Goal: Task Accomplishment & Management: Use online tool/utility

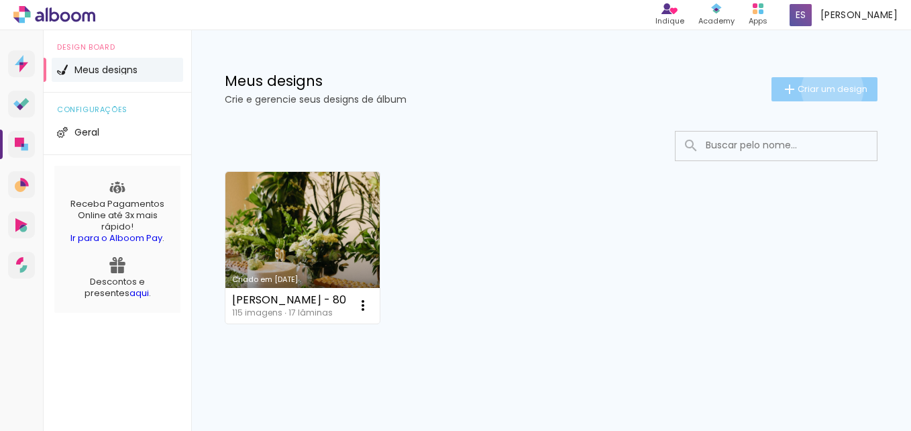
click at [820, 89] on span "Criar um design" at bounding box center [833, 89] width 70 height 9
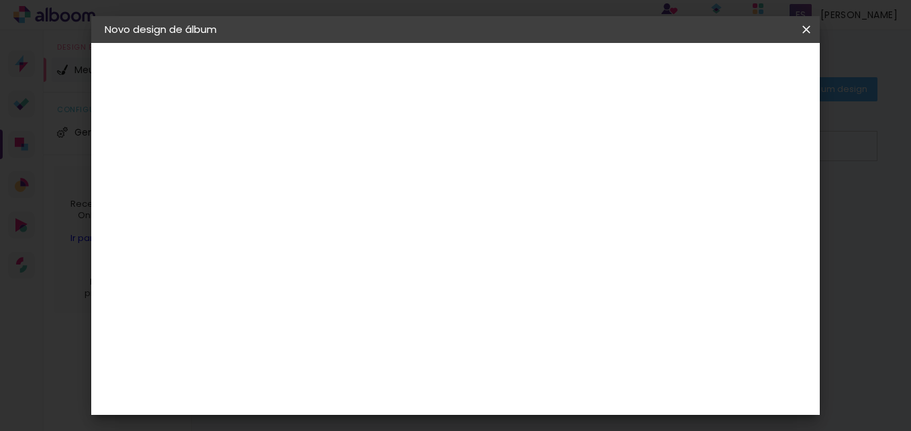
click at [324, 178] on input at bounding box center [324, 180] width 0 height 21
type input "Stella 10 anos"
type paper-input "Stella 10 anos"
click at [0, 0] on slot "Avançar" at bounding box center [0, 0] width 0 height 0
click at [575, 215] on paper-item "Tamanho Livre" at bounding box center [510, 204] width 129 height 30
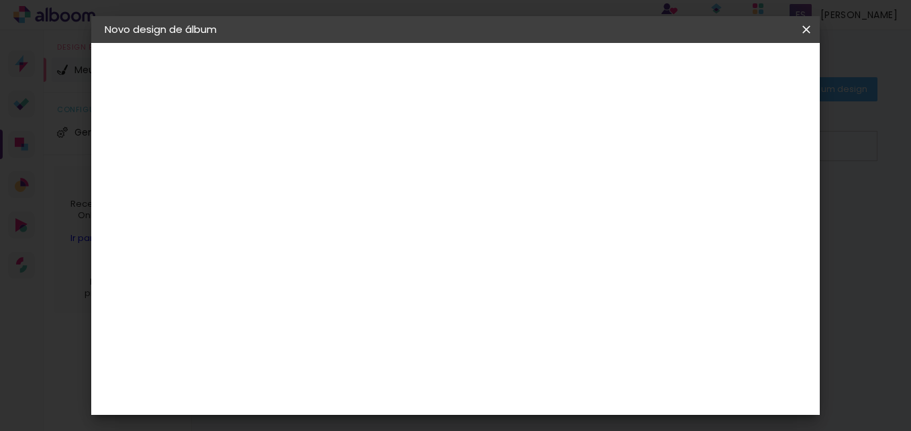
click at [0, 0] on slot "Avançar" at bounding box center [0, 0] width 0 height 0
click at [435, 209] on span "30" at bounding box center [434, 210] width 22 height 20
click at [431, 213] on span "30" at bounding box center [434, 210] width 22 height 20
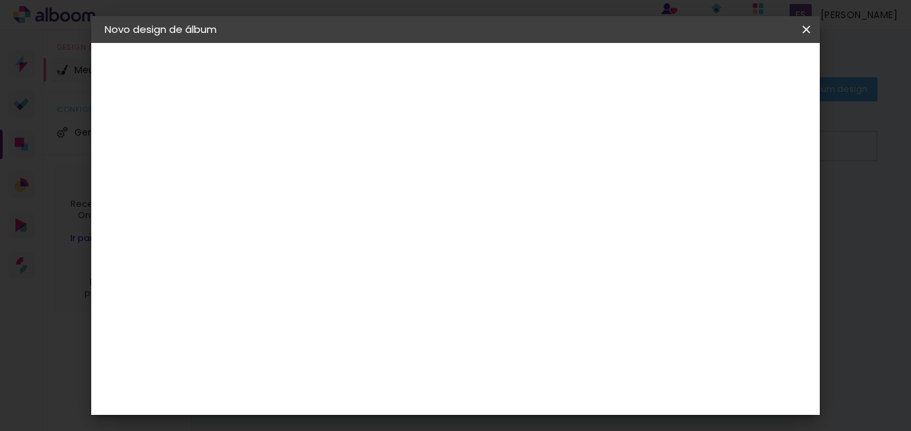
click at [431, 213] on span "30" at bounding box center [434, 210] width 22 height 20
click at [435, 213] on span "30" at bounding box center [434, 210] width 22 height 20
click at [450, 206] on span "cm" at bounding box center [453, 210] width 16 height 20
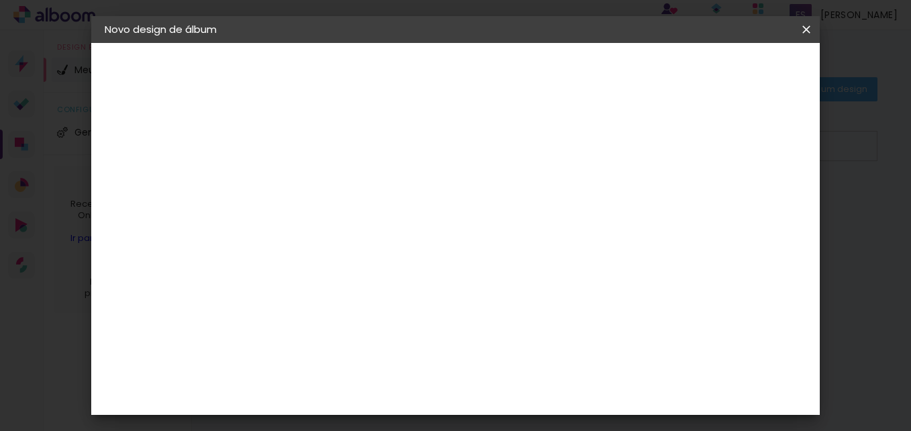
click at [450, 206] on span "cm" at bounding box center [453, 210] width 16 height 20
drag, startPoint x: 450, startPoint y: 206, endPoint x: 444, endPoint y: 209, distance: 6.9
click at [445, 209] on span "cm" at bounding box center [453, 210] width 16 height 20
click at [444, 209] on span "30" at bounding box center [434, 210] width 22 height 20
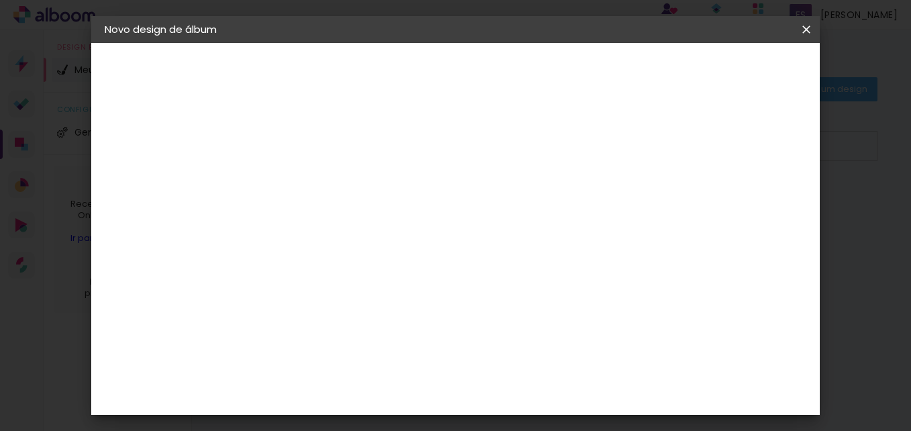
click at [444, 209] on span "30" at bounding box center [434, 210] width 22 height 20
click at [543, 362] on input "60" at bounding box center [529, 361] width 35 height 20
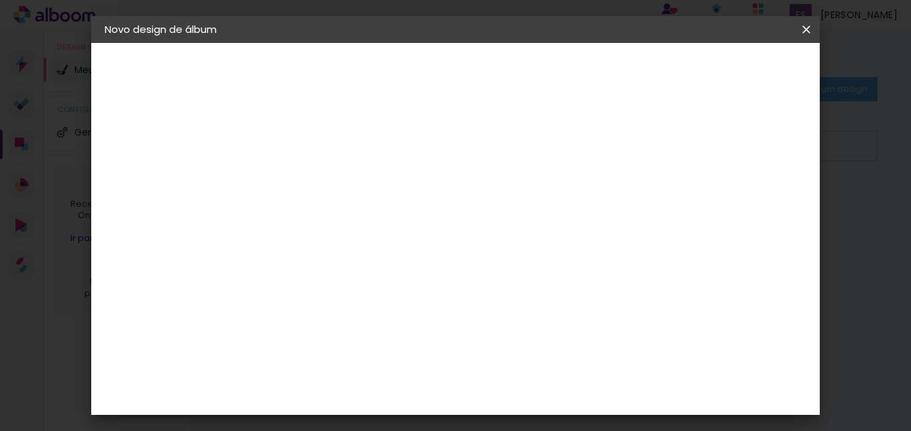
click at [543, 358] on input "60" at bounding box center [529, 361] width 35 height 20
type input "40"
type paper-input "40"
click at [343, 356] on input "30" at bounding box center [333, 355] width 35 height 20
type input "20"
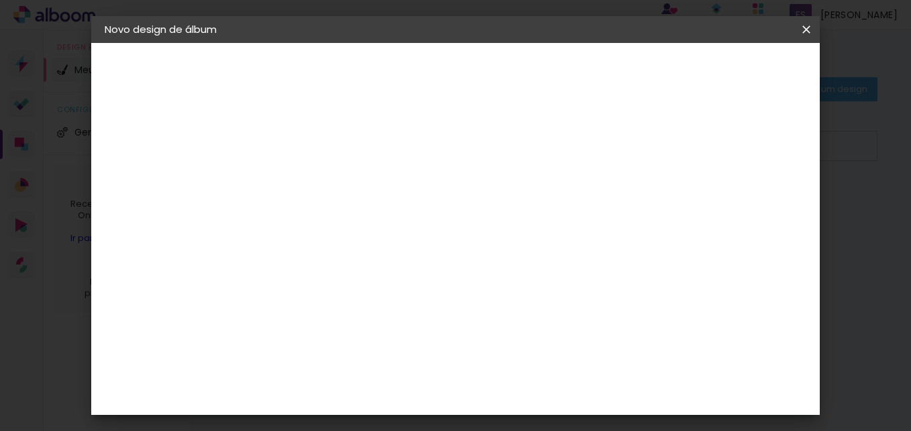
type paper-input "20"
click at [462, 150] on div "20 cm cm cm mm A maioria das encadernadoras sugere 5mm de sangria." at bounding box center [511, 96] width 491 height 107
click at [536, 116] on div "20 cm cm cm mm A maioria das encadernadoras sugere 5mm de sangria." at bounding box center [511, 96] width 491 height 107
click at [293, 341] on input "20" at bounding box center [281, 346] width 35 height 20
click at [0, 0] on slot "Voltar" at bounding box center [0, 0] width 0 height 0
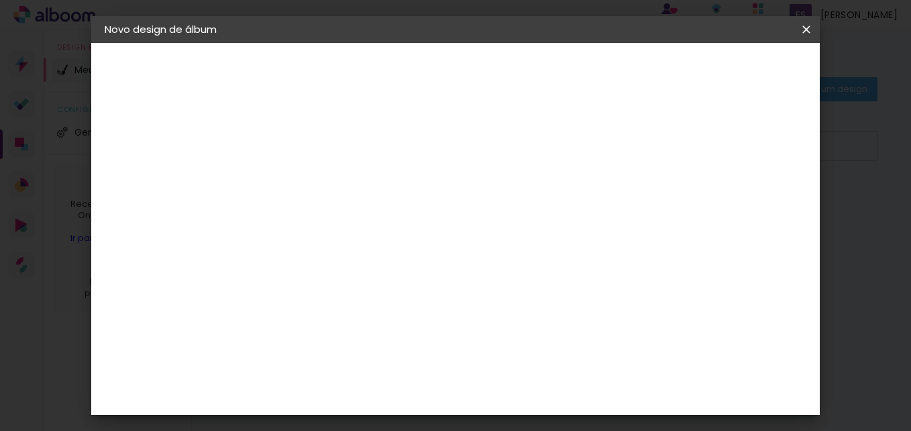
click at [575, 201] on paper-item "Tamanho Livre" at bounding box center [510, 204] width 129 height 30
click at [0, 0] on slot "Avançar" at bounding box center [0, 0] width 0 height 0
click at [723, 70] on span "Iniciar design" at bounding box center [692, 70] width 61 height 9
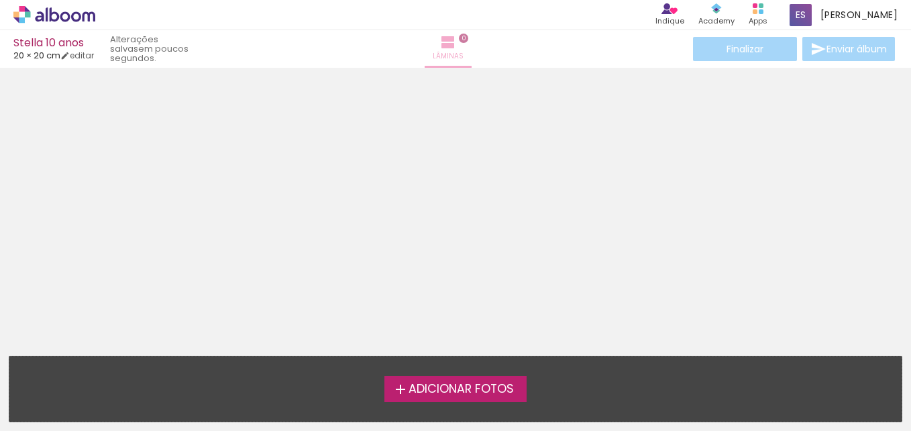
click at [452, 48] on iron-icon at bounding box center [448, 42] width 16 height 16
click at [91, 51] on link "editar" at bounding box center [77, 55] width 34 height 11
type input "20"
type input "40"
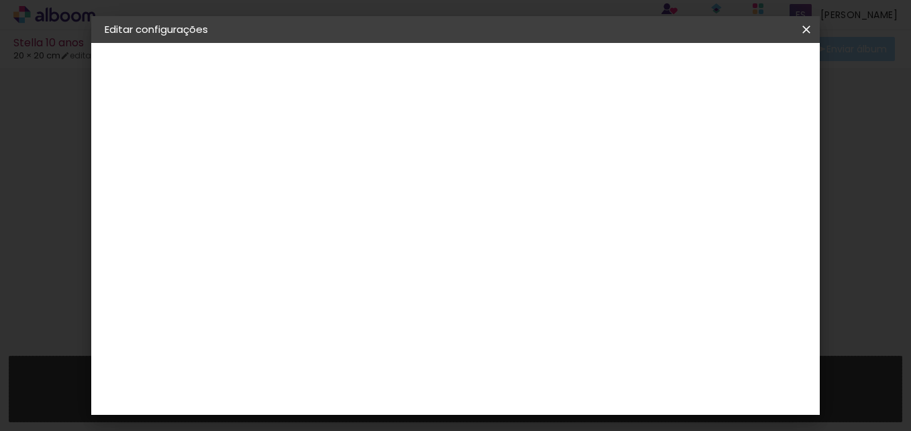
click at [805, 33] on iron-icon at bounding box center [807, 29] width 16 height 13
click at [656, 205] on input "5" at bounding box center [658, 203] width 24 height 20
type input "4"
type paper-input "4"
click at [662, 210] on input "4" at bounding box center [660, 203] width 24 height 20
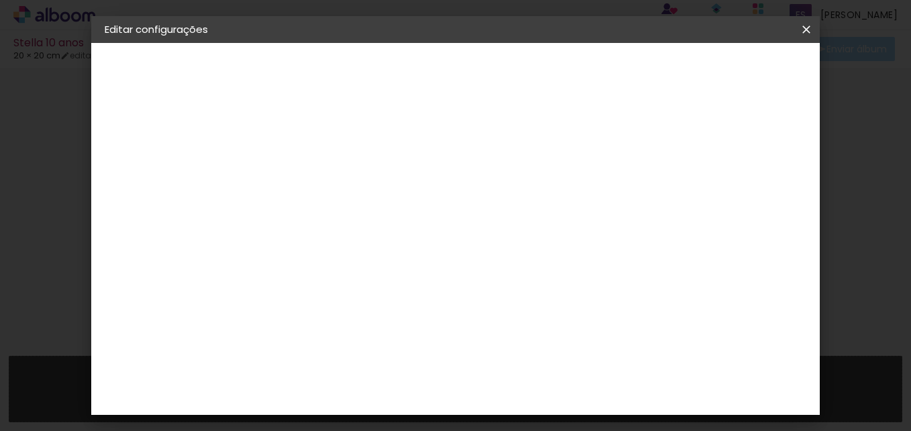
type input "3"
type paper-input "3"
click at [662, 210] on input "3" at bounding box center [660, 203] width 24 height 20
type input "2"
type paper-input "2"
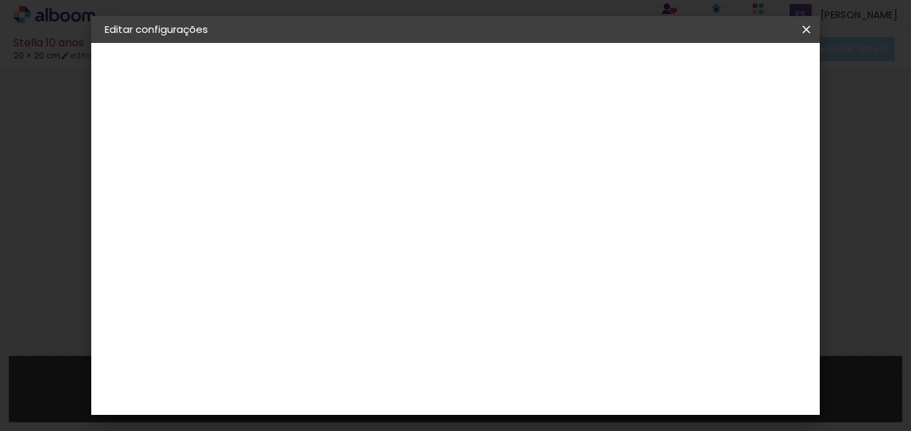
click at [662, 210] on input "2" at bounding box center [660, 203] width 24 height 20
click at [557, 70] on span "Salvar configurações" at bounding box center [523, 75] width 68 height 19
click at [557, 72] on span "Salvar configurações" at bounding box center [523, 75] width 68 height 19
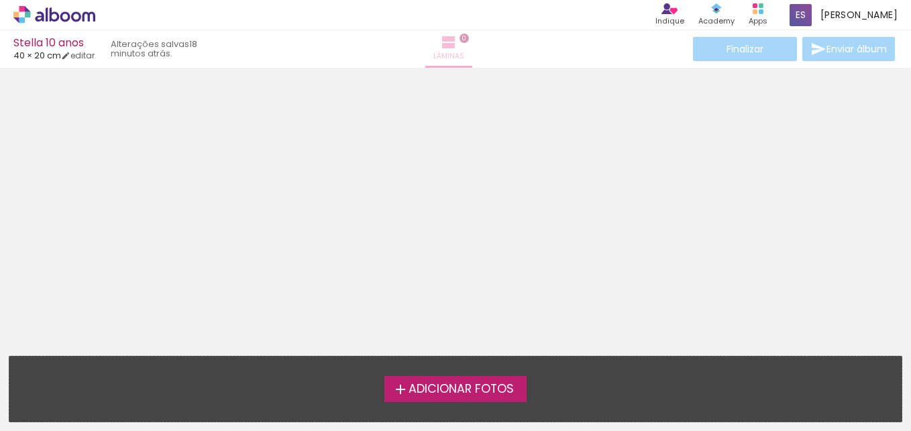
click at [464, 53] on span "Lâminas" at bounding box center [448, 56] width 31 height 12
click at [507, 392] on span "Adicionar Fotos" at bounding box center [461, 389] width 105 height 12
click at [0, 0] on input "file" at bounding box center [0, 0] width 0 height 0
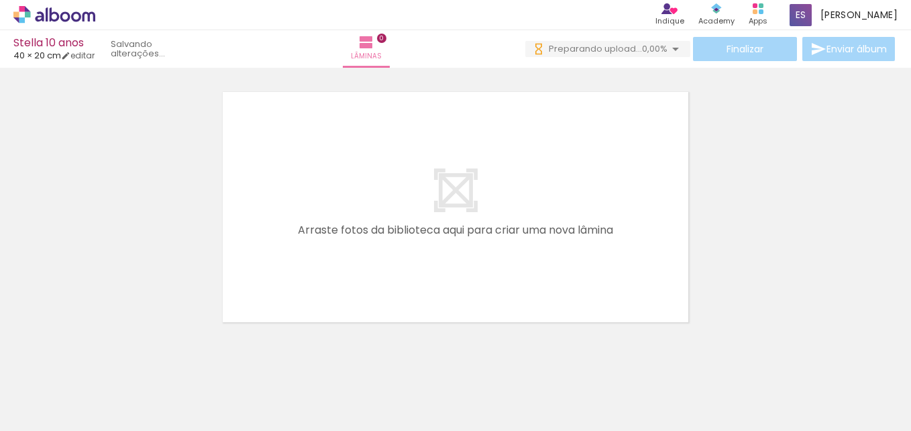
click at [62, 405] on span "Adicionar Fotos" at bounding box center [48, 412] width 40 height 15
click at [0, 0] on input "file" at bounding box center [0, 0] width 0 height 0
click at [46, 417] on span "Adicionar Fotos" at bounding box center [48, 412] width 40 height 15
click at [0, 0] on input "file" at bounding box center [0, 0] width 0 height 0
click at [60, 414] on span "Adicionar Fotos" at bounding box center [48, 412] width 40 height 15
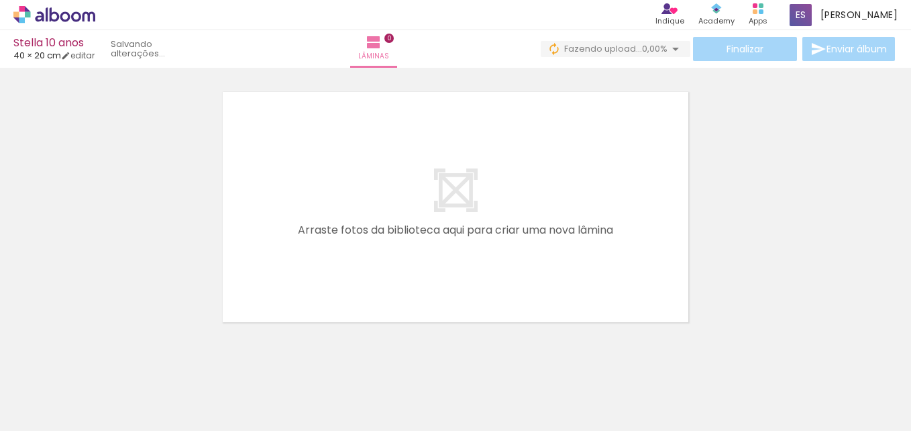
click at [0, 0] on input "file" at bounding box center [0, 0] width 0 height 0
click at [54, 415] on span "Adicionar Fotos" at bounding box center [48, 412] width 40 height 15
click at [0, 0] on input "file" at bounding box center [0, 0] width 0 height 0
click at [60, 415] on span "Adicionar Fotos" at bounding box center [48, 412] width 40 height 15
click at [0, 0] on input "file" at bounding box center [0, 0] width 0 height 0
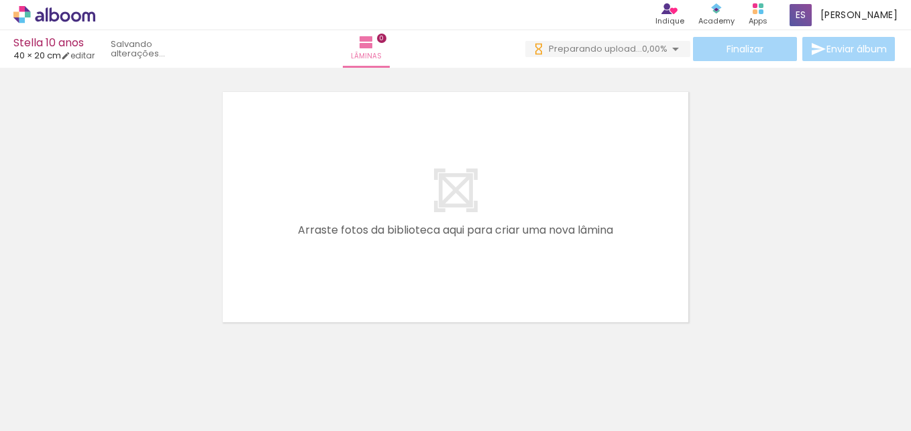
click at [59, 417] on span "Adicionar Fotos" at bounding box center [48, 412] width 40 height 15
click at [0, 0] on input "file" at bounding box center [0, 0] width 0 height 0
click at [66, 410] on span "Adicionar Fotos" at bounding box center [48, 412] width 40 height 15
click at [0, 0] on input "file" at bounding box center [0, 0] width 0 height 0
click at [40, 414] on span "Adicionar Fotos" at bounding box center [48, 412] width 40 height 15
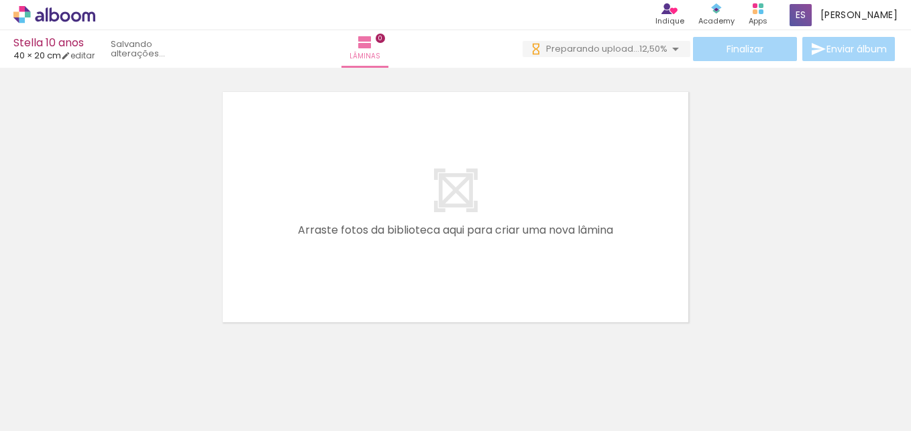
click at [0, 0] on input "file" at bounding box center [0, 0] width 0 height 0
click at [33, 407] on span "Adicionar Fotos" at bounding box center [48, 412] width 40 height 15
click at [0, 0] on input "file" at bounding box center [0, 0] width 0 height 0
click at [66, 408] on span "Adicionar Fotos" at bounding box center [48, 412] width 40 height 15
click at [0, 0] on input "file" at bounding box center [0, 0] width 0 height 0
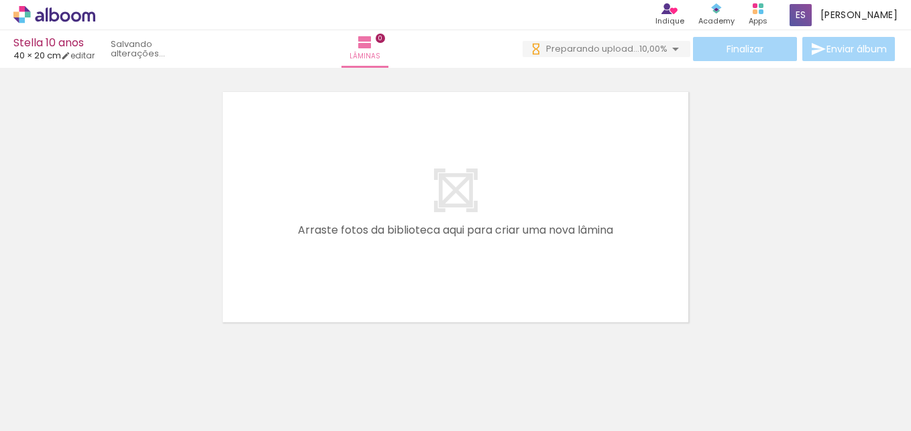
click at [62, 409] on span "Adicionar Fotos" at bounding box center [48, 412] width 40 height 15
click at [0, 0] on input "file" at bounding box center [0, 0] width 0 height 0
click at [48, 409] on span "Adicionar Fotos" at bounding box center [48, 412] width 40 height 15
click at [0, 0] on input "file" at bounding box center [0, 0] width 0 height 0
click at [42, 413] on span "Adicionar Fotos" at bounding box center [48, 412] width 40 height 15
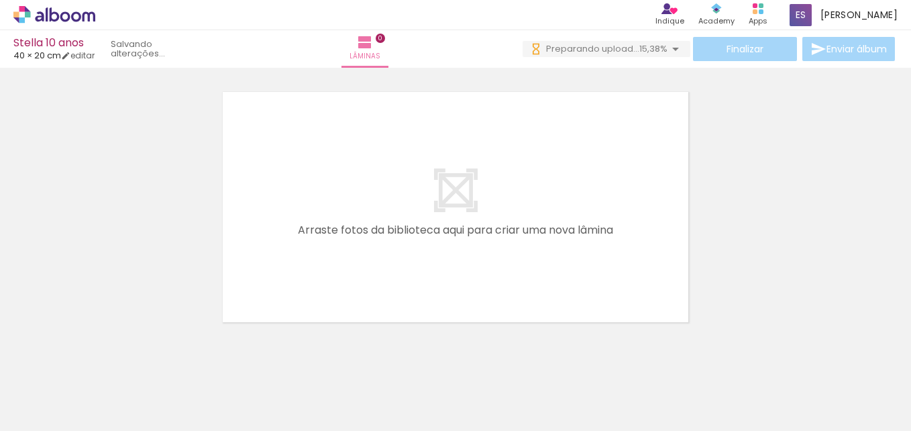
click at [0, 0] on input "file" at bounding box center [0, 0] width 0 height 0
click at [40, 413] on span "Adicionar Fotos" at bounding box center [48, 412] width 40 height 15
click at [0, 0] on input "file" at bounding box center [0, 0] width 0 height 0
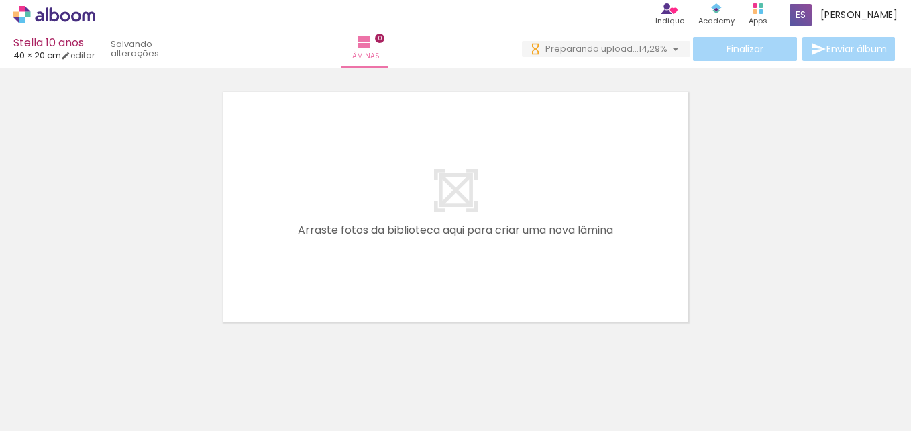
click at [57, 409] on span "Adicionar Fotos" at bounding box center [48, 412] width 40 height 15
click at [0, 0] on input "file" at bounding box center [0, 0] width 0 height 0
click at [64, 417] on span "Adicionar Fotos" at bounding box center [48, 412] width 40 height 15
click at [0, 0] on input "file" at bounding box center [0, 0] width 0 height 0
click at [58, 411] on span "Adicionar Fotos" at bounding box center [48, 412] width 40 height 15
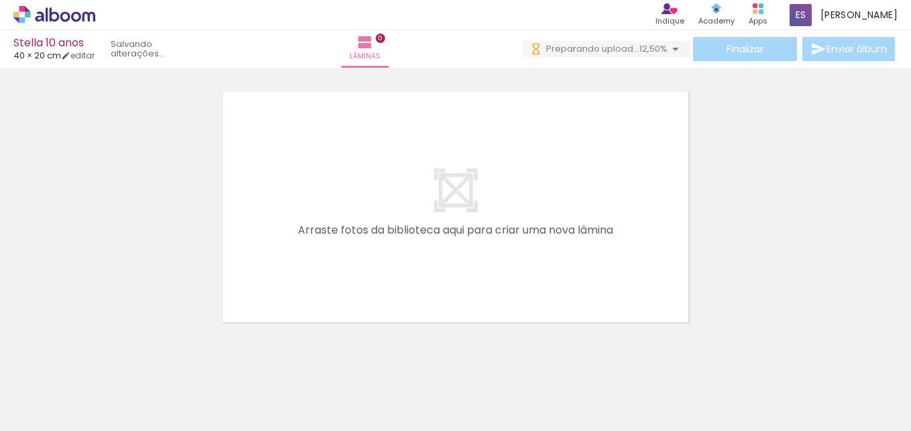
click at [0, 0] on input "file" at bounding box center [0, 0] width 0 height 0
click at [67, 412] on span "Adicionar Fotos" at bounding box center [48, 412] width 40 height 15
click at [0, 0] on input "file" at bounding box center [0, 0] width 0 height 0
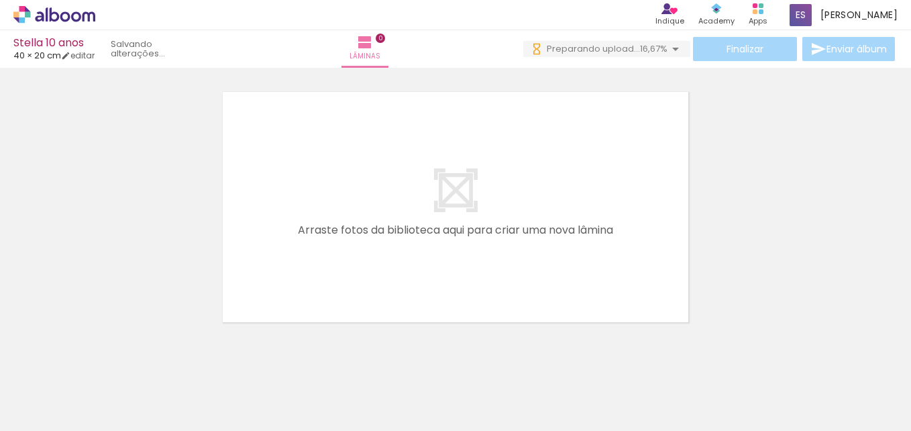
click at [44, 416] on span "Adicionar Fotos" at bounding box center [48, 412] width 40 height 15
click at [0, 0] on input "file" at bounding box center [0, 0] width 0 height 0
click at [57, 408] on span "Adicionar Fotos" at bounding box center [48, 412] width 40 height 15
click at [0, 0] on input "file" at bounding box center [0, 0] width 0 height 0
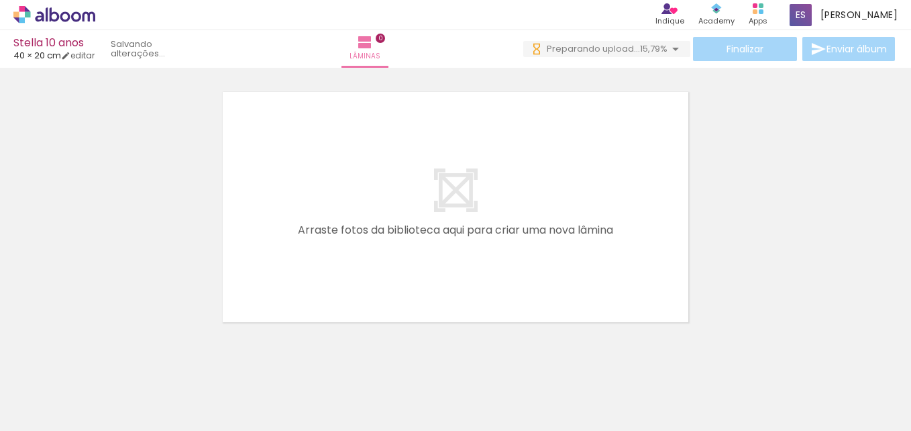
scroll to position [0, 0]
click at [43, 414] on span "Adicionar Fotos" at bounding box center [48, 412] width 40 height 15
click at [0, 0] on input "file" at bounding box center [0, 0] width 0 height 0
click at [64, 413] on span "Adicionar Fotos" at bounding box center [48, 412] width 40 height 15
click at [0, 0] on input "file" at bounding box center [0, 0] width 0 height 0
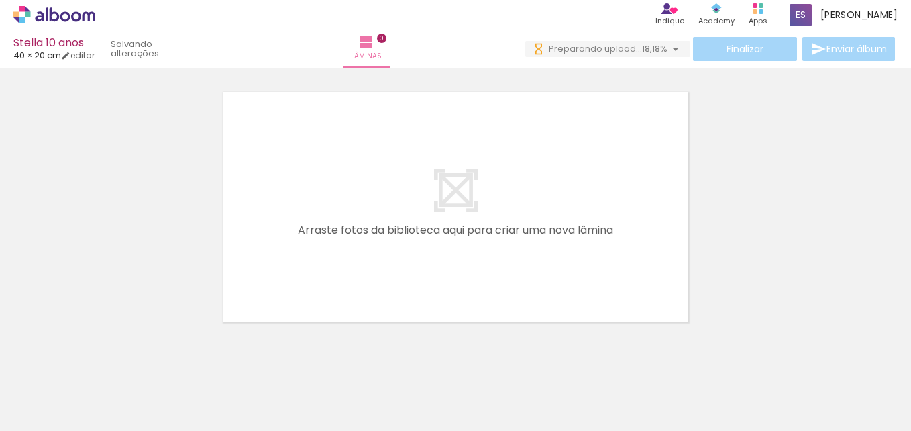
click at [61, 410] on span "Adicionar Fotos" at bounding box center [48, 412] width 40 height 15
click at [0, 0] on input "file" at bounding box center [0, 0] width 0 height 0
click at [42, 405] on span "Adicionar Fotos" at bounding box center [48, 412] width 40 height 15
click at [0, 0] on input "file" at bounding box center [0, 0] width 0 height 0
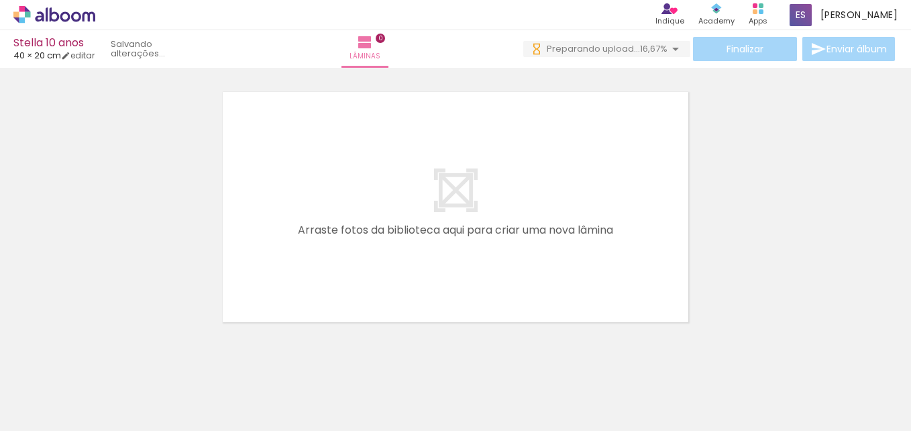
click at [56, 413] on span "Adicionar Fotos" at bounding box center [48, 412] width 40 height 15
click at [0, 0] on input "file" at bounding box center [0, 0] width 0 height 0
click at [41, 411] on span "Adicionar Fotos" at bounding box center [48, 412] width 40 height 15
click at [0, 0] on input "file" at bounding box center [0, 0] width 0 height 0
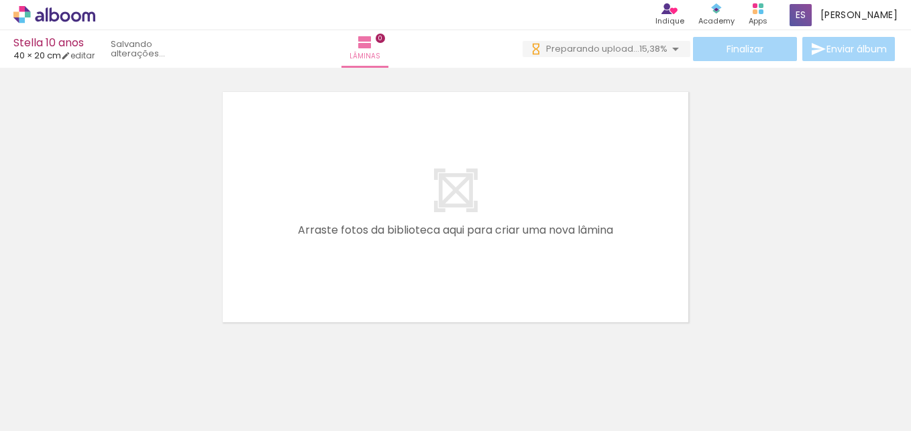
click at [38, 409] on span "Adicionar Fotos" at bounding box center [48, 412] width 40 height 15
click at [0, 0] on input "file" at bounding box center [0, 0] width 0 height 0
click at [62, 417] on span "Adicionar Fotos" at bounding box center [48, 412] width 40 height 15
click at [0, 0] on input "file" at bounding box center [0, 0] width 0 height 0
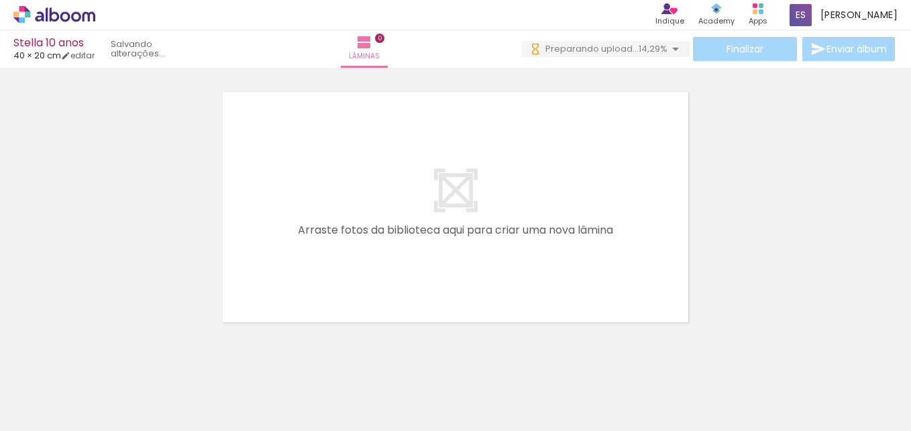
click at [66, 413] on span "Adicionar Fotos" at bounding box center [48, 412] width 40 height 15
click at [0, 0] on input "file" at bounding box center [0, 0] width 0 height 0
click at [68, 410] on span "Adicionar Fotos" at bounding box center [48, 412] width 40 height 15
click at [0, 0] on input "file" at bounding box center [0, 0] width 0 height 0
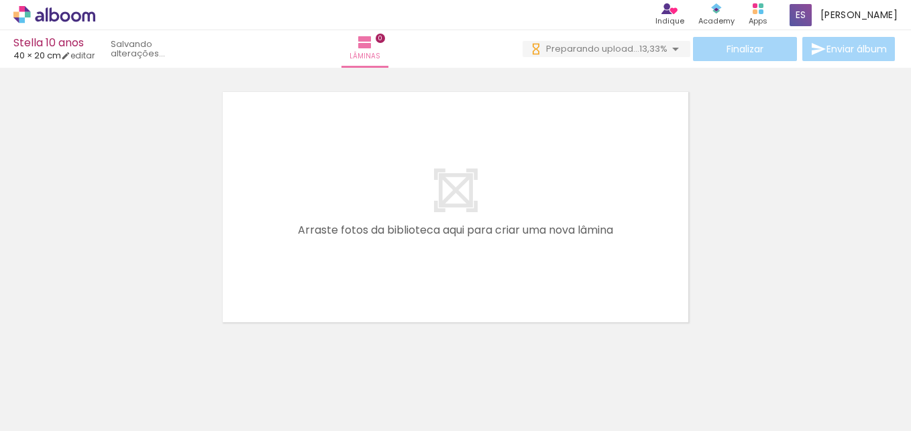
scroll to position [0, 1458]
drag, startPoint x: 70, startPoint y: 413, endPoint x: 106, endPoint y: 400, distance: 37.8
click at [79, 411] on div "Biblioteca 30 fotos Todas as fotos Não utilizadas Adicionar Fotos" at bounding box center [41, 389] width 83 height 66
click at [28, 415] on iron-icon at bounding box center [19, 413] width 16 height 16
click at [0, 0] on input "file" at bounding box center [0, 0] width 0 height 0
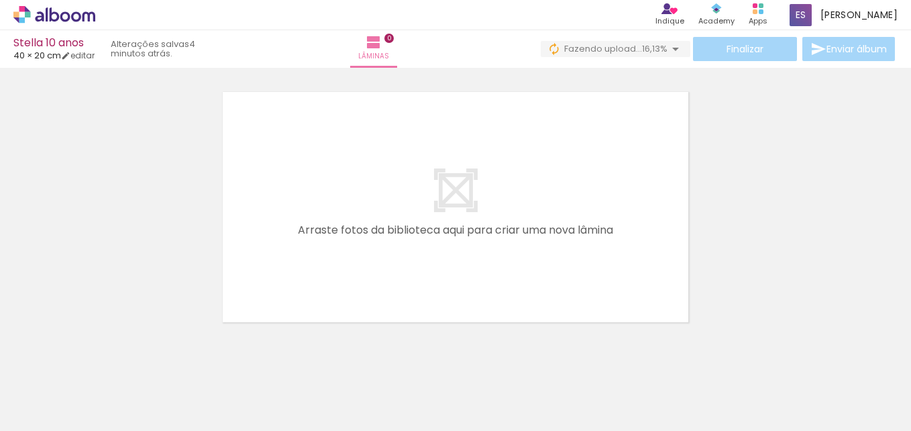
scroll to position [0, 1533]
click at [40, 414] on span "Adicionar Fotos" at bounding box center [48, 412] width 40 height 15
click at [0, 0] on input "file" at bounding box center [0, 0] width 0 height 0
click at [28, 410] on iron-icon at bounding box center [19, 413] width 16 height 16
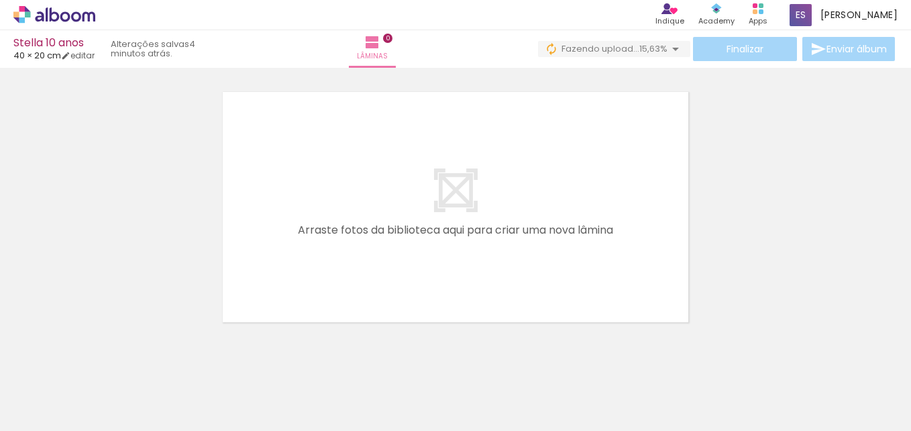
click at [0, 0] on input "file" at bounding box center [0, 0] width 0 height 0
click at [54, 419] on span "Adicionar Fotos" at bounding box center [48, 412] width 40 height 15
click at [0, 0] on input "file" at bounding box center [0, 0] width 0 height 0
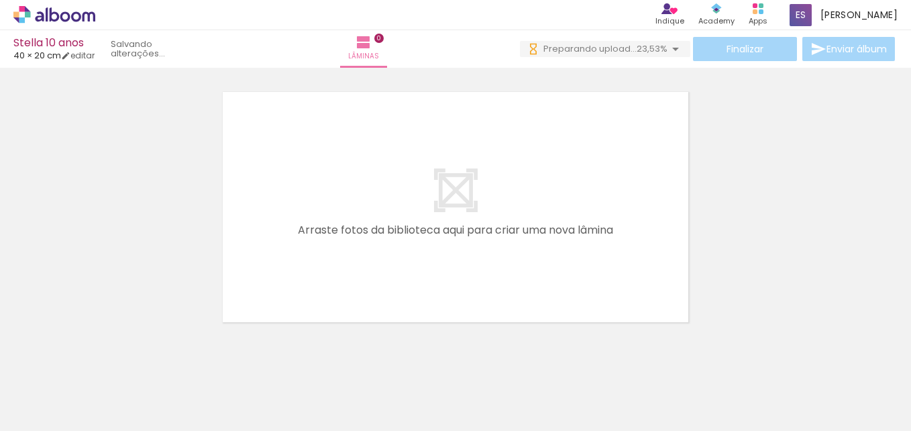
click at [52, 405] on span "Adicionar Fotos" at bounding box center [48, 412] width 40 height 15
click at [0, 0] on input "file" at bounding box center [0, 0] width 0 height 0
click at [63, 411] on span "Adicionar Fotos" at bounding box center [48, 412] width 40 height 15
click at [0, 0] on input "file" at bounding box center [0, 0] width 0 height 0
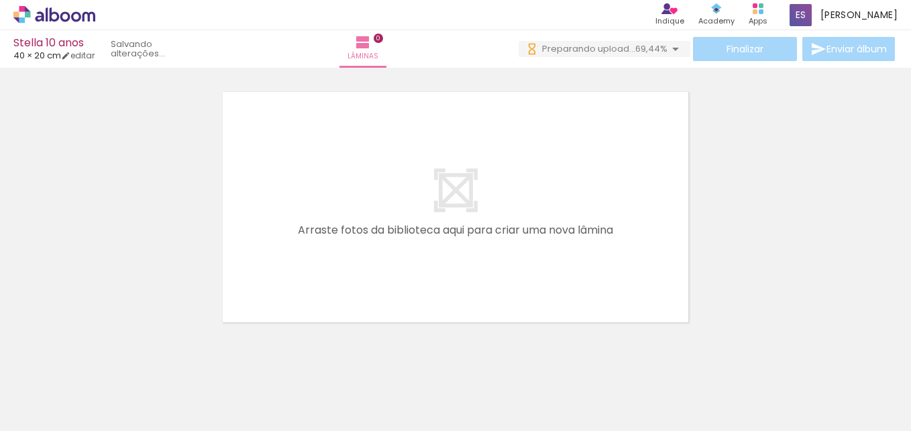
click at [52, 414] on span "Adicionar Fotos" at bounding box center [48, 412] width 40 height 15
click at [0, 0] on input "file" at bounding box center [0, 0] width 0 height 0
click at [57, 409] on span "Adicionar Fotos" at bounding box center [48, 412] width 40 height 15
click at [0, 0] on input "file" at bounding box center [0, 0] width 0 height 0
click at [65, 413] on span "Adicionar Fotos" at bounding box center [48, 412] width 40 height 15
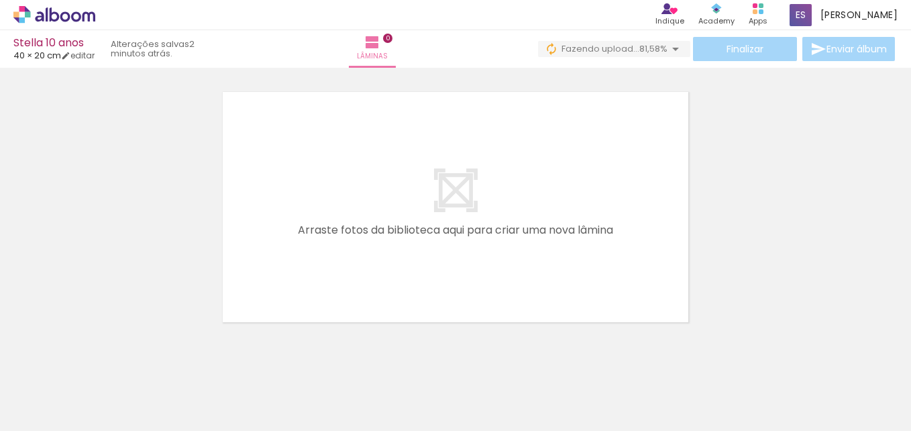
click at [0, 0] on input "file" at bounding box center [0, 0] width 0 height 0
click at [23, 415] on iron-icon at bounding box center [19, 413] width 16 height 16
click at [0, 0] on input "file" at bounding box center [0, 0] width 0 height 0
click at [39, 413] on span "Adicionar Fotos" at bounding box center [48, 412] width 40 height 15
click at [0, 0] on input "file" at bounding box center [0, 0] width 0 height 0
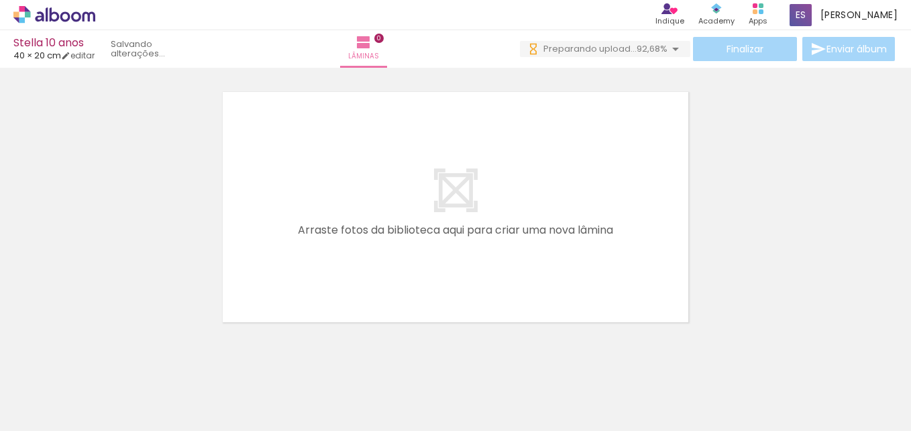
click at [58, 417] on span "Adicionar Fotos" at bounding box center [48, 412] width 40 height 15
click at [0, 0] on input "file" at bounding box center [0, 0] width 0 height 0
click at [52, 410] on span "Adicionar Fotos" at bounding box center [48, 412] width 40 height 15
click at [0, 0] on input "file" at bounding box center [0, 0] width 0 height 0
click at [54, 412] on span "Adicionar Fotos" at bounding box center [48, 412] width 40 height 15
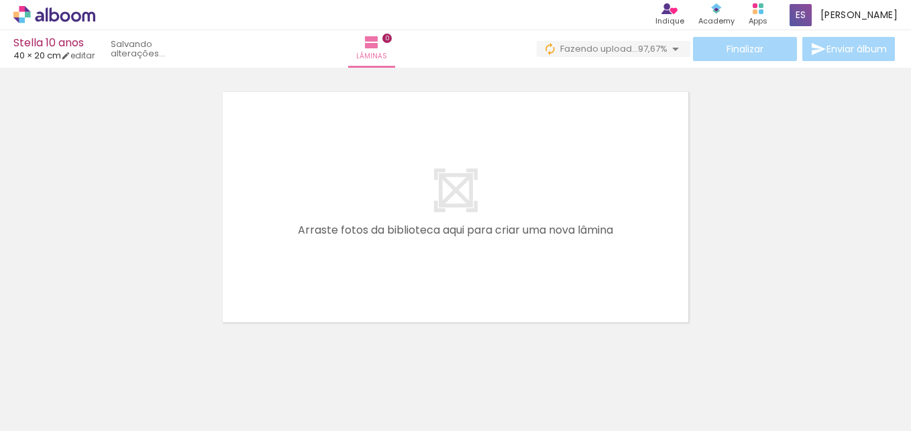
click at [0, 0] on input "file" at bounding box center [0, 0] width 0 height 0
click at [56, 411] on span "Adicionar Fotos" at bounding box center [48, 412] width 40 height 15
click at [0, 0] on input "file" at bounding box center [0, 0] width 0 height 0
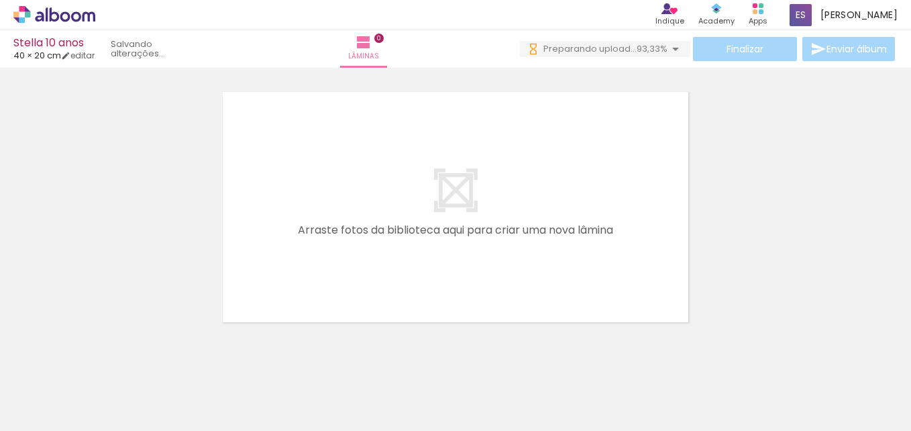
click at [30, 409] on span "Adicionar Fotos" at bounding box center [48, 412] width 40 height 15
click at [0, 0] on input "file" at bounding box center [0, 0] width 0 height 0
click at [61, 412] on span "Adicionar Fotos" at bounding box center [48, 412] width 40 height 15
click at [0, 0] on input "file" at bounding box center [0, 0] width 0 height 0
click at [66, 410] on span "Adicionar Fotos" at bounding box center [48, 412] width 40 height 15
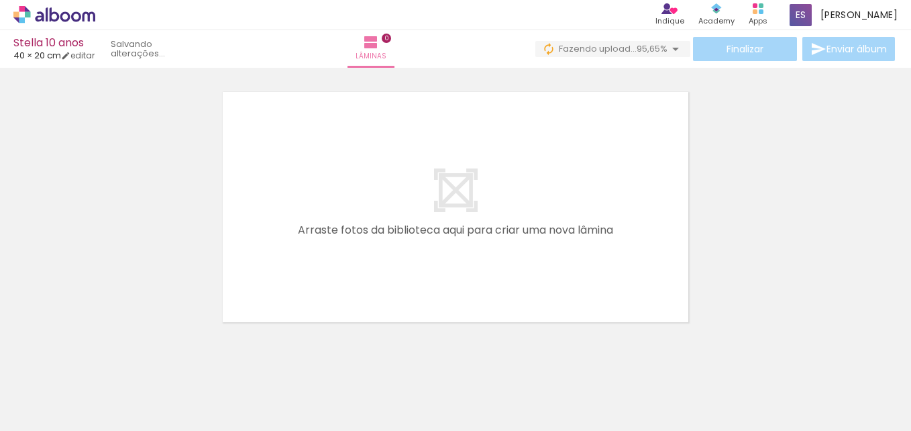
click at [0, 0] on input "file" at bounding box center [0, 0] width 0 height 0
click at [65, 415] on span "Adicionar Fotos" at bounding box center [48, 412] width 40 height 15
click at [0, 0] on input "file" at bounding box center [0, 0] width 0 height 0
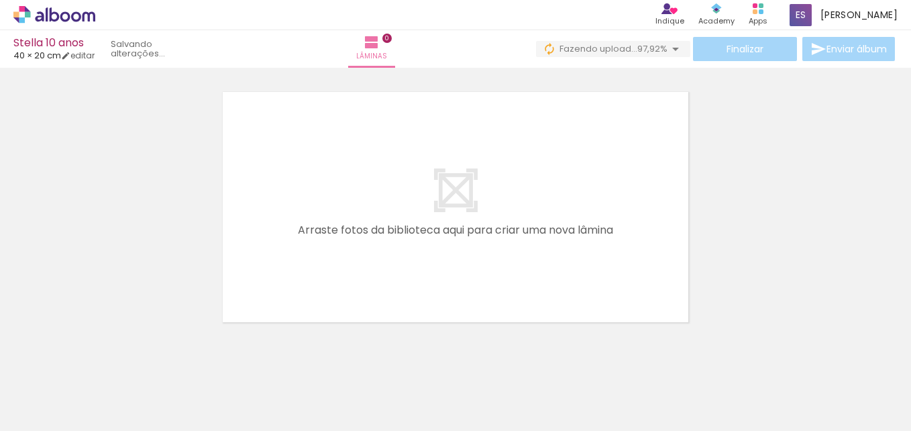
click at [52, 412] on span "Adicionar Fotos" at bounding box center [48, 412] width 40 height 15
click at [0, 0] on input "file" at bounding box center [0, 0] width 0 height 0
click at [55, 415] on span "Adicionar Fotos" at bounding box center [48, 412] width 40 height 15
click at [0, 0] on input "file" at bounding box center [0, 0] width 0 height 0
click at [71, 415] on paper-button "Adicionar Fotos" at bounding box center [41, 412] width 65 height 21
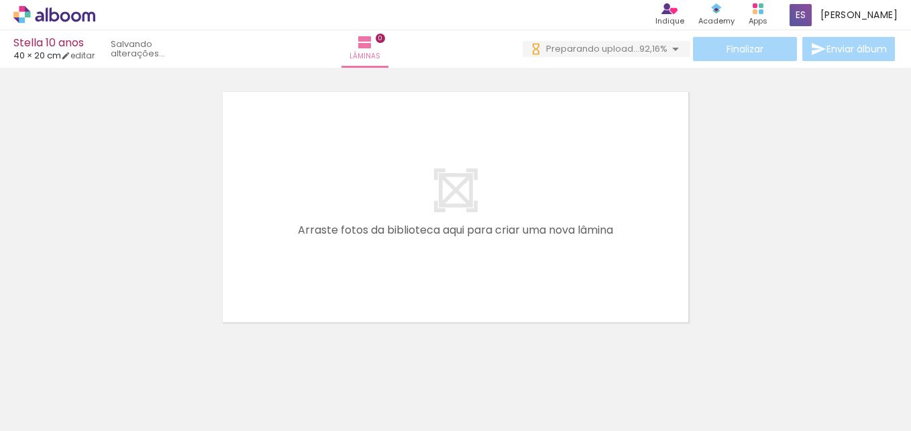
click at [0, 0] on input "file" at bounding box center [0, 0] width 0 height 0
click at [55, 406] on span "Adicionar Fotos" at bounding box center [48, 412] width 40 height 15
click at [0, 0] on input "file" at bounding box center [0, 0] width 0 height 0
click at [66, 412] on span "Adicionar Fotos" at bounding box center [48, 412] width 40 height 15
click at [0, 0] on input "file" at bounding box center [0, 0] width 0 height 0
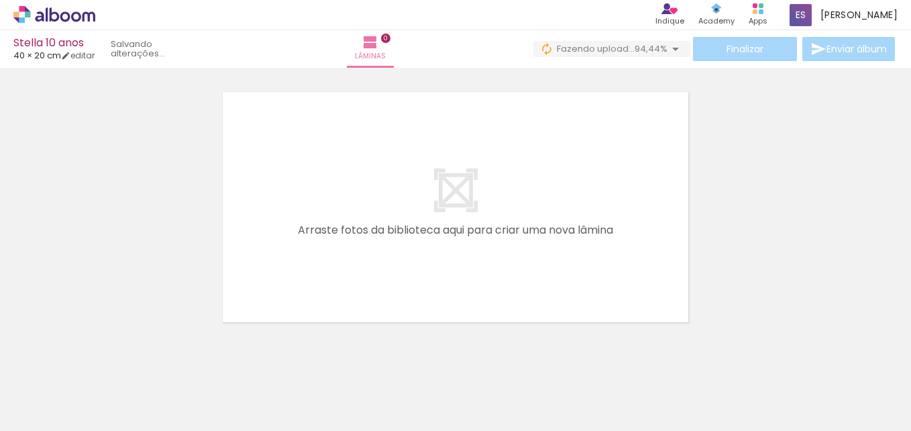
click at [68, 415] on span "Adicionar Fotos" at bounding box center [48, 412] width 40 height 15
click at [0, 0] on input "file" at bounding box center [0, 0] width 0 height 0
click at [51, 415] on span "Adicionar Fotos" at bounding box center [48, 412] width 40 height 15
click at [0, 0] on input "file" at bounding box center [0, 0] width 0 height 0
click at [50, 415] on span "Adicionar Fotos" at bounding box center [48, 412] width 40 height 15
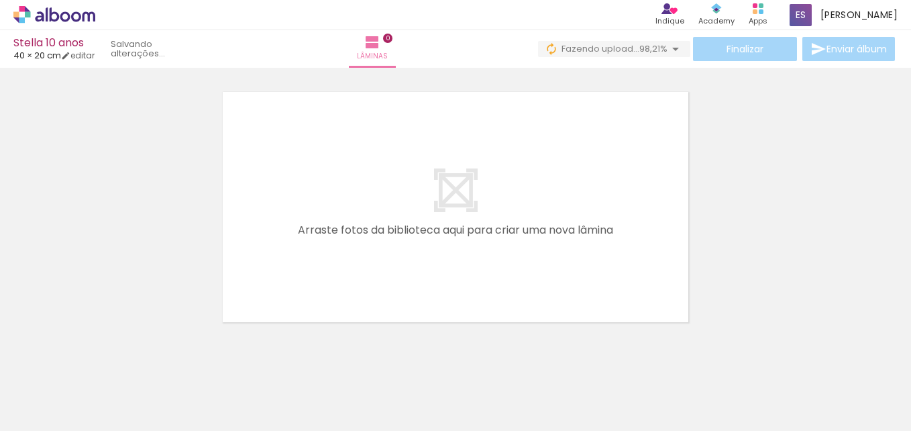
click at [0, 0] on input "file" at bounding box center [0, 0] width 0 height 0
click at [46, 410] on span "Adicionar Fotos" at bounding box center [48, 412] width 40 height 15
click at [0, 0] on input "file" at bounding box center [0, 0] width 0 height 0
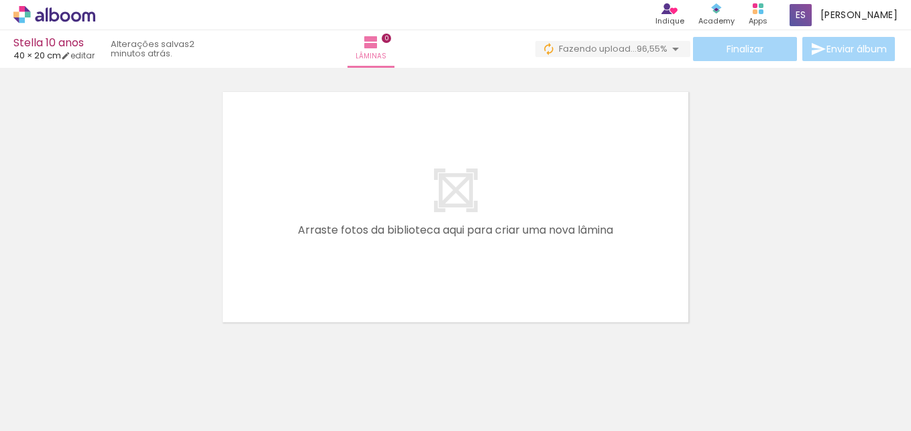
click at [56, 409] on span "Adicionar Fotos" at bounding box center [48, 412] width 40 height 15
click at [0, 0] on input "file" at bounding box center [0, 0] width 0 height 0
click at [44, 417] on span "Adicionar Fotos" at bounding box center [48, 412] width 40 height 15
click at [0, 0] on input "file" at bounding box center [0, 0] width 0 height 0
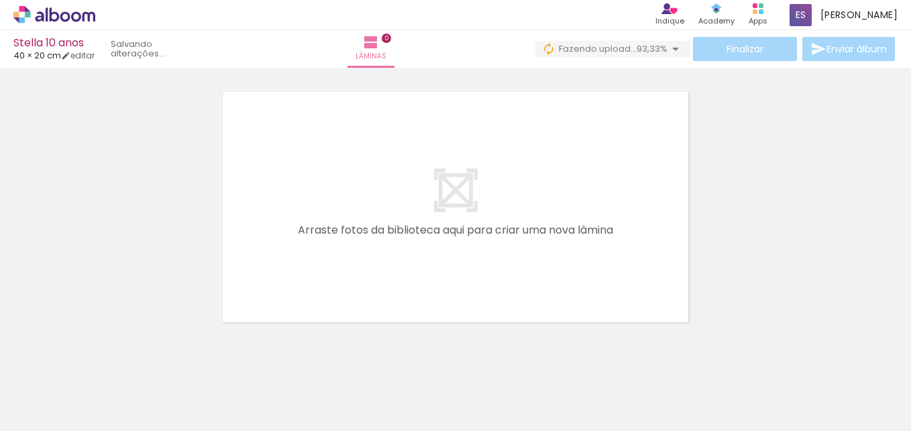
click at [66, 411] on span "Adicionar Fotos" at bounding box center [48, 412] width 40 height 15
click at [0, 0] on input "file" at bounding box center [0, 0] width 0 height 0
click at [52, 413] on span "Adicionar Fotos" at bounding box center [48, 412] width 40 height 15
click at [0, 0] on input "file" at bounding box center [0, 0] width 0 height 0
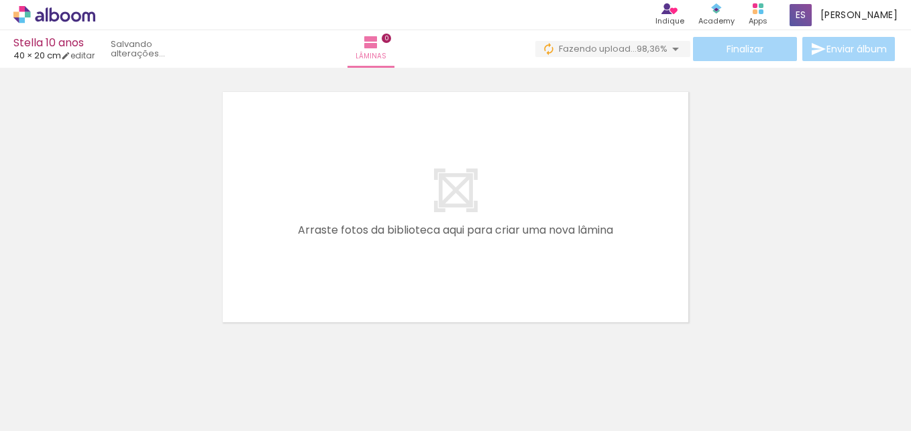
scroll to position [0, 0]
click at [60, 409] on span "Adicionar Fotos" at bounding box center [48, 412] width 40 height 15
click at [0, 0] on input "file" at bounding box center [0, 0] width 0 height 0
click at [60, 415] on span "Adicionar Fotos" at bounding box center [48, 412] width 40 height 15
click at [0, 0] on input "file" at bounding box center [0, 0] width 0 height 0
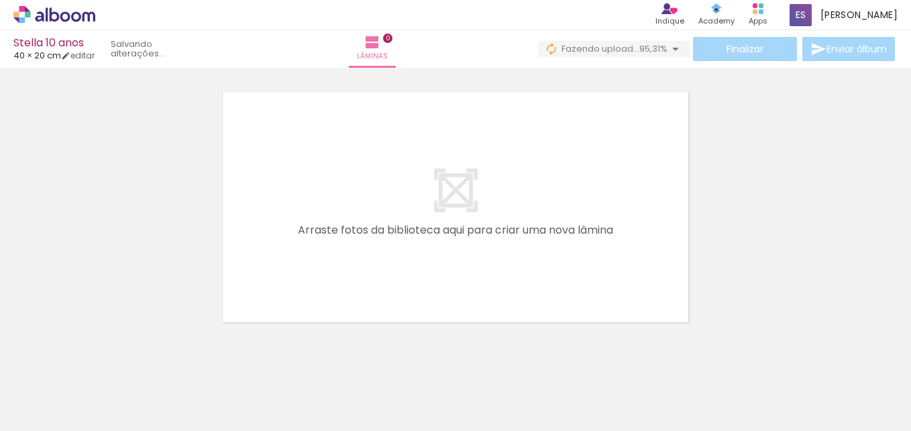
click at [43, 415] on span "Adicionar Fotos" at bounding box center [48, 412] width 40 height 15
click at [0, 0] on input "file" at bounding box center [0, 0] width 0 height 0
click at [60, 417] on span "Adicionar Fotos" at bounding box center [48, 412] width 40 height 15
click at [0, 0] on input "file" at bounding box center [0, 0] width 0 height 0
click at [64, 417] on span "Adicionar Fotos" at bounding box center [48, 412] width 40 height 15
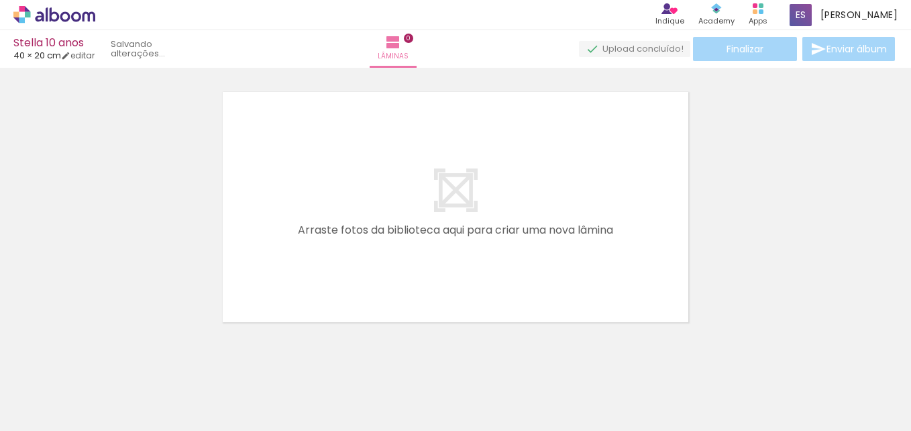
click at [0, 0] on input "file" at bounding box center [0, 0] width 0 height 0
click at [63, 416] on span "Adicionar Fotos" at bounding box center [48, 412] width 40 height 15
click at [0, 0] on input "file" at bounding box center [0, 0] width 0 height 0
click at [68, 421] on paper-button "Adicionar Fotos" at bounding box center [41, 412] width 65 height 21
click at [0, 0] on input "file" at bounding box center [0, 0] width 0 height 0
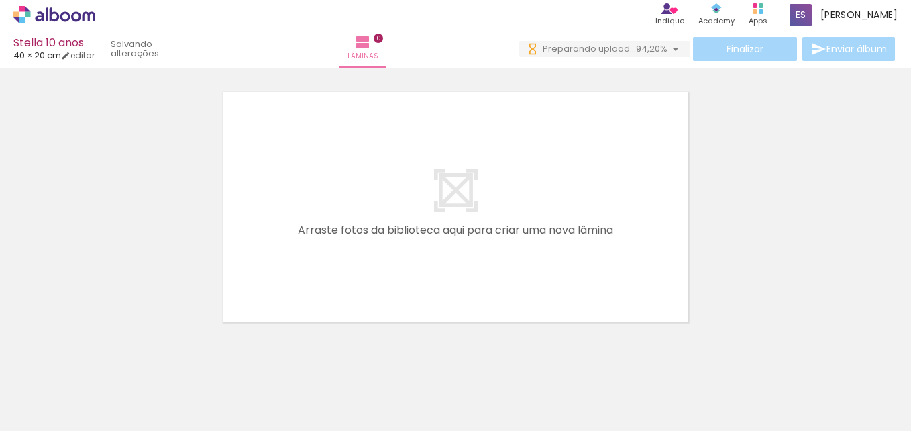
click at [65, 413] on span "Adicionar Fotos" at bounding box center [48, 412] width 40 height 15
click at [0, 0] on input "file" at bounding box center [0, 0] width 0 height 0
click at [59, 414] on span "Adicionar Fotos" at bounding box center [48, 412] width 40 height 15
click at [0, 0] on input "file" at bounding box center [0, 0] width 0 height 0
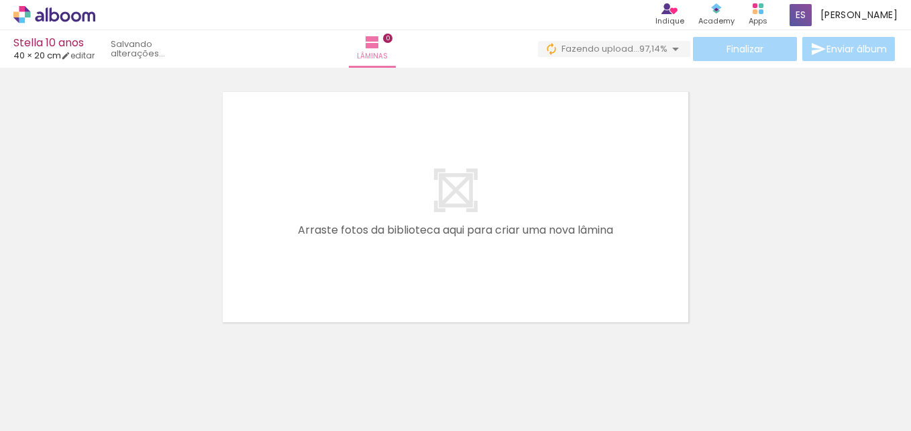
click at [68, 414] on span "Adicionar Fotos" at bounding box center [48, 412] width 40 height 15
click at [0, 0] on input "file" at bounding box center [0, 0] width 0 height 0
click at [53, 416] on span "Adicionar Fotos" at bounding box center [48, 412] width 40 height 15
click at [0, 0] on input "file" at bounding box center [0, 0] width 0 height 0
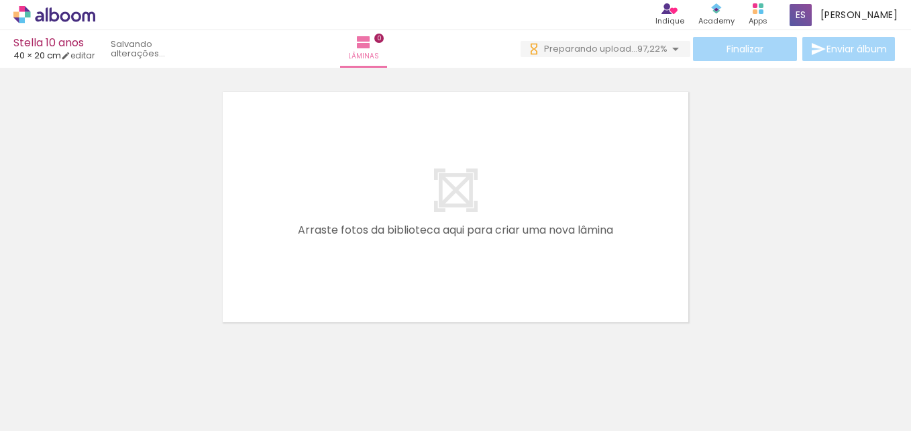
click at [37, 420] on span "Adicionar Fotos" at bounding box center [48, 412] width 40 height 15
click at [0, 0] on input "file" at bounding box center [0, 0] width 0 height 0
click at [44, 416] on span "Adicionar Fotos" at bounding box center [48, 412] width 40 height 15
click at [0, 0] on input "file" at bounding box center [0, 0] width 0 height 0
click at [59, 414] on span "Adicionar Fotos" at bounding box center [48, 412] width 40 height 15
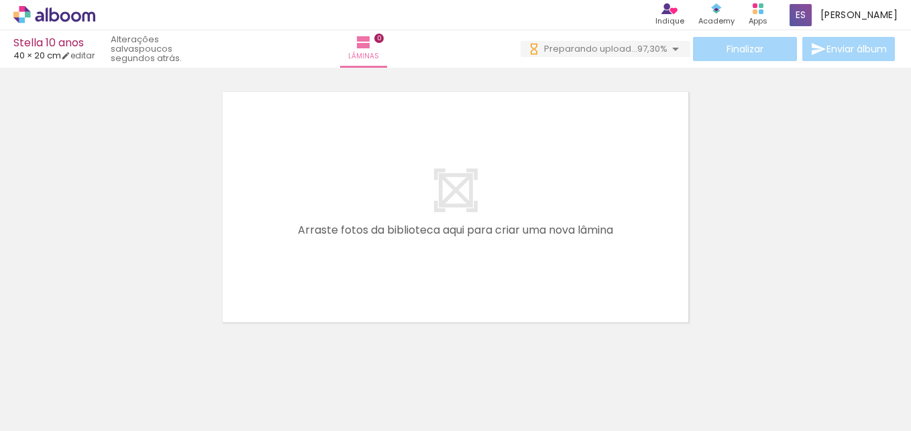
click at [0, 0] on input "file" at bounding box center [0, 0] width 0 height 0
click at [70, 412] on paper-button "Adicionar Fotos" at bounding box center [41, 412] width 65 height 21
click at [0, 0] on input "file" at bounding box center [0, 0] width 0 height 0
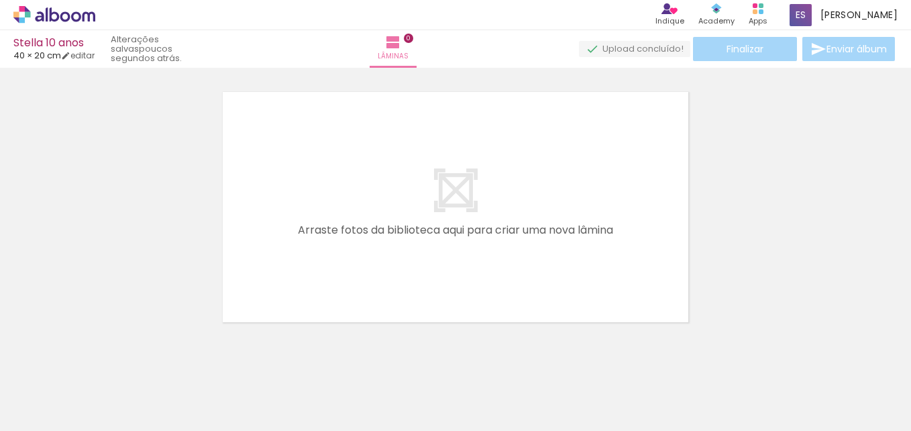
click at [28, 417] on iron-icon at bounding box center [19, 413] width 16 height 16
click at [0, 0] on input "file" at bounding box center [0, 0] width 0 height 0
click at [65, 409] on span "Adicionar Fotos" at bounding box center [48, 412] width 40 height 15
click at [0, 0] on input "file" at bounding box center [0, 0] width 0 height 0
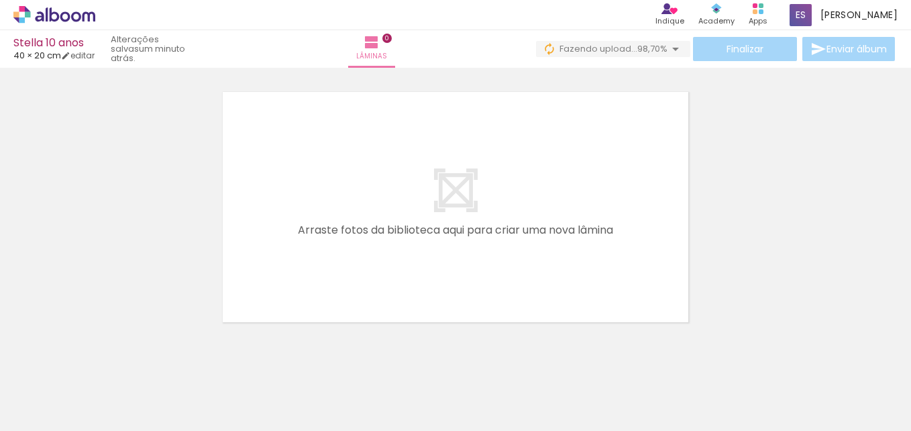
click at [54, 411] on span "Adicionar Fotos" at bounding box center [48, 412] width 40 height 15
click at [0, 0] on input "file" at bounding box center [0, 0] width 0 height 0
click at [64, 410] on span "Adicionar Fotos" at bounding box center [48, 412] width 40 height 15
click at [0, 0] on input "file" at bounding box center [0, 0] width 0 height 0
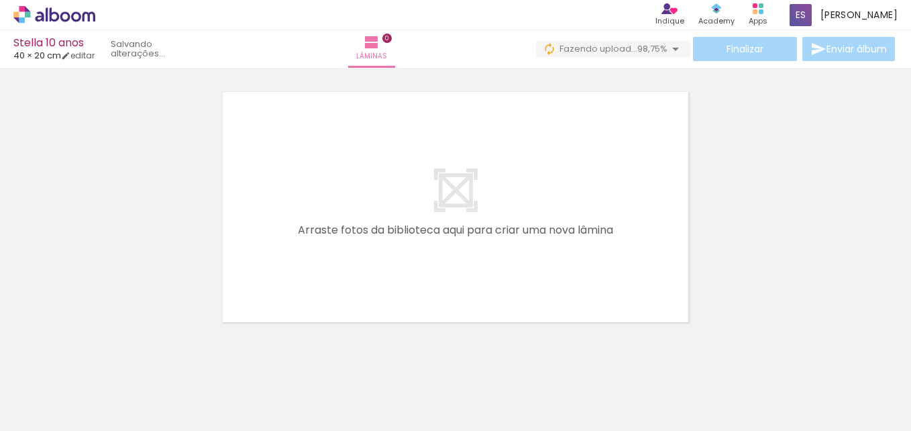
click at [52, 415] on span "Adicionar Fotos" at bounding box center [48, 412] width 40 height 15
click at [0, 0] on input "file" at bounding box center [0, 0] width 0 height 0
click at [63, 414] on span "Adicionar Fotos" at bounding box center [48, 412] width 40 height 15
click at [0, 0] on input "file" at bounding box center [0, 0] width 0 height 0
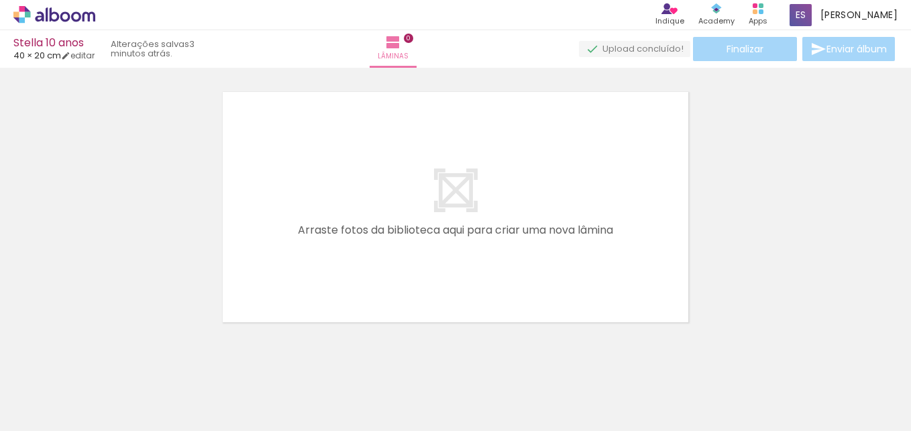
scroll to position [0, 5366]
click at [28, 410] on iron-icon at bounding box center [19, 413] width 16 height 16
click at [0, 0] on input "file" at bounding box center [0, 0] width 0 height 0
click at [56, 411] on span "Adicionar Fotos" at bounding box center [48, 412] width 40 height 15
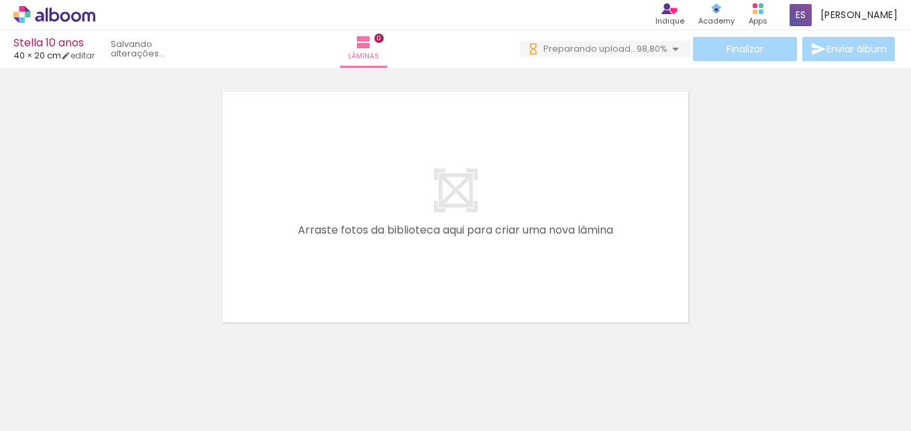
click at [0, 0] on input "file" at bounding box center [0, 0] width 0 height 0
click at [50, 413] on span "Adicionar Fotos" at bounding box center [48, 412] width 40 height 15
click at [0, 0] on input "file" at bounding box center [0, 0] width 0 height 0
click at [46, 411] on span "Adicionar Fotos" at bounding box center [48, 412] width 40 height 15
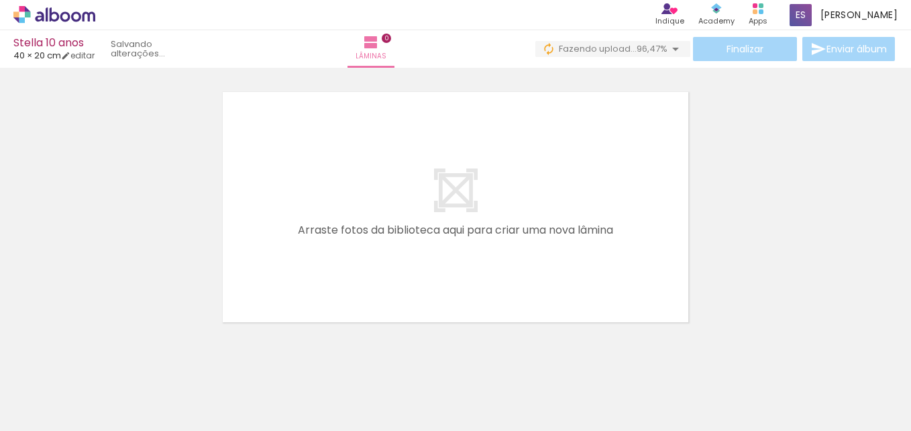
click at [0, 0] on input "file" at bounding box center [0, 0] width 0 height 0
click at [34, 408] on span "Adicionar Fotos" at bounding box center [48, 412] width 40 height 15
click at [0, 0] on input "file" at bounding box center [0, 0] width 0 height 0
click at [54, 409] on span "Adicionar Fotos" at bounding box center [48, 412] width 40 height 15
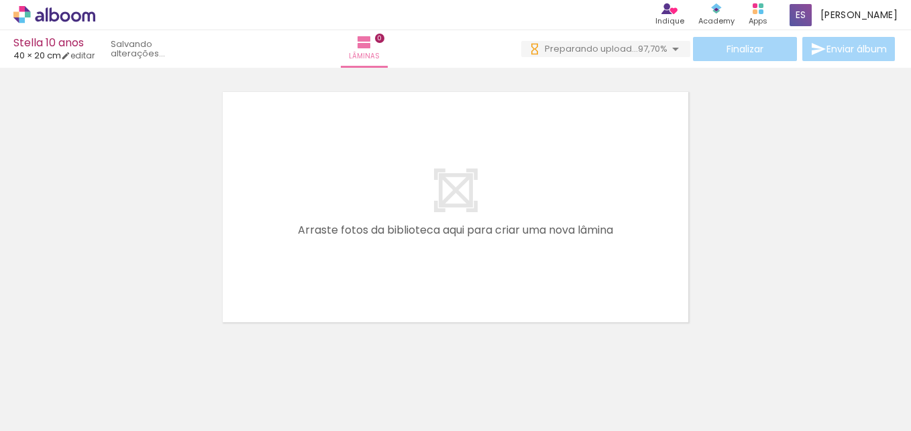
click at [0, 0] on input "file" at bounding box center [0, 0] width 0 height 0
click at [62, 408] on span "Adicionar Fotos" at bounding box center [48, 412] width 40 height 15
click at [0, 0] on input "file" at bounding box center [0, 0] width 0 height 0
click at [60, 415] on span "Adicionar Fotos" at bounding box center [48, 412] width 40 height 15
click at [0, 0] on input "file" at bounding box center [0, 0] width 0 height 0
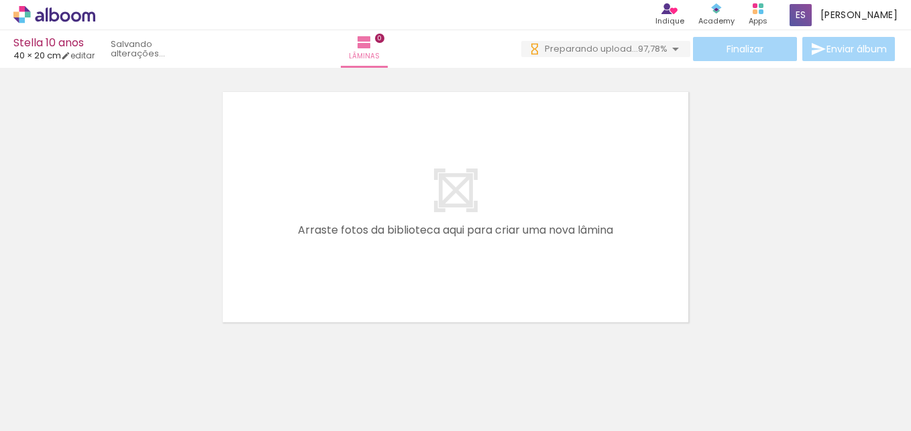
click at [51, 415] on span "Adicionar Fotos" at bounding box center [48, 412] width 40 height 15
click at [0, 0] on input "file" at bounding box center [0, 0] width 0 height 0
click at [63, 414] on span "Adicionar Fotos" at bounding box center [48, 412] width 40 height 15
click at [0, 0] on input "file" at bounding box center [0, 0] width 0 height 0
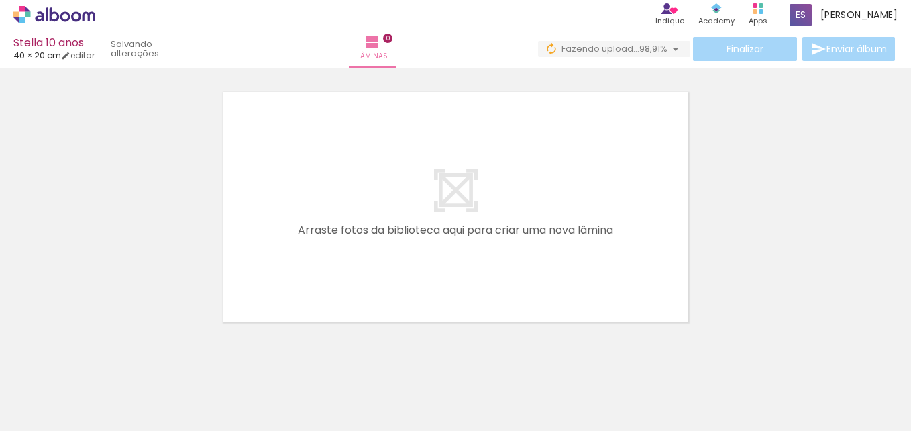
click at [42, 416] on span "Adicionar Fotos" at bounding box center [48, 412] width 40 height 15
click at [0, 0] on input "file" at bounding box center [0, 0] width 0 height 0
click at [50, 406] on span "Adicionar Fotos" at bounding box center [48, 412] width 40 height 15
click at [0, 0] on input "file" at bounding box center [0, 0] width 0 height 0
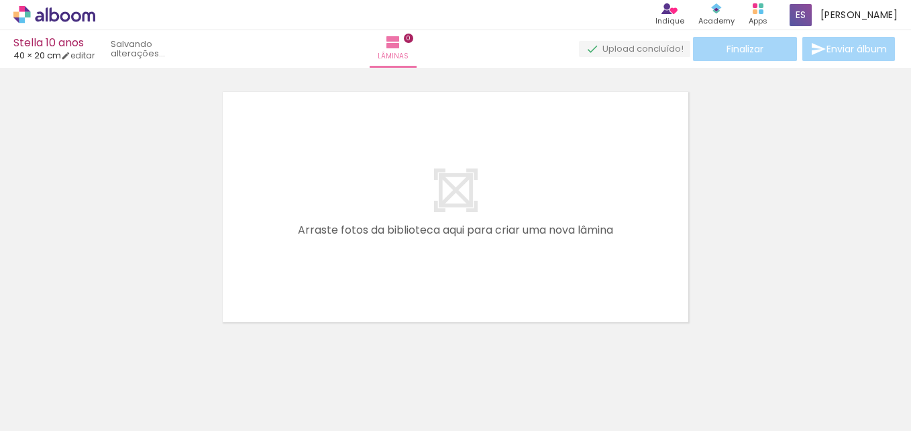
click at [44, 416] on span "Adicionar Fotos" at bounding box center [48, 412] width 40 height 15
click at [0, 0] on input "file" at bounding box center [0, 0] width 0 height 0
click at [37, 411] on span "Adicionar Fotos" at bounding box center [48, 412] width 40 height 15
click at [0, 0] on input "file" at bounding box center [0, 0] width 0 height 0
click at [40, 418] on span "Adicionar Fotos" at bounding box center [48, 412] width 40 height 15
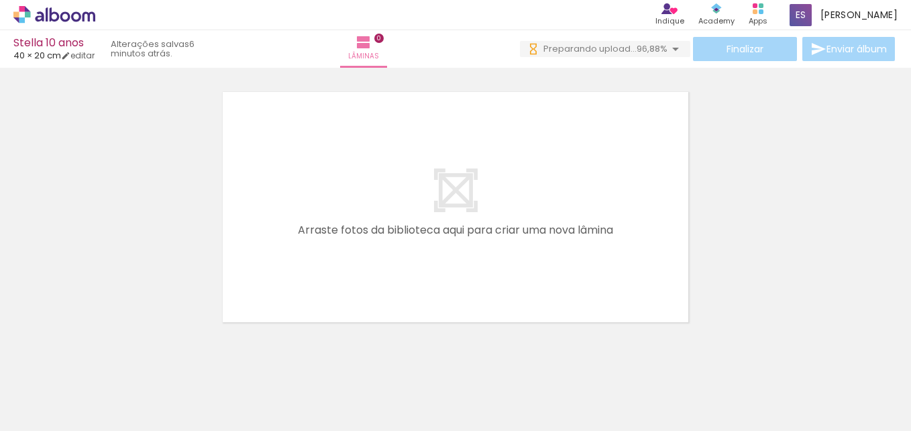
click at [0, 0] on input "file" at bounding box center [0, 0] width 0 height 0
click at [35, 422] on paper-button "Adicionar Fotos" at bounding box center [41, 412] width 65 height 21
click at [0, 0] on input "file" at bounding box center [0, 0] width 0 height 0
click at [71, 416] on paper-button "Adicionar Fotos" at bounding box center [41, 412] width 65 height 21
click at [0, 0] on input "file" at bounding box center [0, 0] width 0 height 0
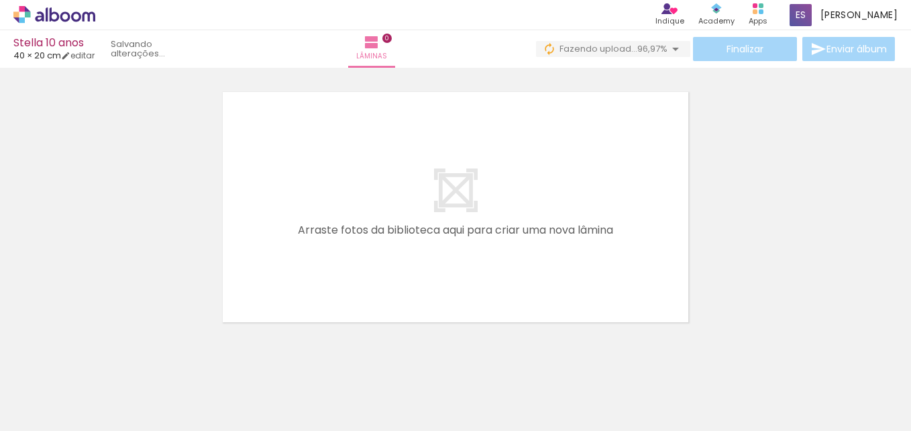
click at [56, 411] on span "Adicionar Fotos" at bounding box center [48, 412] width 40 height 15
click at [0, 0] on input "file" at bounding box center [0, 0] width 0 height 0
click at [62, 409] on span "Adicionar Fotos" at bounding box center [48, 412] width 40 height 15
click at [0, 0] on input "file" at bounding box center [0, 0] width 0 height 0
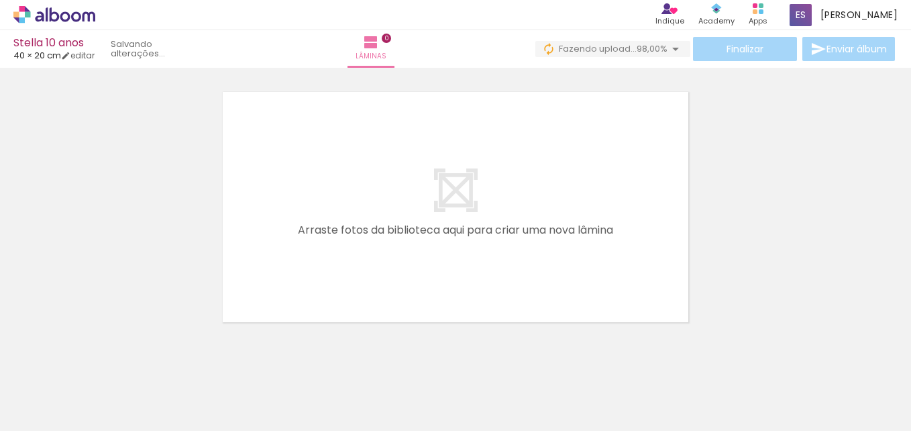
scroll to position [0, 0]
click at [54, 413] on span "Adicionar Fotos" at bounding box center [48, 412] width 40 height 15
click at [0, 0] on input "file" at bounding box center [0, 0] width 0 height 0
click at [58, 413] on span "Adicionar Fotos" at bounding box center [48, 412] width 40 height 15
click at [0, 0] on input "file" at bounding box center [0, 0] width 0 height 0
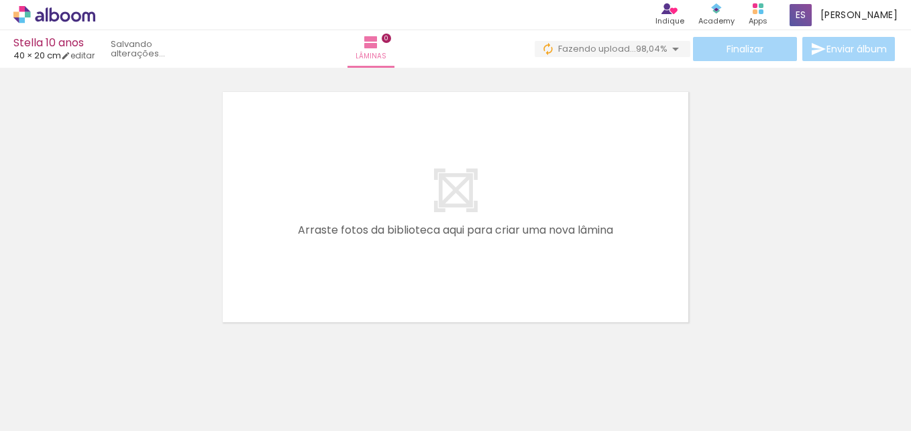
click at [62, 415] on span "Adicionar Fotos" at bounding box center [48, 412] width 40 height 15
click at [0, 0] on input "file" at bounding box center [0, 0] width 0 height 0
click at [54, 411] on span "Adicionar Fotos" at bounding box center [48, 412] width 40 height 15
click at [0, 0] on input "file" at bounding box center [0, 0] width 0 height 0
click at [32, 408] on span "Adicionar Fotos" at bounding box center [48, 412] width 40 height 15
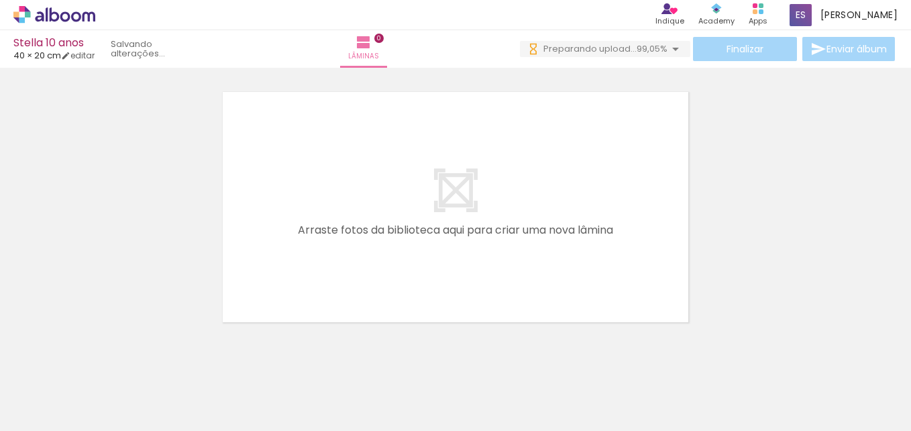
click at [0, 0] on input "file" at bounding box center [0, 0] width 0 height 0
click at [60, 415] on span "Adicionar Fotos" at bounding box center [48, 412] width 40 height 15
click at [0, 0] on input "file" at bounding box center [0, 0] width 0 height 0
click at [68, 417] on span "Adicionar Fotos" at bounding box center [48, 412] width 40 height 15
click at [0, 0] on input "file" at bounding box center [0, 0] width 0 height 0
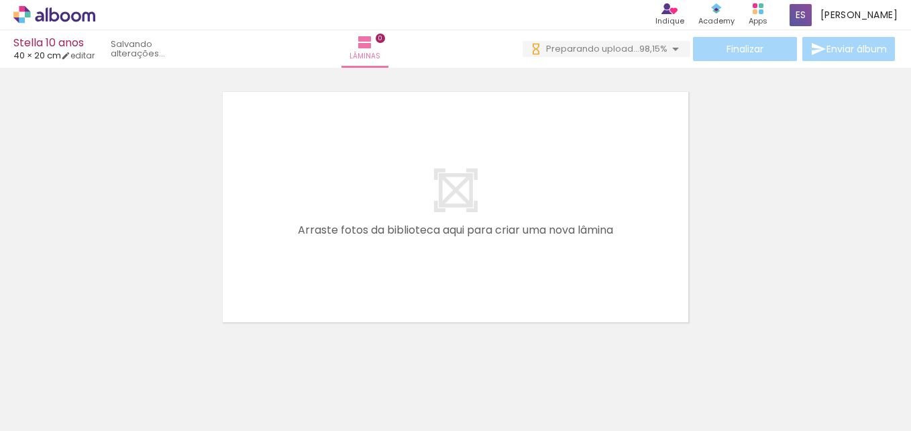
click at [55, 415] on span "Adicionar Fotos" at bounding box center [48, 412] width 40 height 15
click at [0, 0] on input "file" at bounding box center [0, 0] width 0 height 0
click at [61, 412] on span "Adicionar Fotos" at bounding box center [48, 412] width 40 height 15
click at [0, 0] on input "file" at bounding box center [0, 0] width 0 height 0
click at [42, 417] on span "Adicionar Fotos" at bounding box center [48, 412] width 40 height 15
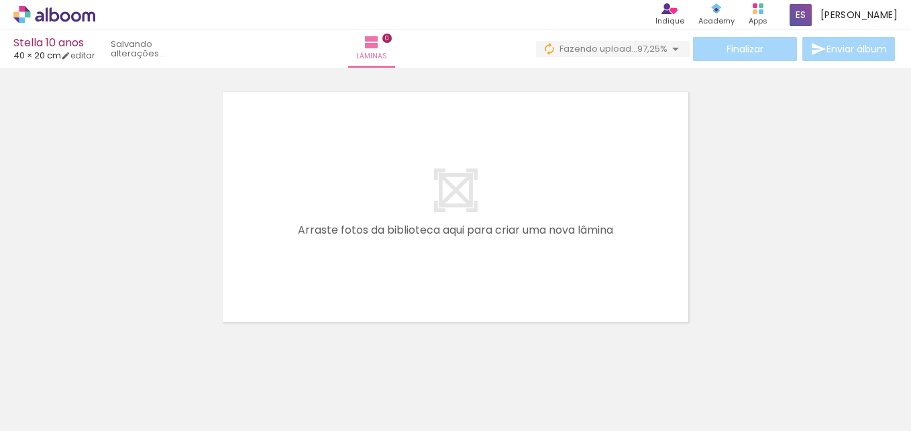
click at [0, 0] on input "file" at bounding box center [0, 0] width 0 height 0
click at [58, 416] on span "Adicionar Fotos" at bounding box center [48, 412] width 40 height 15
click at [0, 0] on input "file" at bounding box center [0, 0] width 0 height 0
click at [44, 418] on span "Adicionar Fotos" at bounding box center [48, 412] width 40 height 15
click at [0, 0] on input "file" at bounding box center [0, 0] width 0 height 0
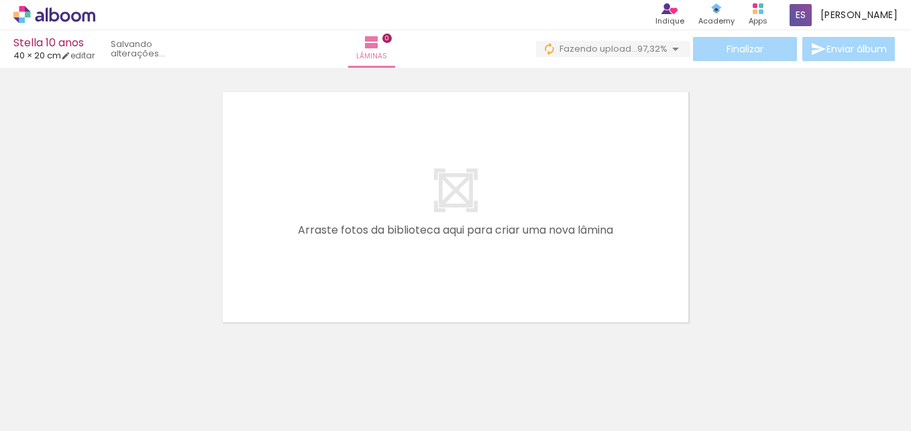
click at [50, 413] on span "Adicionar Fotos" at bounding box center [48, 412] width 40 height 15
click at [0, 0] on input "file" at bounding box center [0, 0] width 0 height 0
click at [55, 419] on span "Adicionar Fotos" at bounding box center [48, 412] width 40 height 15
click at [0, 0] on input "file" at bounding box center [0, 0] width 0 height 0
click at [62, 416] on span "Adicionar Fotos" at bounding box center [48, 412] width 40 height 15
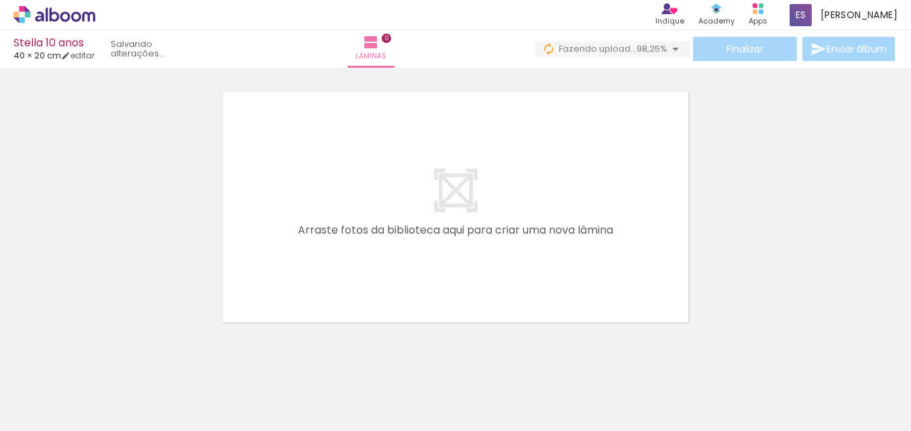
click at [0, 0] on input "file" at bounding box center [0, 0] width 0 height 0
click at [63, 414] on span "Adicionar Fotos" at bounding box center [48, 412] width 40 height 15
click at [0, 0] on input "file" at bounding box center [0, 0] width 0 height 0
click at [43, 416] on span "Adicionar Fotos" at bounding box center [48, 412] width 40 height 15
click at [0, 0] on input "file" at bounding box center [0, 0] width 0 height 0
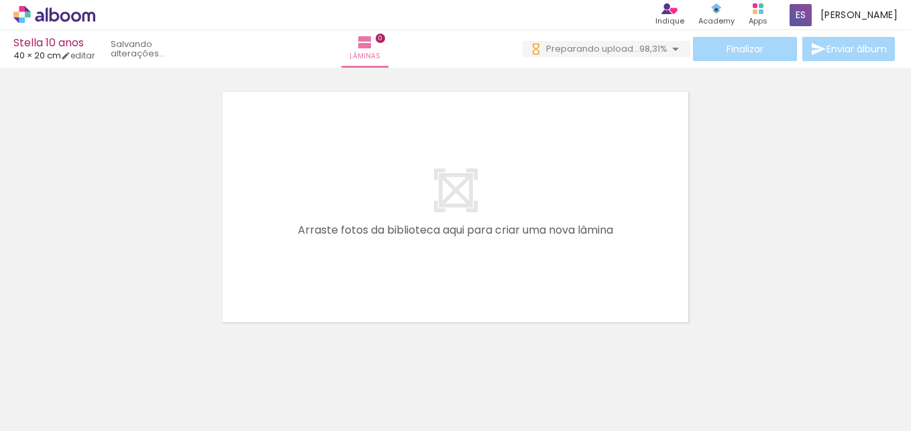
click at [59, 416] on span "Adicionar Fotos" at bounding box center [48, 412] width 40 height 15
click at [0, 0] on input "file" at bounding box center [0, 0] width 0 height 0
click at [62, 415] on span "Adicionar Fotos" at bounding box center [48, 412] width 40 height 15
click at [0, 0] on input "file" at bounding box center [0, 0] width 0 height 0
click at [56, 414] on span "Adicionar Fotos" at bounding box center [48, 412] width 40 height 15
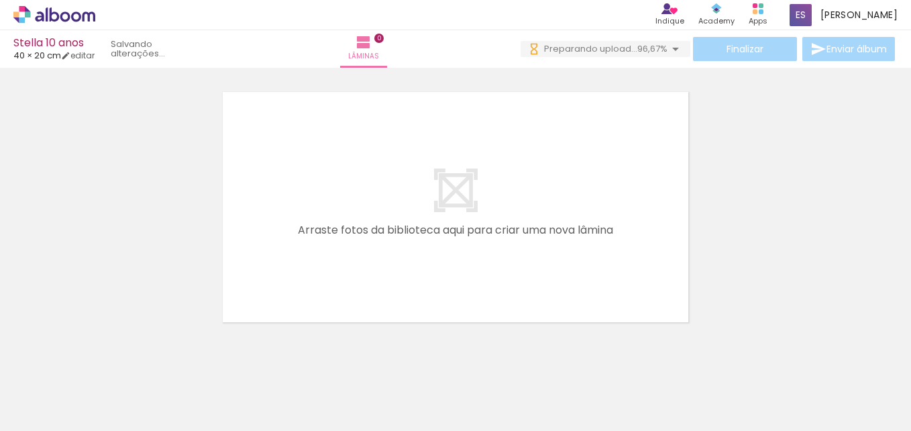
click at [0, 0] on input "file" at bounding box center [0, 0] width 0 height 0
click at [60, 410] on span "Adicionar Fotos" at bounding box center [48, 412] width 40 height 15
click at [0, 0] on input "file" at bounding box center [0, 0] width 0 height 0
click at [30, 411] on span "Adicionar Fotos" at bounding box center [48, 412] width 40 height 15
click at [0, 0] on input "file" at bounding box center [0, 0] width 0 height 0
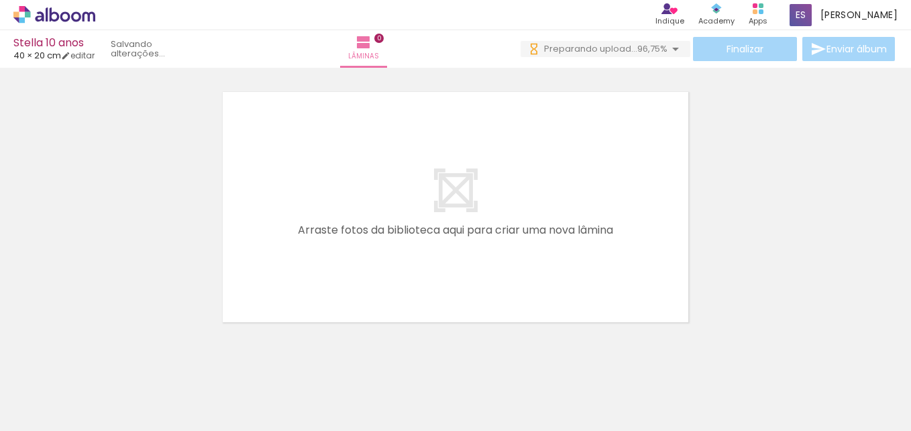
click at [30, 416] on span "Adicionar Fotos" at bounding box center [48, 412] width 40 height 15
click at [0, 0] on input "file" at bounding box center [0, 0] width 0 height 0
click at [53, 411] on span "Adicionar Fotos" at bounding box center [48, 412] width 40 height 15
click at [0, 0] on input "file" at bounding box center [0, 0] width 0 height 0
click at [55, 409] on span "Adicionar Fotos" at bounding box center [48, 412] width 40 height 15
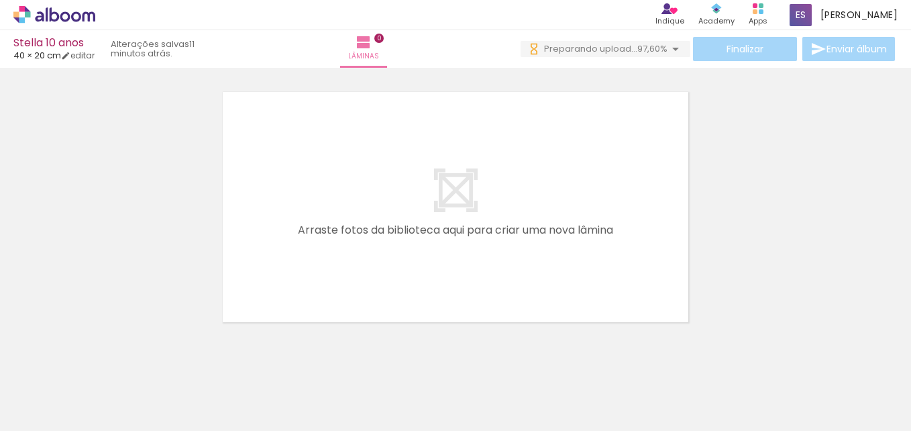
click at [0, 0] on input "file" at bounding box center [0, 0] width 0 height 0
click at [64, 413] on span "Adicionar Fotos" at bounding box center [48, 412] width 40 height 15
click at [0, 0] on input "file" at bounding box center [0, 0] width 0 height 0
click at [64, 413] on span "Adicionar Fotos" at bounding box center [48, 412] width 40 height 15
click at [0, 0] on input "file" at bounding box center [0, 0] width 0 height 0
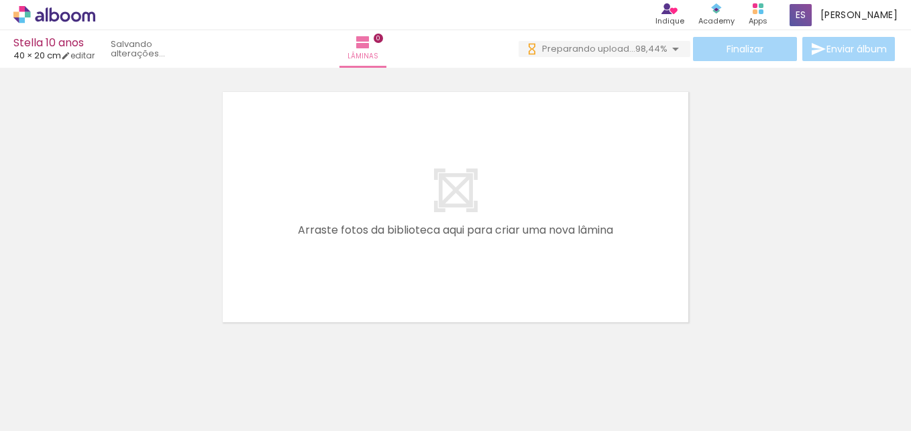
click at [65, 416] on span "Adicionar Fotos" at bounding box center [48, 412] width 40 height 15
click at [0, 0] on input "file" at bounding box center [0, 0] width 0 height 0
click at [42, 409] on span "Adicionar Fotos" at bounding box center [48, 412] width 40 height 15
click at [0, 0] on input "file" at bounding box center [0, 0] width 0 height 0
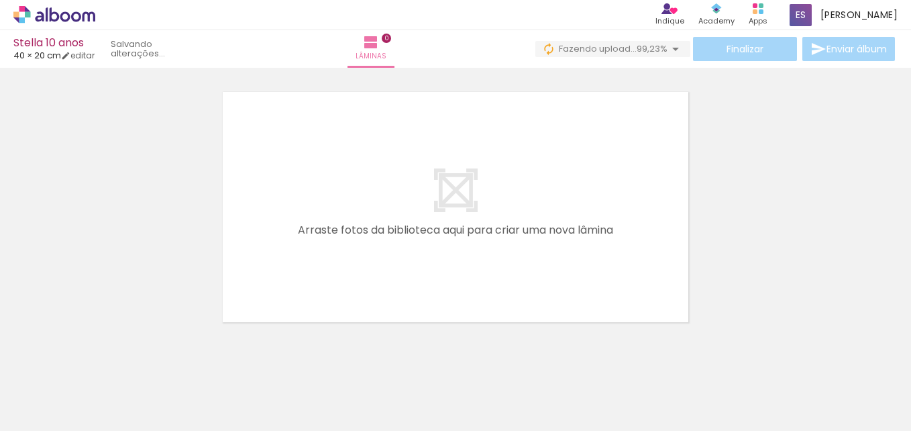
click at [11, 414] on paper-button "Adicionar Fotos" at bounding box center [41, 412] width 65 height 21
click at [0, 0] on input "file" at bounding box center [0, 0] width 0 height 0
click at [60, 417] on span "Adicionar Fotos" at bounding box center [48, 412] width 40 height 15
click at [0, 0] on input "file" at bounding box center [0, 0] width 0 height 0
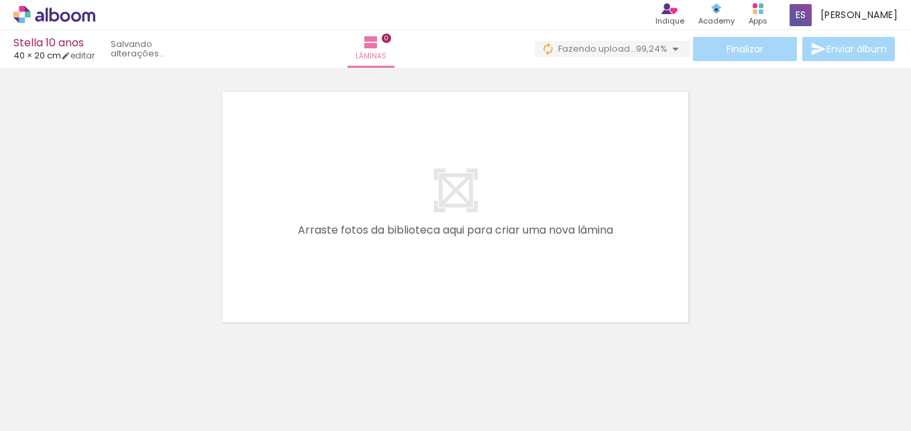
click at [64, 417] on span "Adicionar Fotos" at bounding box center [48, 412] width 40 height 15
click at [0, 0] on input "file" at bounding box center [0, 0] width 0 height 0
click at [0, 426] on div "Biblioteca 133 fotos Todas as fotos Não utilizadas Adicionar Fotos" at bounding box center [0, 389] width 0 height 84
click at [60, 419] on span "Adicionar Fotos" at bounding box center [48, 412] width 40 height 15
click at [0, 0] on input "file" at bounding box center [0, 0] width 0 height 0
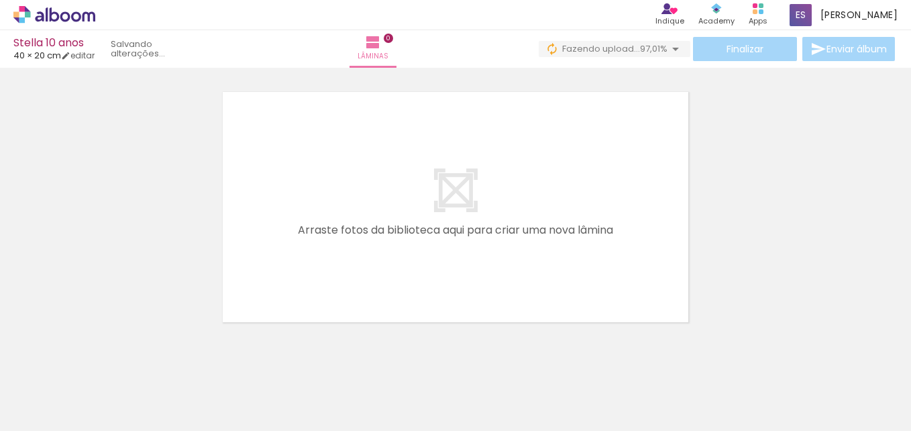
click at [64, 415] on span "Adicionar Fotos" at bounding box center [48, 412] width 40 height 15
click at [0, 0] on input "file" at bounding box center [0, 0] width 0 height 0
click at [66, 408] on span "Adicionar Fotos" at bounding box center [48, 412] width 40 height 15
click at [0, 0] on input "file" at bounding box center [0, 0] width 0 height 0
click at [62, 414] on span "Adicionar Fotos" at bounding box center [48, 412] width 40 height 15
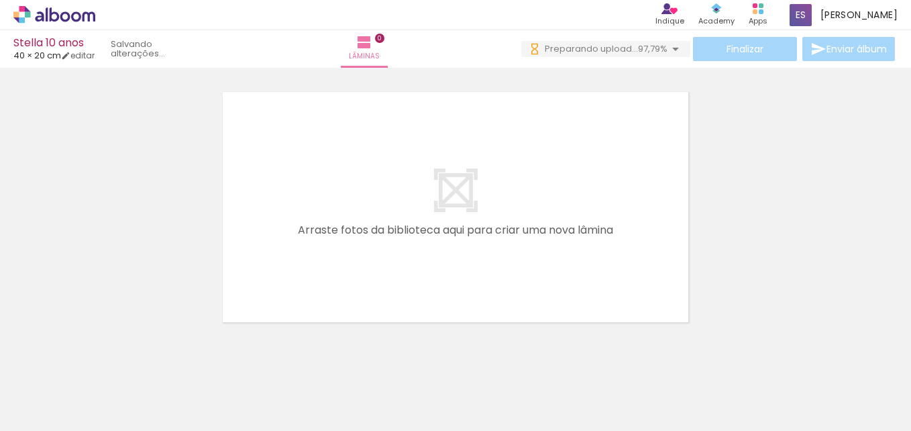
click at [0, 0] on input "file" at bounding box center [0, 0] width 0 height 0
click at [68, 407] on span "Adicionar Fotos" at bounding box center [48, 412] width 40 height 15
click at [0, 0] on input "file" at bounding box center [0, 0] width 0 height 0
click at [59, 409] on span "Adicionar Fotos" at bounding box center [48, 412] width 40 height 15
click at [0, 0] on input "file" at bounding box center [0, 0] width 0 height 0
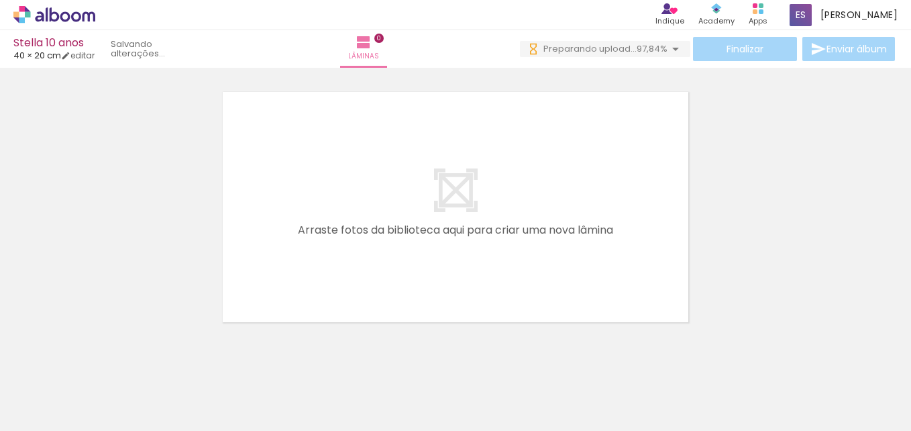
click at [60, 413] on span "Adicionar Fotos" at bounding box center [48, 412] width 40 height 15
click at [0, 0] on input "file" at bounding box center [0, 0] width 0 height 0
click at [63, 409] on span "Adicionar Fotos" at bounding box center [48, 412] width 40 height 15
click at [0, 0] on input "file" at bounding box center [0, 0] width 0 height 0
click at [578, 125] on quentale-layouter at bounding box center [455, 207] width 471 height 236
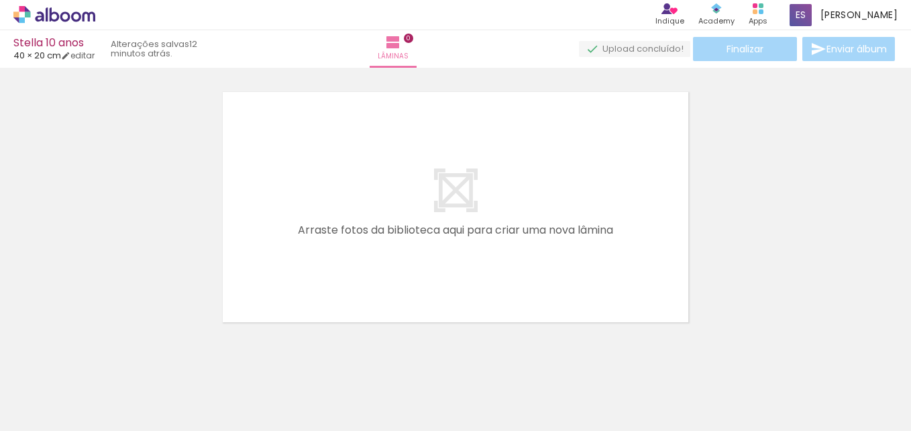
scroll to position [0, 9800]
click at [62, 410] on span "Adicionar Fotos" at bounding box center [48, 412] width 40 height 15
click at [0, 0] on input "file" at bounding box center [0, 0] width 0 height 0
click at [58, 416] on span "Adicionar Fotos" at bounding box center [48, 412] width 40 height 15
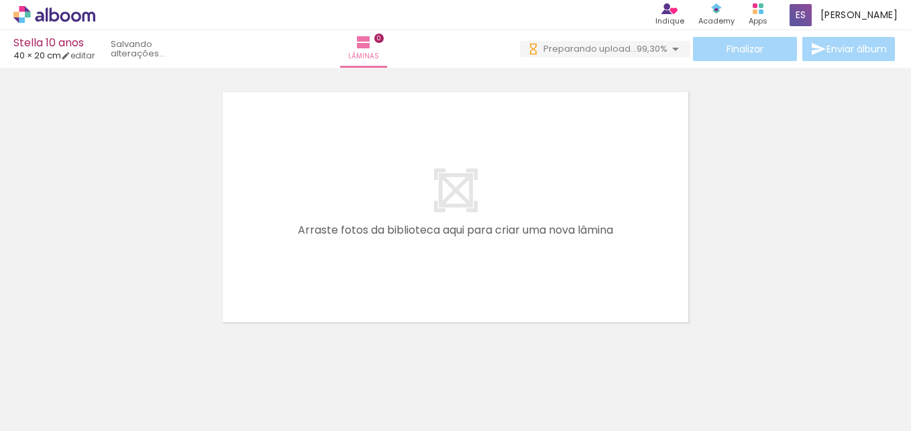
click at [0, 0] on input "file" at bounding box center [0, 0] width 0 height 0
click at [48, 414] on span "Adicionar Fotos" at bounding box center [48, 412] width 40 height 15
click at [0, 0] on input "file" at bounding box center [0, 0] width 0 height 0
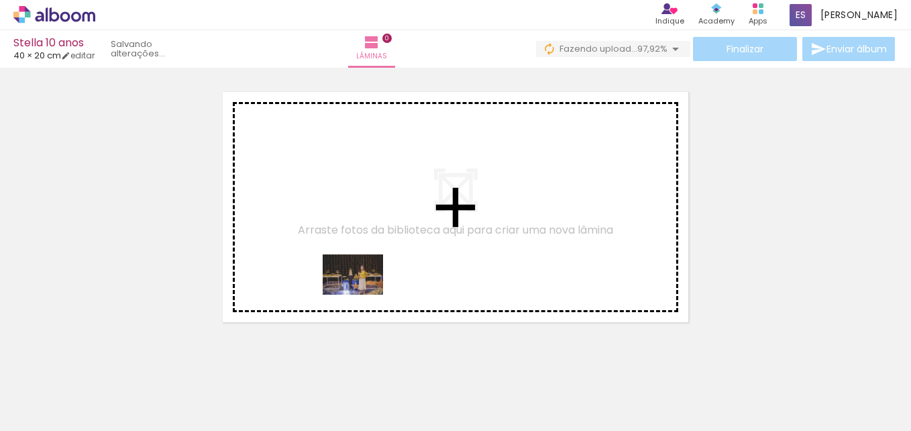
drag, startPoint x: 135, startPoint y: 397, endPoint x: 363, endPoint y: 295, distance: 250.2
click at [363, 295] on quentale-workspace at bounding box center [455, 215] width 911 height 431
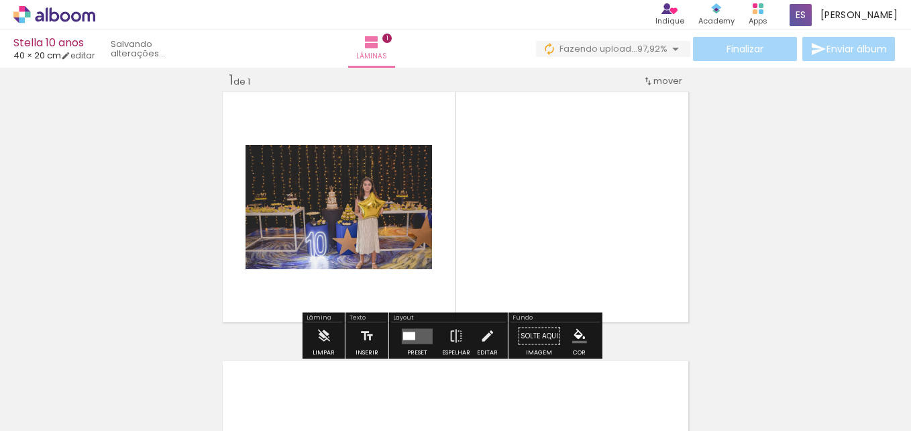
scroll to position [17, 0]
click at [422, 342] on quentale-layouter at bounding box center [417, 335] width 31 height 15
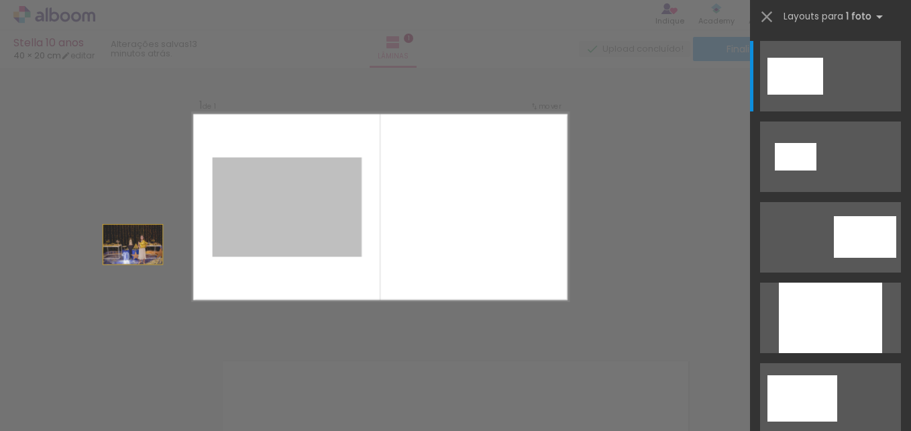
drag, startPoint x: 338, startPoint y: 247, endPoint x: -3, endPoint y: 246, distance: 340.9
click at [0, 246] on html "link( href="../../bower_components/polymer/polymer.html" rel="import" ) picture…" at bounding box center [455, 215] width 911 height 431
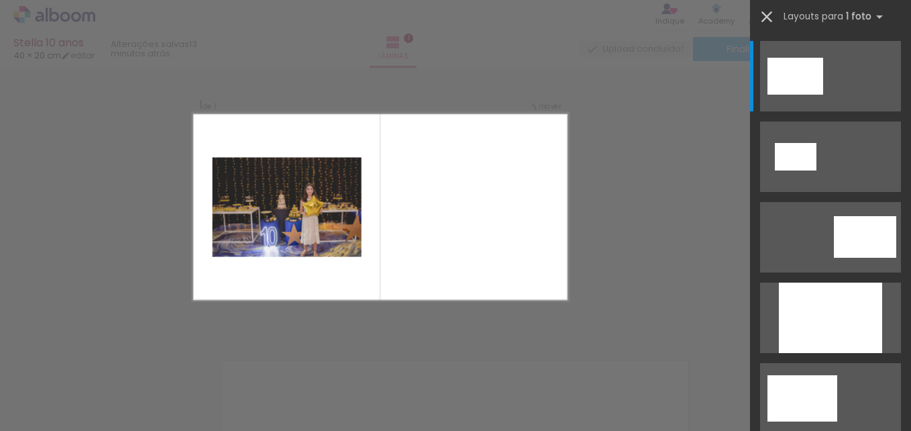
click at [764, 21] on iron-icon at bounding box center [767, 16] width 19 height 19
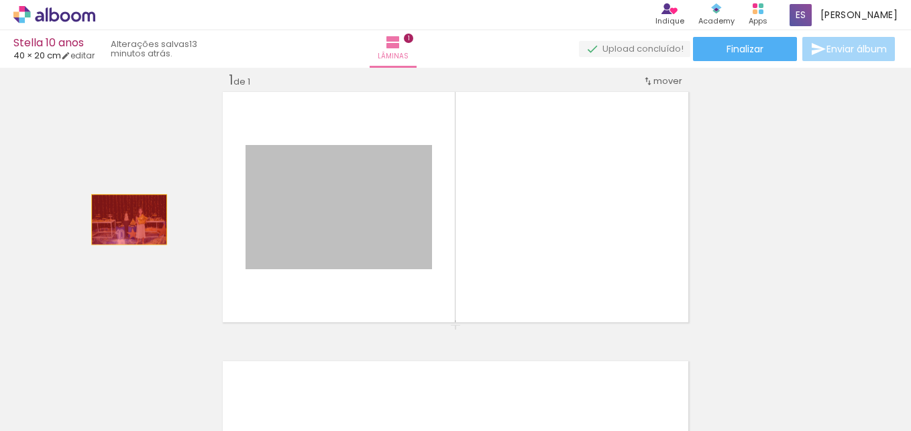
drag, startPoint x: 370, startPoint y: 189, endPoint x: 115, endPoint y: 208, distance: 256.4
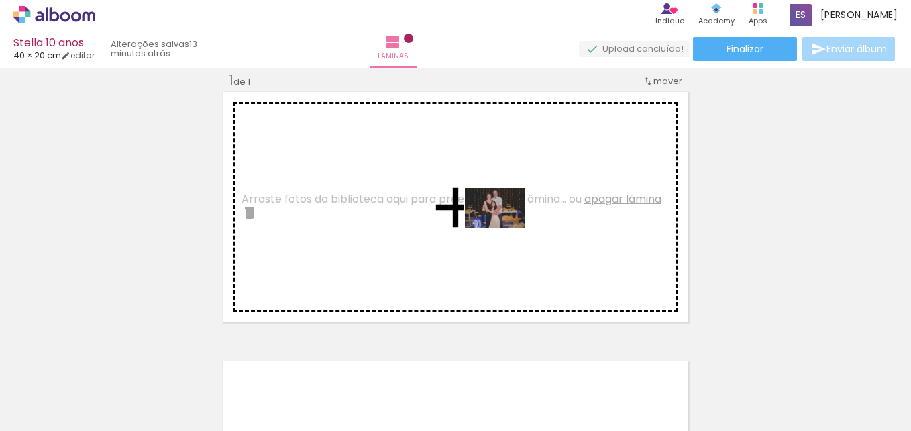
drag, startPoint x: 660, startPoint y: 393, endPoint x: 505, endPoint y: 228, distance: 226.0
click at [505, 228] on quentale-workspace at bounding box center [455, 215] width 911 height 431
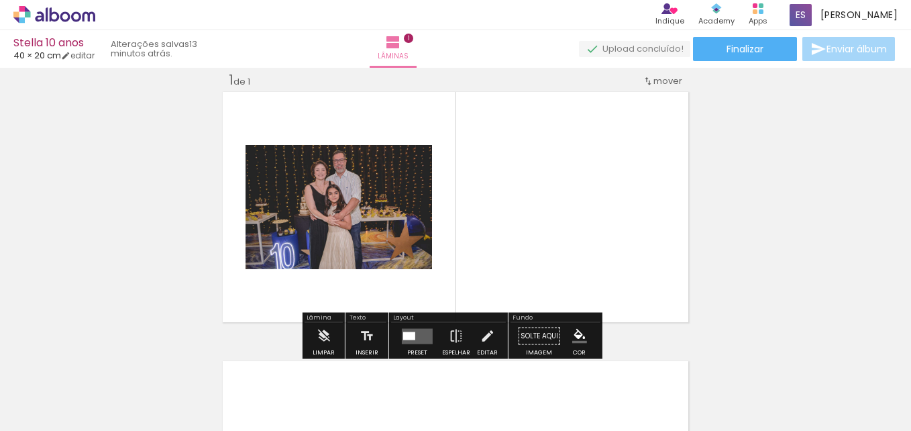
click at [411, 338] on div at bounding box center [409, 335] width 12 height 8
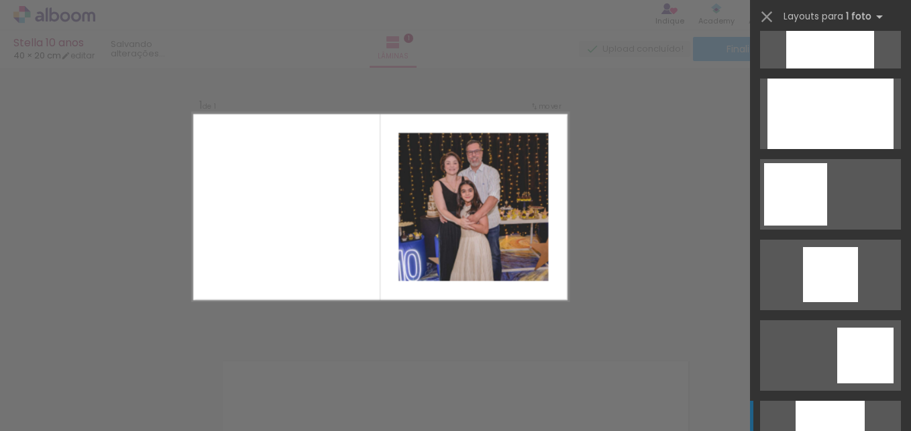
scroll to position [872, 0]
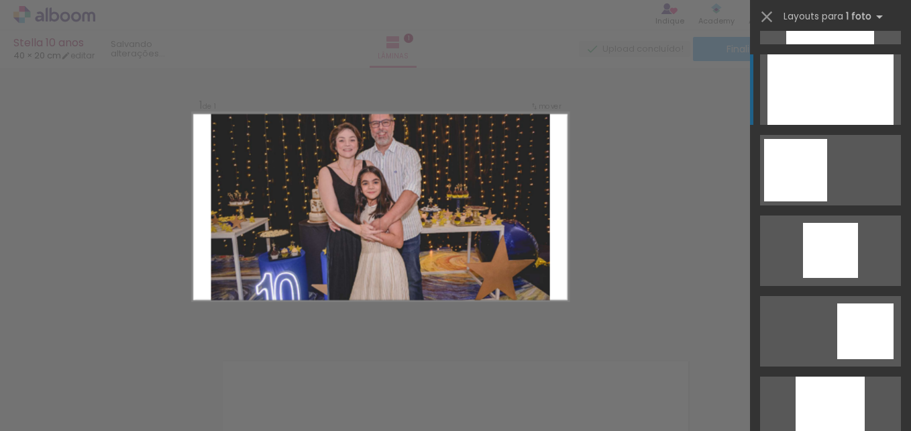
click at [807, 98] on div at bounding box center [831, 89] width 126 height 70
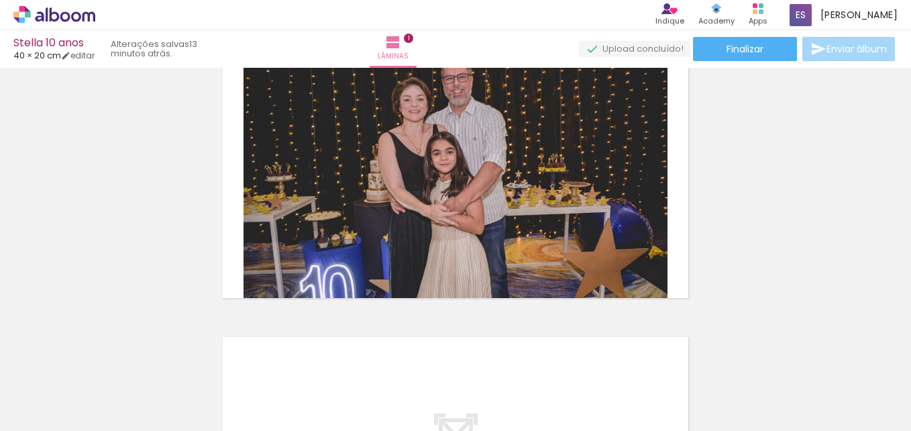
scroll to position [85, 0]
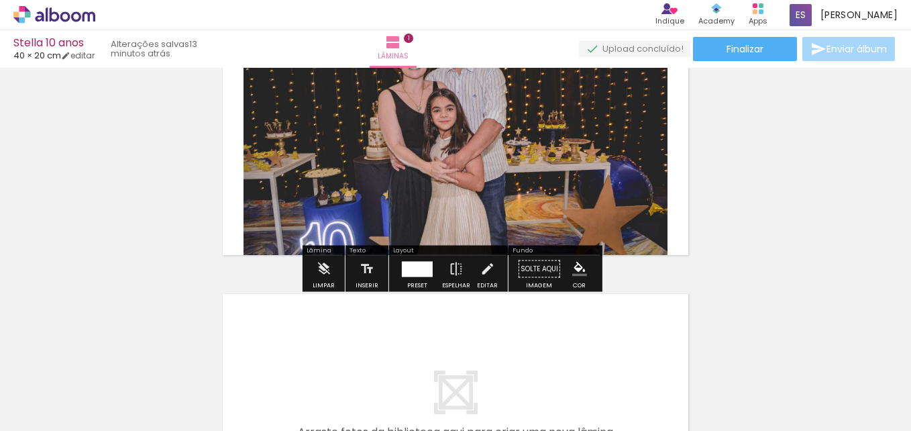
click at [423, 268] on div at bounding box center [417, 268] width 31 height 15
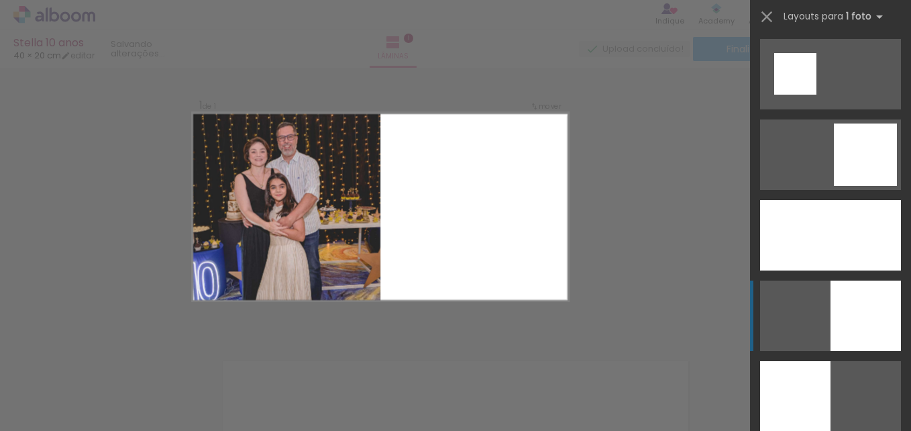
scroll to position [1892, 0]
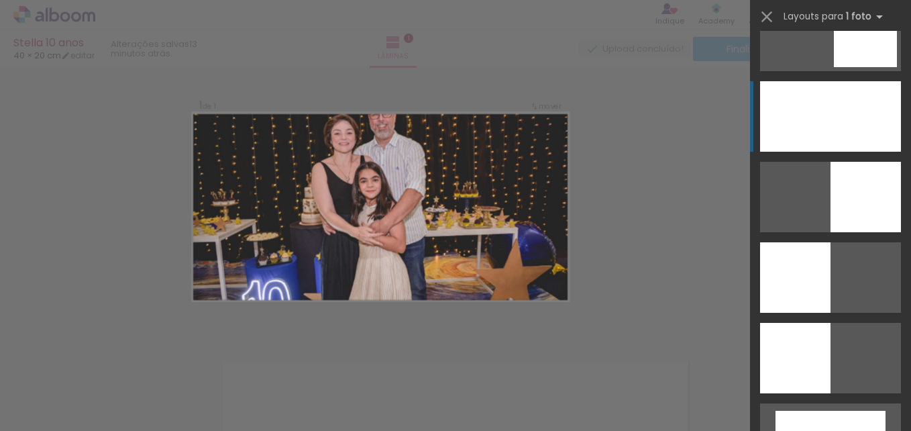
click at [817, 129] on div at bounding box center [830, 116] width 141 height 70
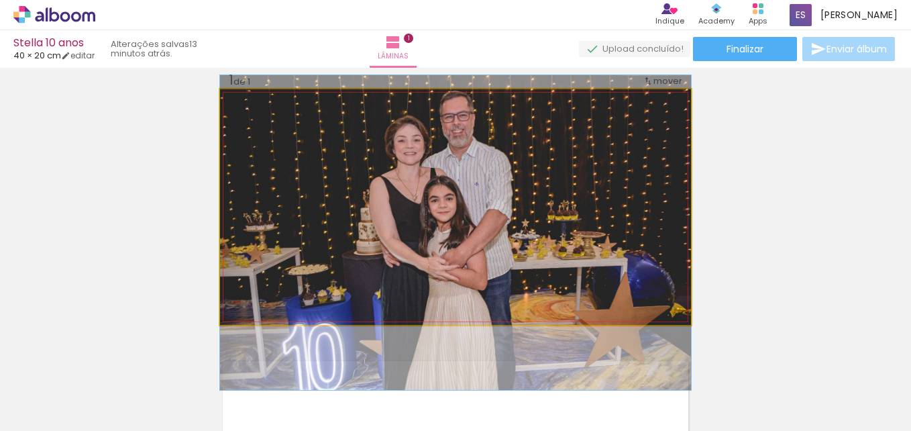
drag, startPoint x: 611, startPoint y: 216, endPoint x: 615, endPoint y: 242, distance: 25.8
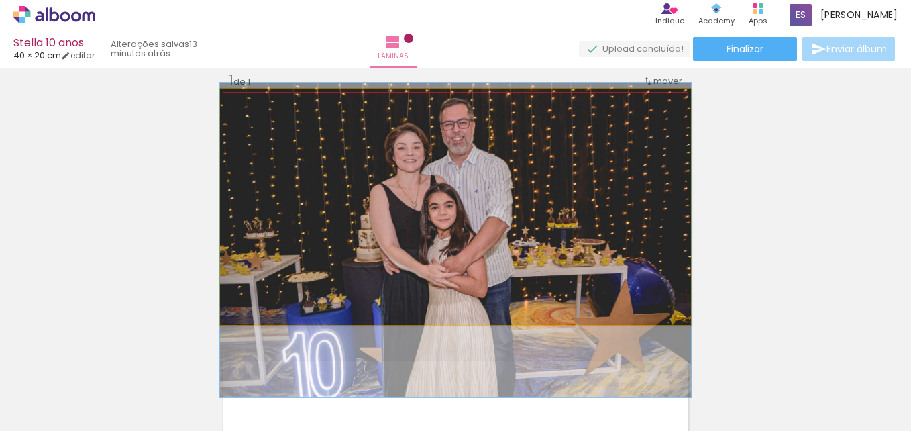
drag, startPoint x: 581, startPoint y: 238, endPoint x: 581, endPoint y: 246, distance: 7.4
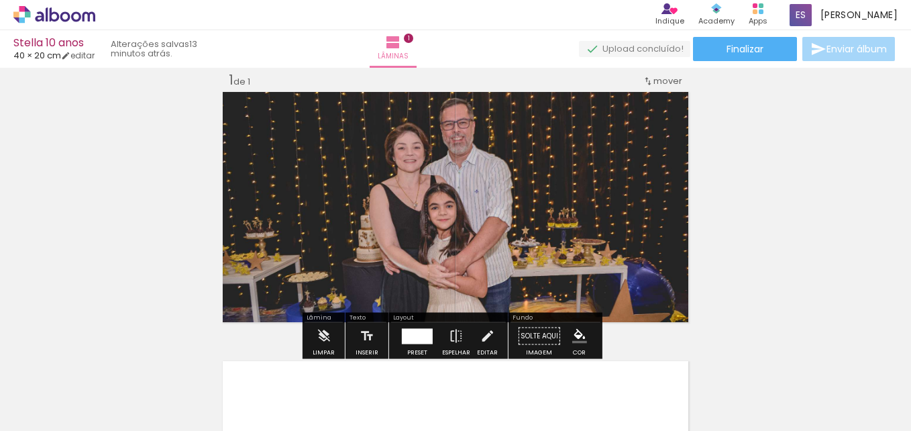
click at [760, 203] on div "Inserir lâmina 1 de 1" at bounding box center [455, 324] width 911 height 539
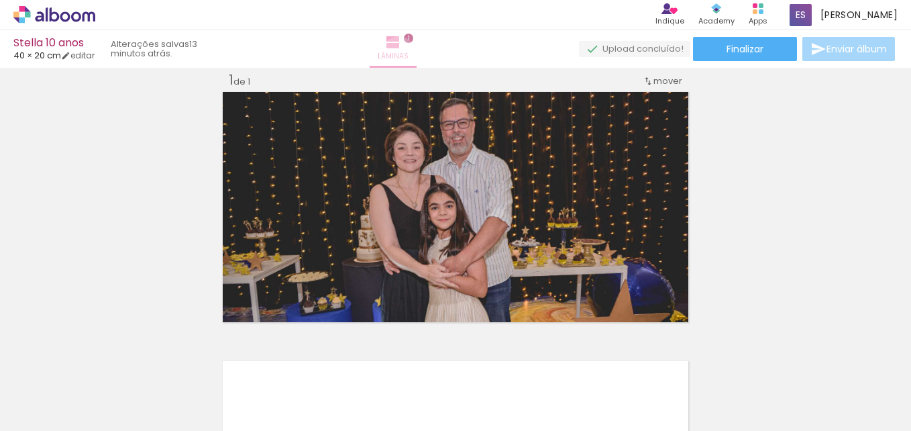
click at [409, 54] on span "Lâminas" at bounding box center [393, 56] width 31 height 12
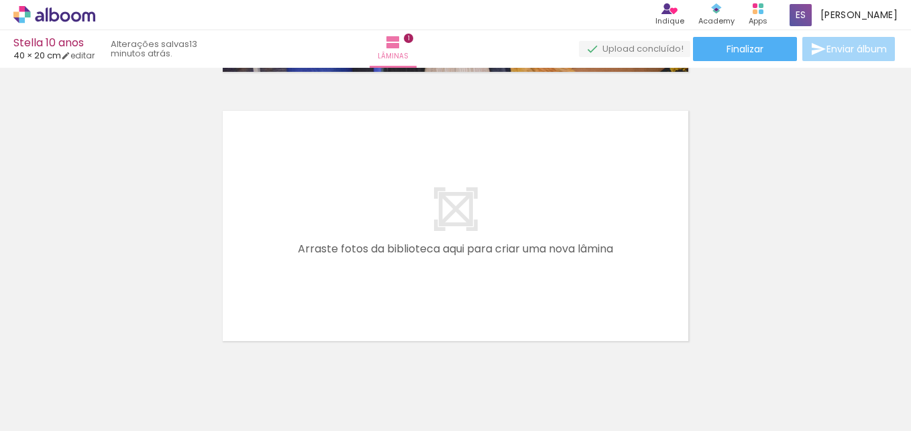
scroll to position [244, 0]
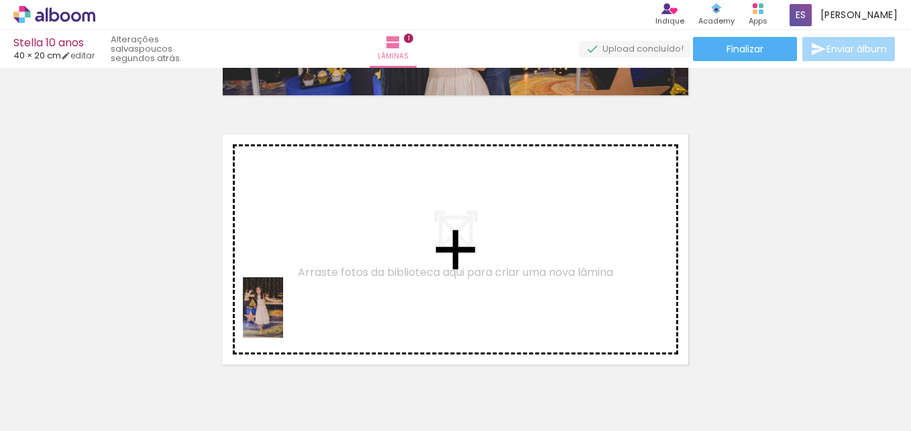
drag, startPoint x: 215, startPoint y: 399, endPoint x: 287, endPoint y: 305, distance: 118.8
click at [287, 305] on quentale-workspace at bounding box center [455, 215] width 911 height 431
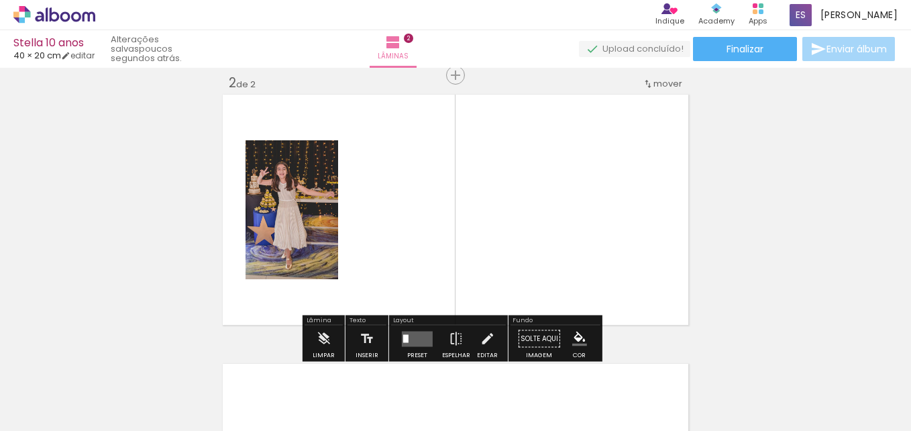
scroll to position [287, 0]
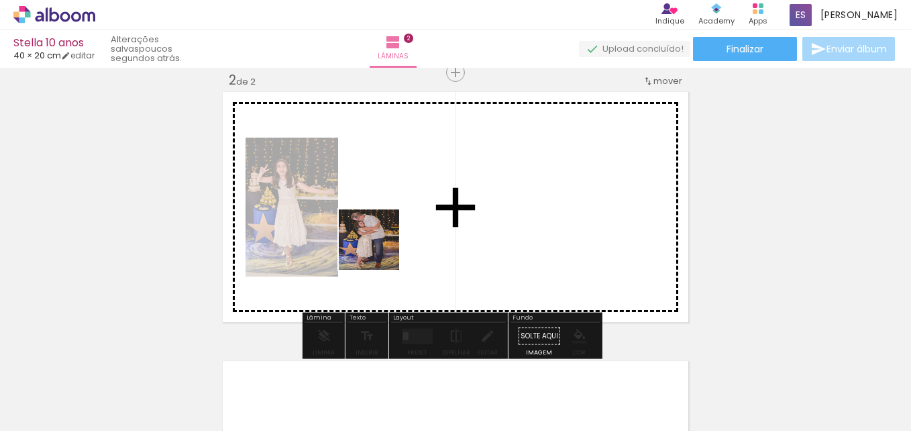
drag, startPoint x: 277, startPoint y: 393, endPoint x: 379, endPoint y: 250, distance: 175.6
click at [379, 250] on quentale-workspace at bounding box center [455, 215] width 911 height 431
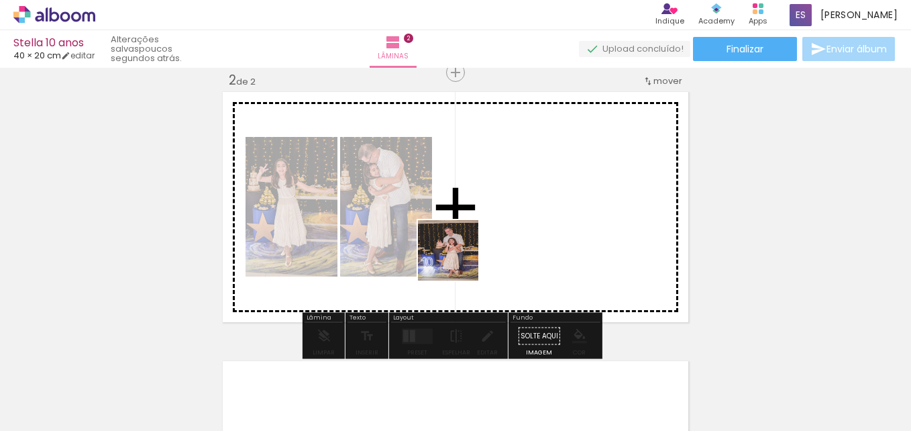
drag, startPoint x: 355, startPoint y: 388, endPoint x: 433, endPoint y: 330, distance: 96.9
click at [456, 252] on quentale-workspace at bounding box center [455, 215] width 911 height 431
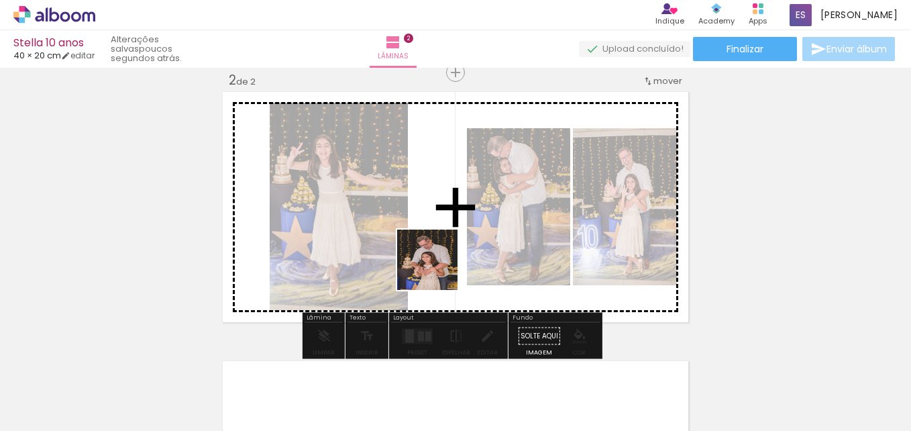
drag, startPoint x: 436, startPoint y: 298, endPoint x: 445, endPoint y: 314, distance: 18.6
click at [440, 240] on quentale-workspace at bounding box center [455, 215] width 911 height 431
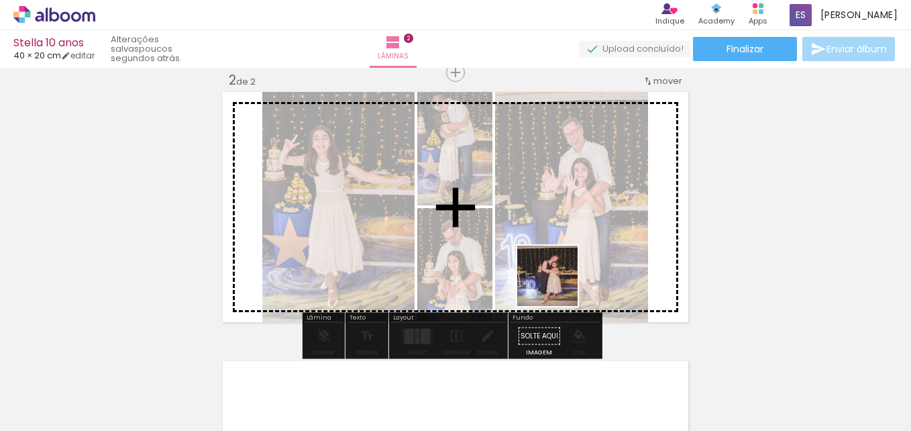
drag, startPoint x: 578, startPoint y: 387, endPoint x: 558, endPoint y: 286, distance: 102.7
click at [558, 286] on quentale-workspace at bounding box center [455, 215] width 911 height 431
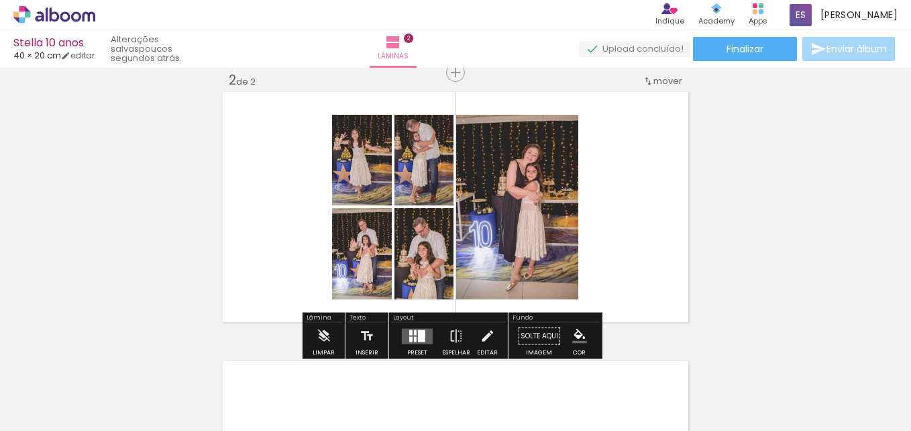
click at [418, 334] on div at bounding box center [421, 335] width 7 height 12
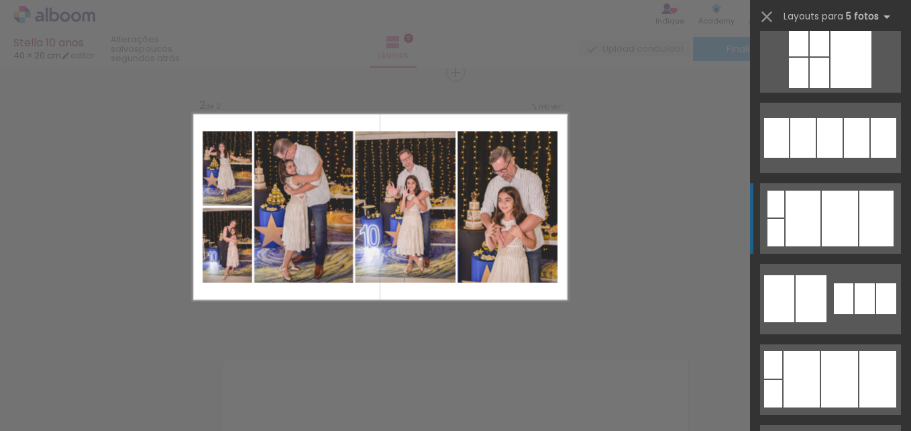
scroll to position [1946, 0]
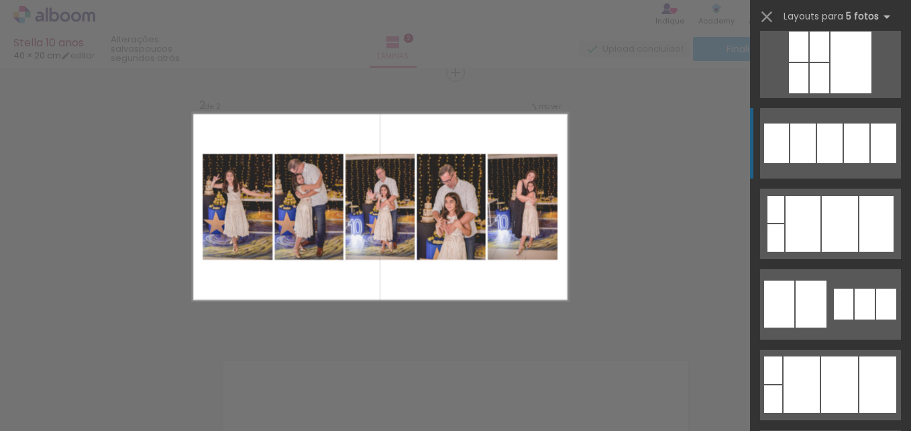
click at [817, 148] on div at bounding box center [829, 143] width 25 height 40
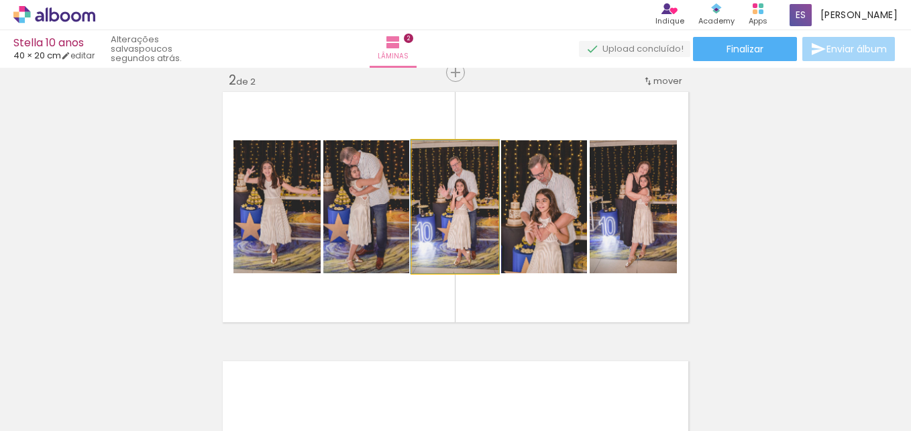
click at [479, 224] on quentale-photo at bounding box center [455, 206] width 87 height 133
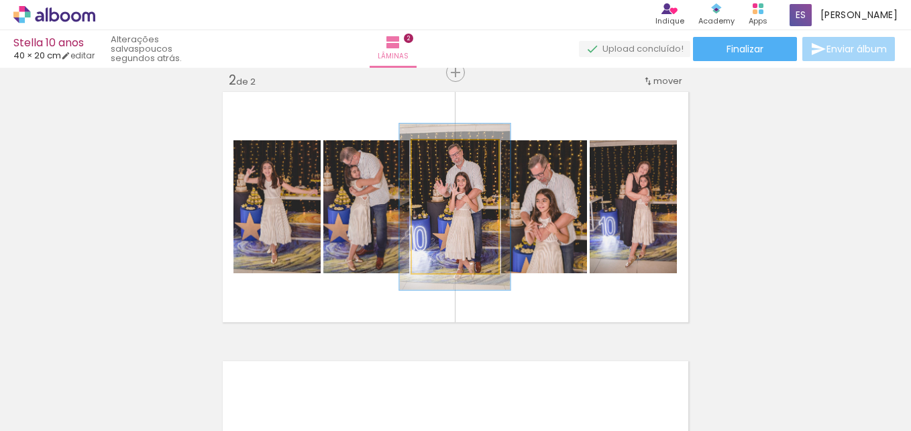
drag, startPoint x: 437, startPoint y: 154, endPoint x: 446, endPoint y: 154, distance: 8.7
type paper-slider "125"
click at [446, 154] on div at bounding box center [450, 154] width 12 height 12
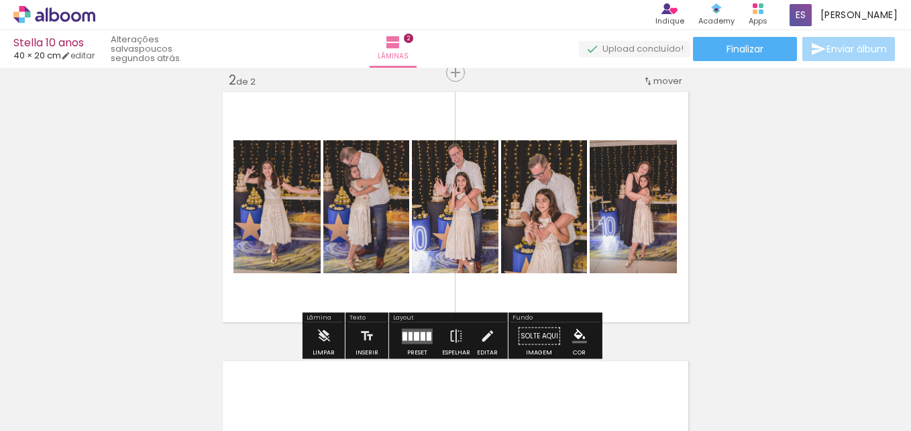
click at [745, 217] on div "Inserir lâmina 1 de 2 Inserir lâmina 2 de 2" at bounding box center [455, 190] width 911 height 808
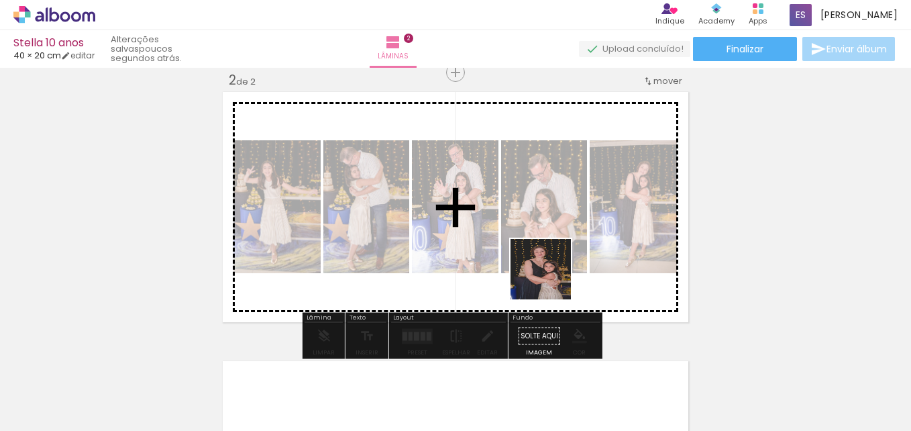
drag, startPoint x: 521, startPoint y: 387, endPoint x: 560, endPoint y: 256, distance: 136.5
click at [560, 256] on quentale-workspace at bounding box center [455, 215] width 911 height 431
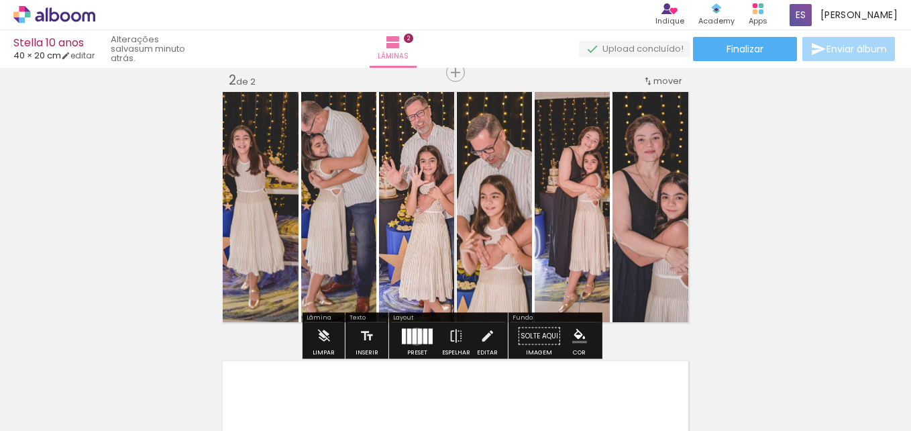
click at [413, 336] on div at bounding box center [415, 335] width 4 height 15
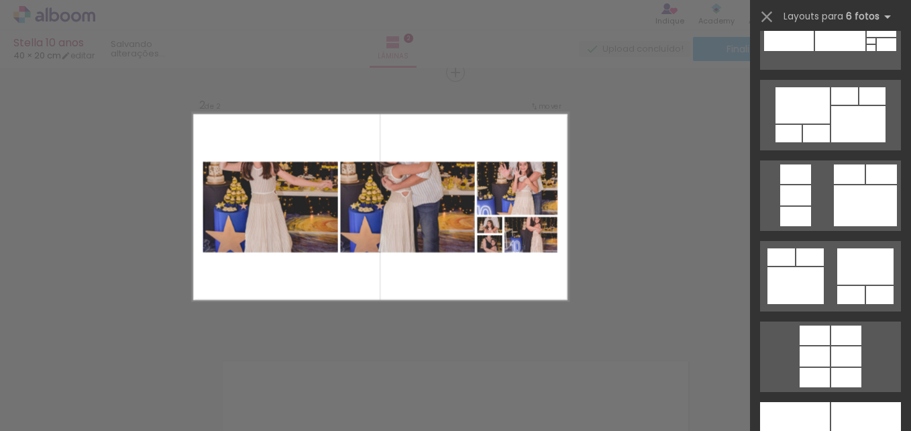
scroll to position [34022, 0]
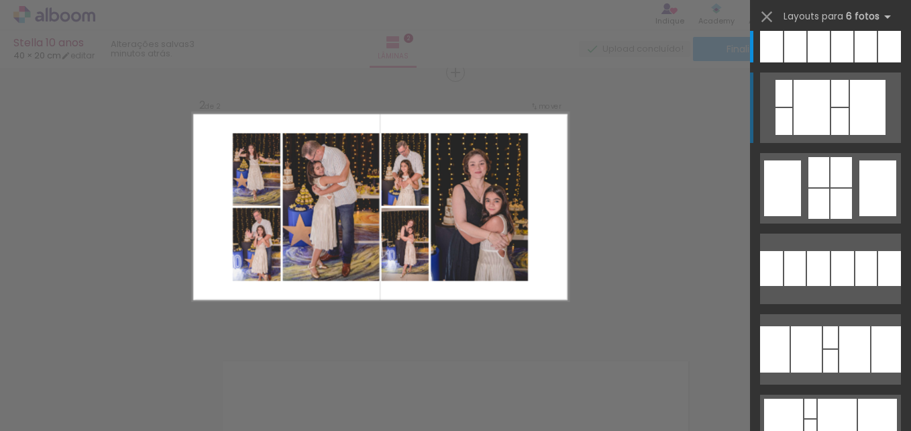
scroll to position [67, 0]
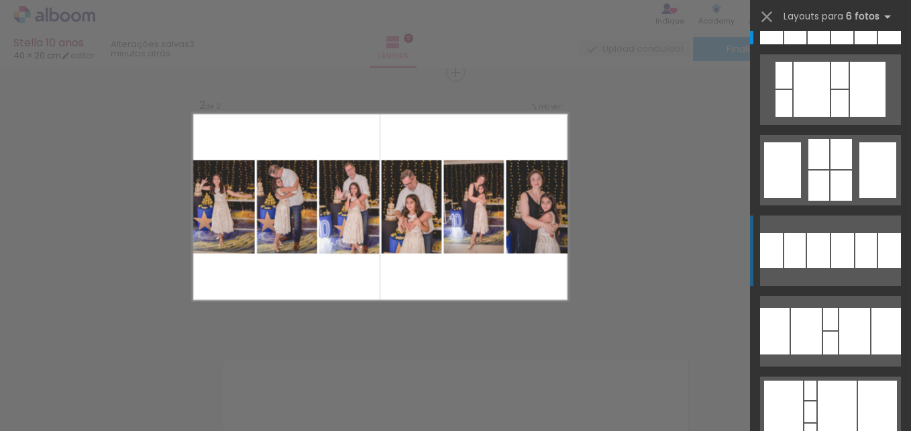
click at [831, 242] on div at bounding box center [842, 250] width 23 height 35
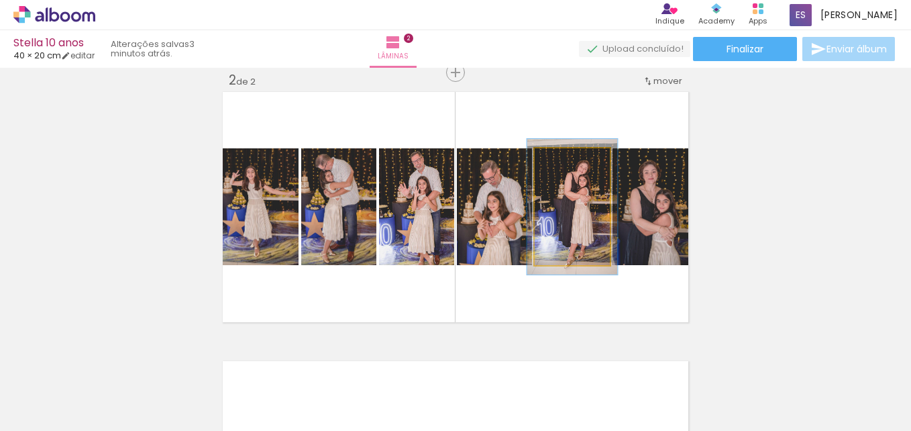
type paper-slider "116"
click at [564, 162] on div at bounding box center [566, 162] width 12 height 12
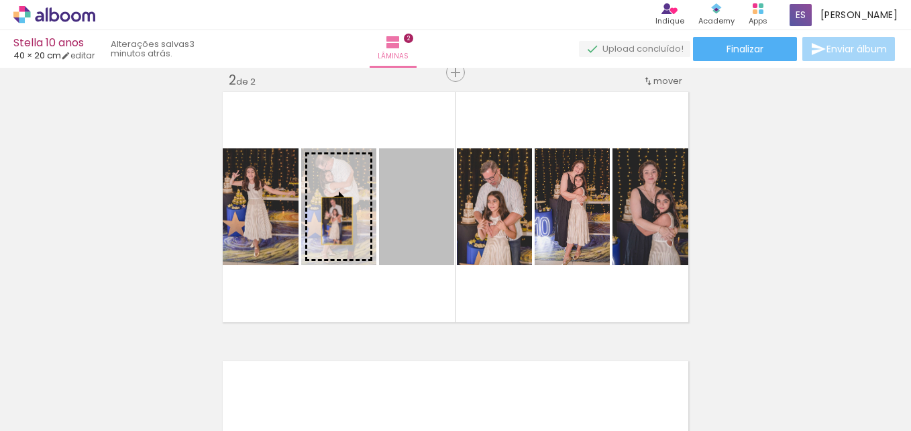
drag, startPoint x: 423, startPoint y: 227, endPoint x: 332, endPoint y: 221, distance: 90.8
click at [0, 0] on slot at bounding box center [0, 0] width 0 height 0
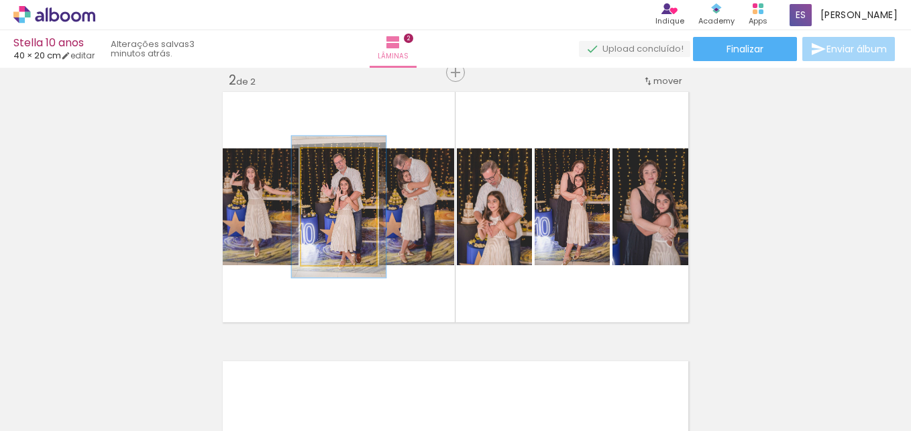
type paper-slider "121"
click at [331, 164] on div at bounding box center [334, 162] width 12 height 12
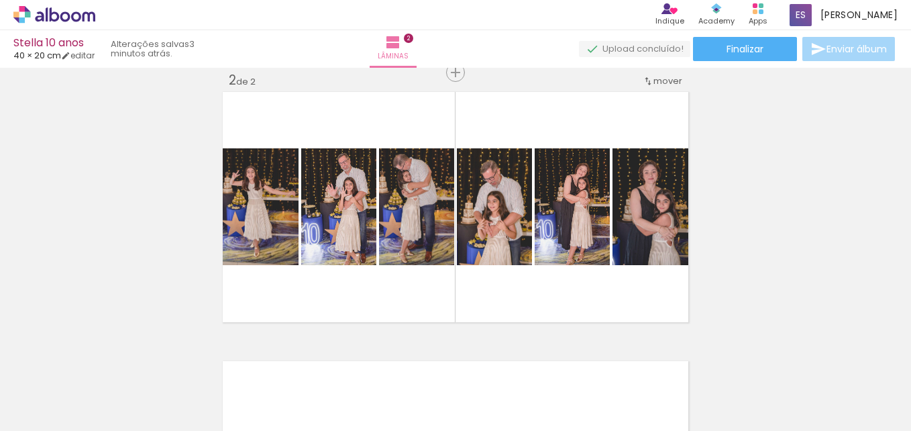
click at [868, 220] on div "Inserir lâmina 1 de 2 Inserir lâmina 2 de 2" at bounding box center [455, 190] width 911 height 808
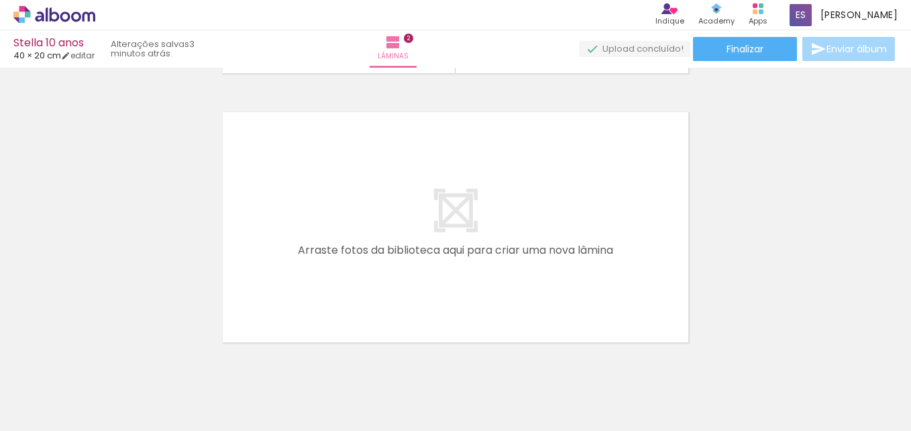
scroll to position [555, 0]
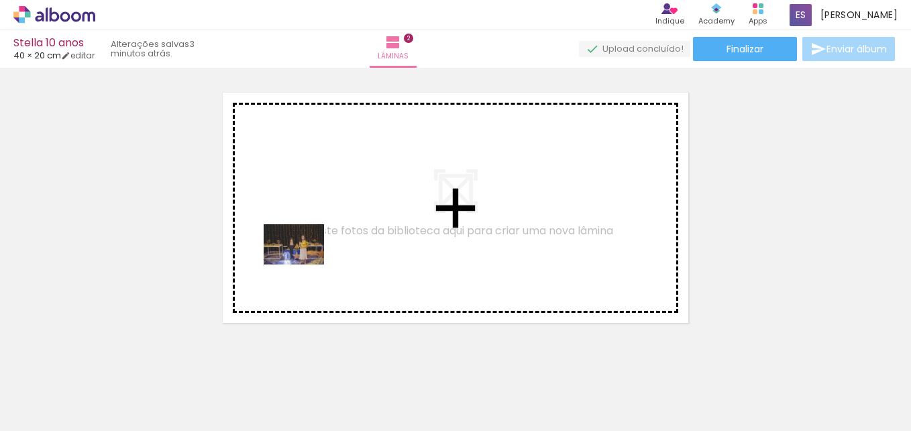
drag, startPoint x: 141, startPoint y: 393, endPoint x: 305, endPoint y: 262, distance: 210.0
click at [305, 262] on quentale-workspace at bounding box center [455, 215] width 911 height 431
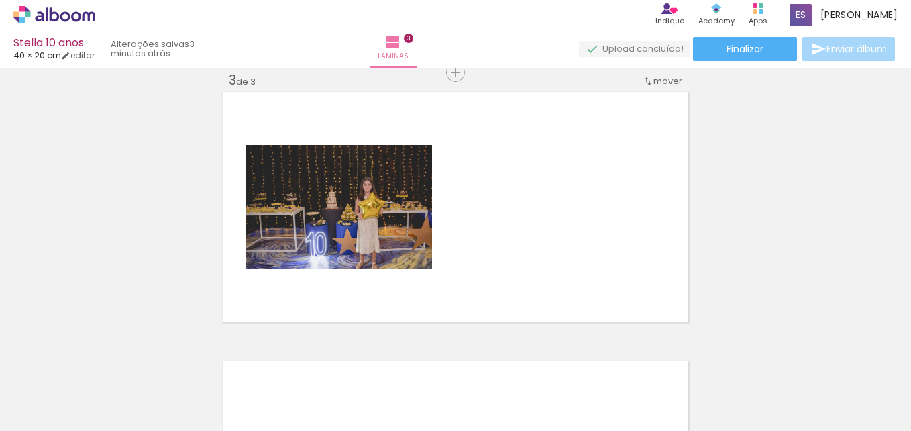
scroll to position [0, 597]
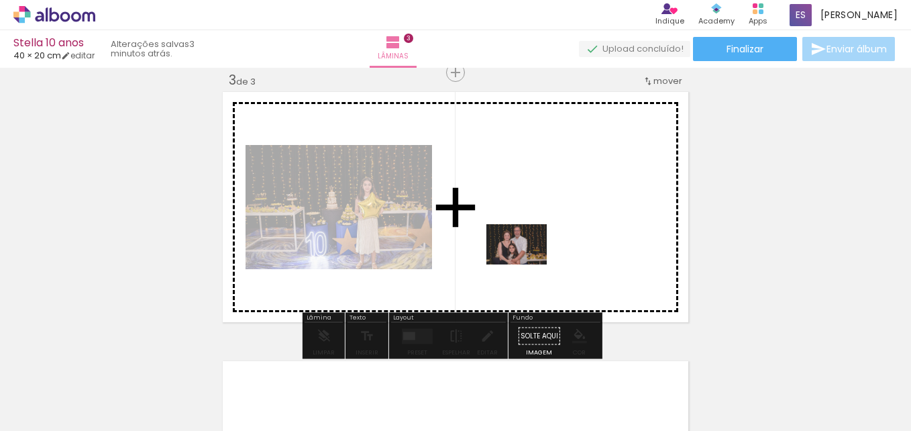
drag, startPoint x: 235, startPoint y: 395, endPoint x: 539, endPoint y: 257, distance: 333.7
click at [539, 257] on quentale-workspace at bounding box center [455, 215] width 911 height 431
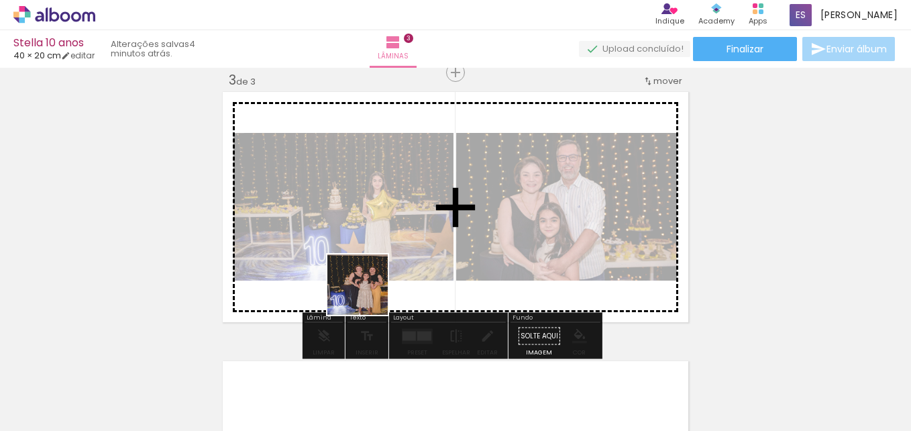
drag, startPoint x: 305, startPoint y: 403, endPoint x: 368, endPoint y: 291, distance: 128.3
click at [368, 291] on quentale-workspace at bounding box center [455, 215] width 911 height 431
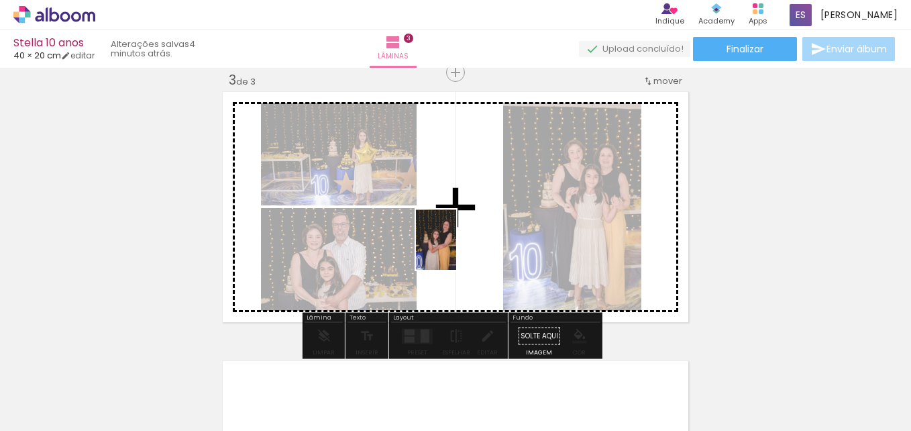
drag, startPoint x: 368, startPoint y: 383, endPoint x: 456, endPoint y: 250, distance: 159.9
click at [456, 250] on quentale-workspace at bounding box center [455, 215] width 911 height 431
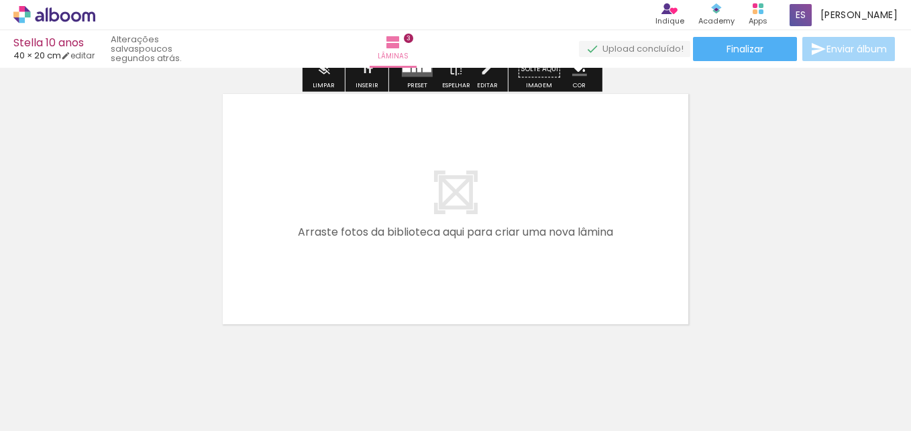
scroll to position [824, 0]
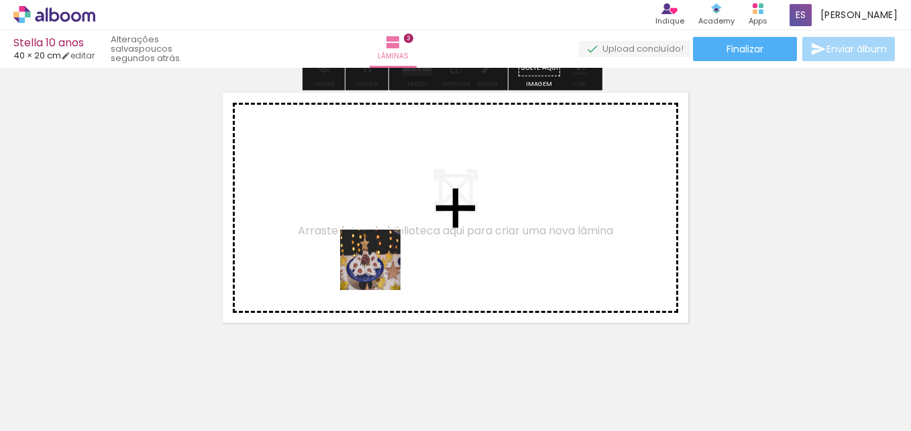
drag, startPoint x: 227, startPoint y: 404, endPoint x: 344, endPoint y: 344, distance: 131.1
click at [382, 266] on quentale-workspace at bounding box center [455, 215] width 911 height 431
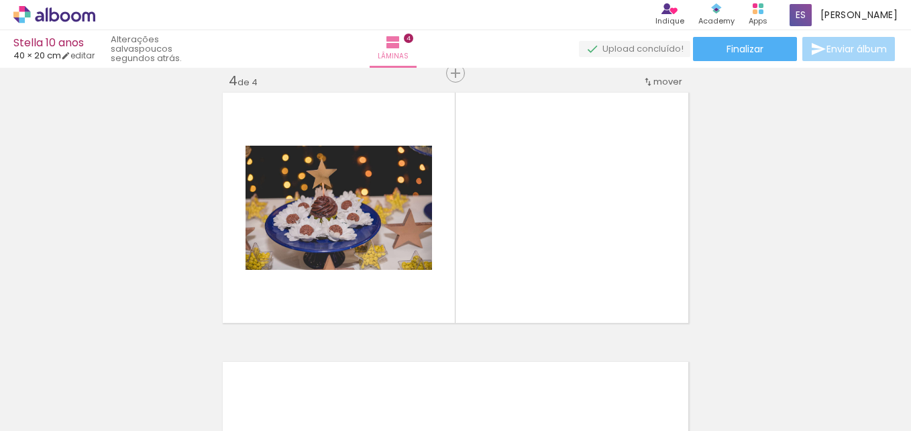
scroll to position [825, 0]
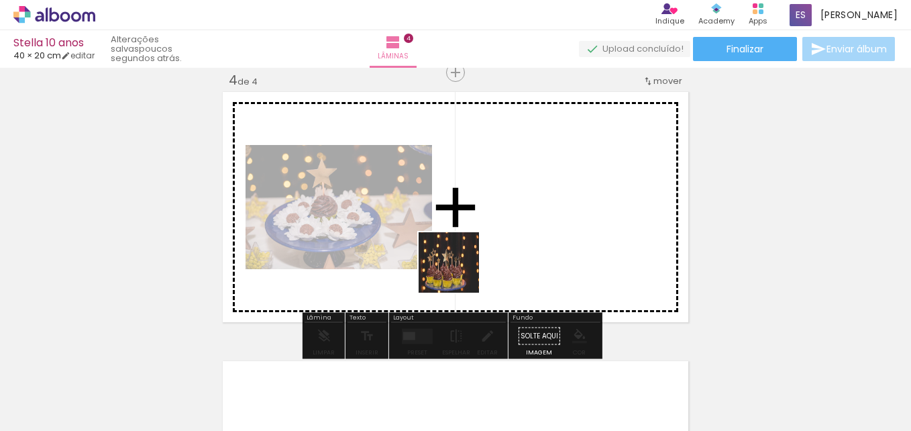
drag, startPoint x: 305, startPoint y: 382, endPoint x: 405, endPoint y: 331, distance: 111.3
click at [462, 270] on quentale-workspace at bounding box center [455, 215] width 911 height 431
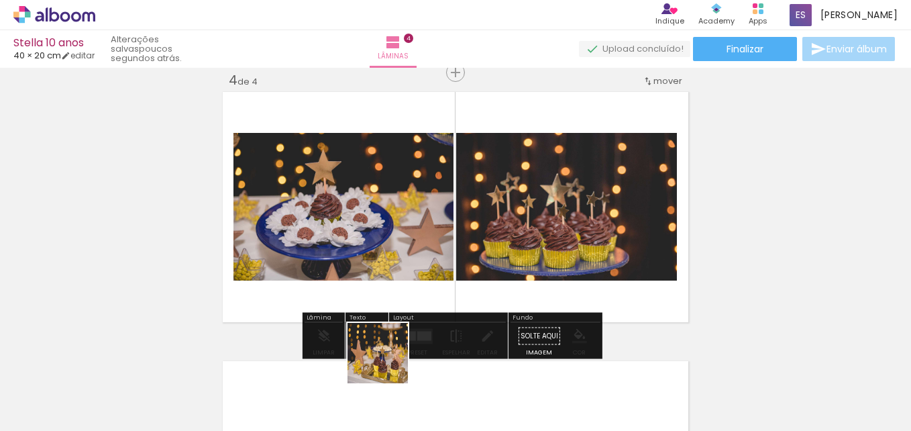
drag, startPoint x: 375, startPoint y: 385, endPoint x: 460, endPoint y: 328, distance: 102.5
click at [476, 243] on quentale-workspace at bounding box center [455, 215] width 911 height 431
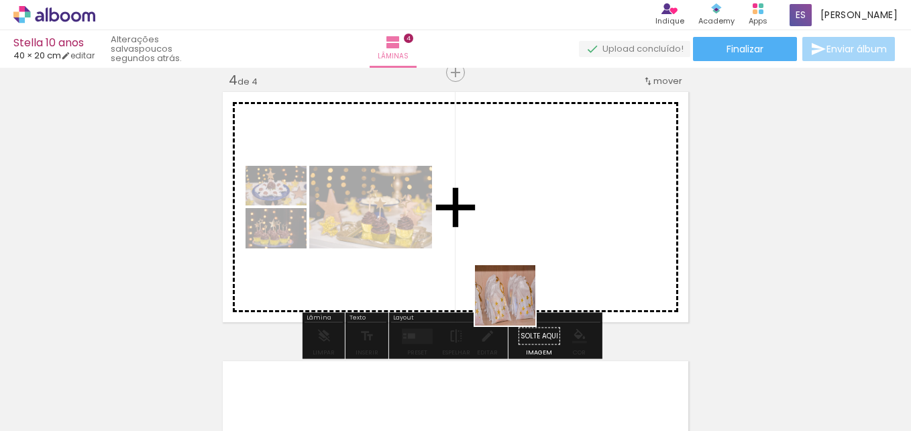
drag, startPoint x: 449, startPoint y: 377, endPoint x: 512, endPoint y: 322, distance: 83.7
click at [564, 234] on quentale-workspace at bounding box center [455, 215] width 911 height 431
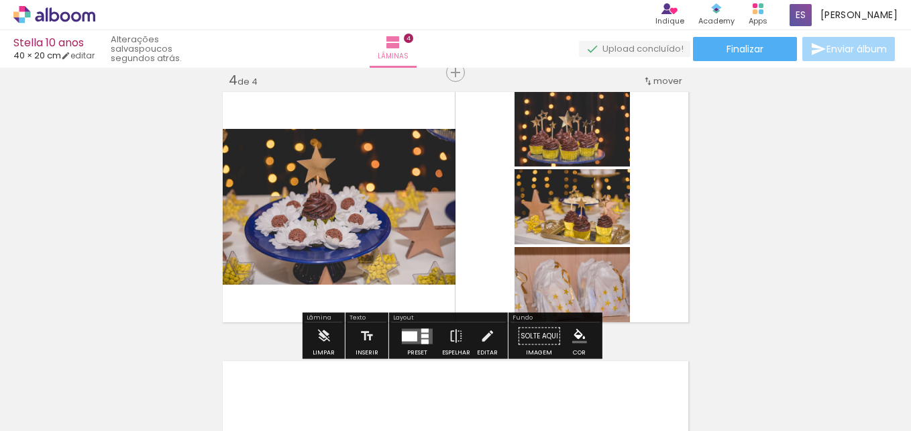
scroll to position [0, 1175]
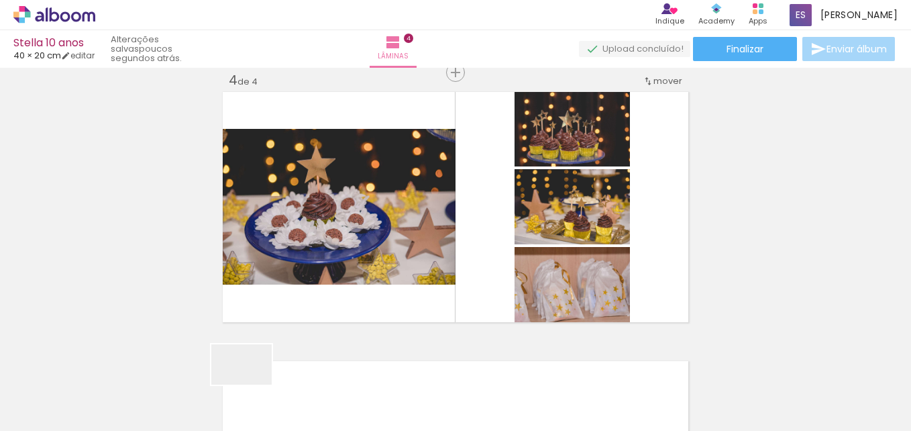
drag, startPoint x: 245, startPoint y: 393, endPoint x: 278, endPoint y: 300, distance: 98.5
click at [388, 202] on quentale-workspace at bounding box center [455, 215] width 911 height 431
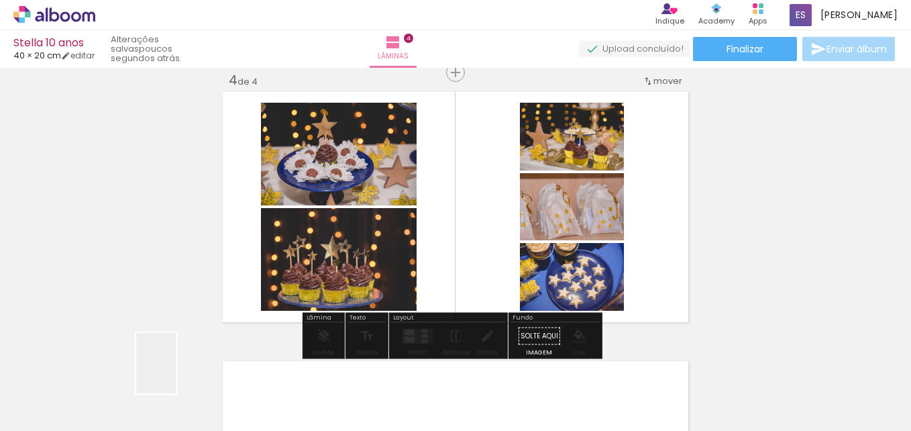
drag, startPoint x: 170, startPoint y: 377, endPoint x: 328, endPoint y: 226, distance: 218.3
click at [328, 226] on quentale-workspace at bounding box center [455, 215] width 911 height 431
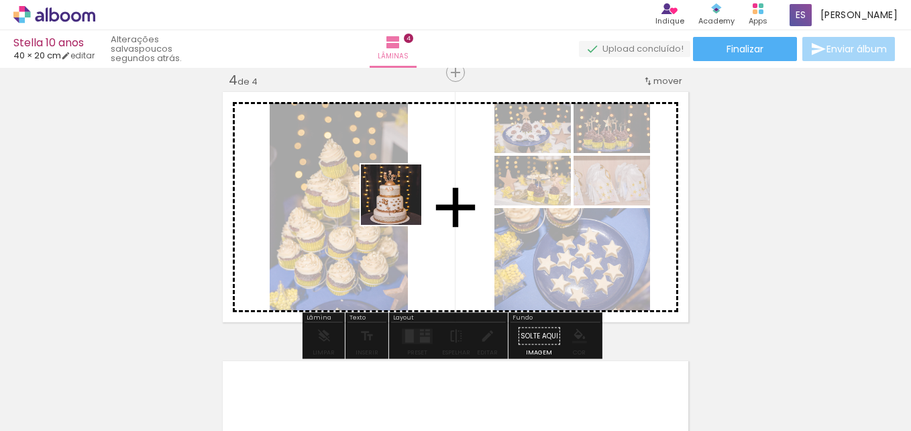
drag, startPoint x: 103, startPoint y: 380, endPoint x: 355, endPoint y: 297, distance: 265.0
click at [405, 201] on quentale-workspace at bounding box center [455, 215] width 911 height 431
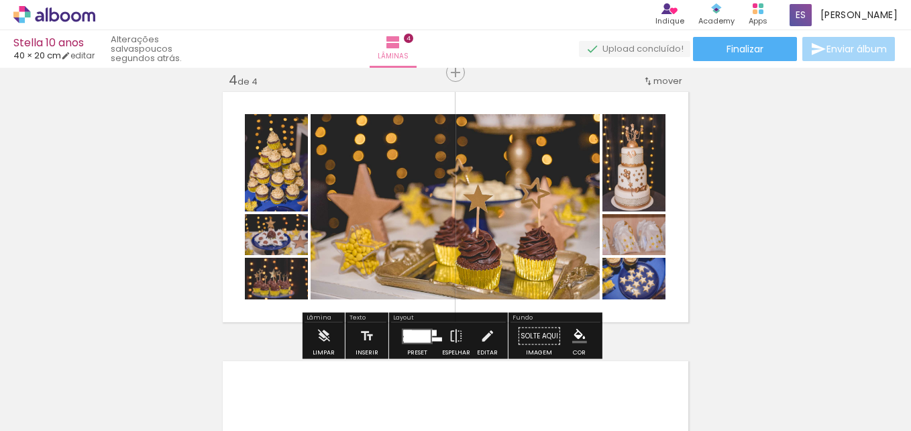
scroll to position [0, 890]
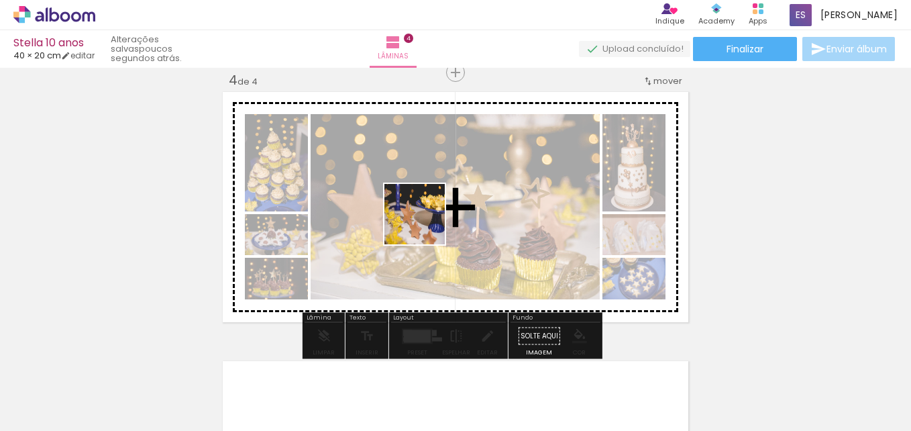
drag, startPoint x: 315, startPoint y: 387, endPoint x: 425, endPoint y: 224, distance: 196.2
click at [425, 224] on quentale-workspace at bounding box center [455, 215] width 911 height 431
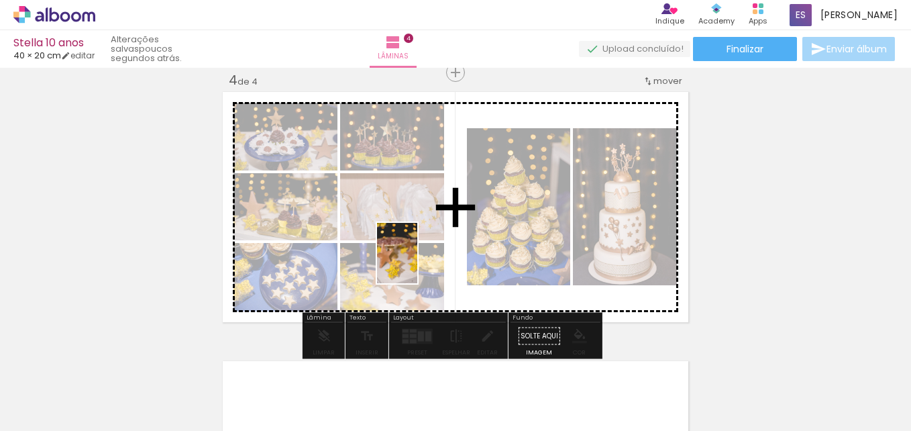
drag, startPoint x: 236, startPoint y: 378, endPoint x: 417, endPoint y: 263, distance: 215.4
click at [417, 263] on quentale-workspace at bounding box center [455, 215] width 911 height 431
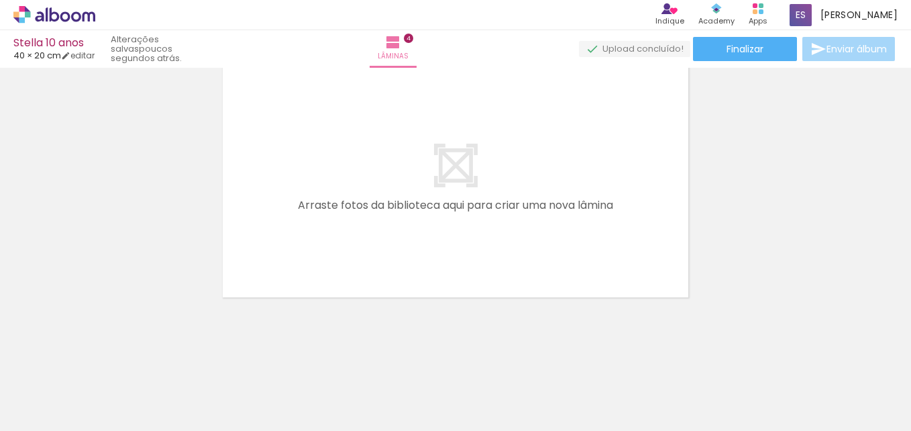
scroll to position [0, 1239]
drag, startPoint x: 636, startPoint y: 396, endPoint x: 556, endPoint y: 224, distance: 189.4
click at [556, 224] on quentale-workspace at bounding box center [455, 215] width 911 height 431
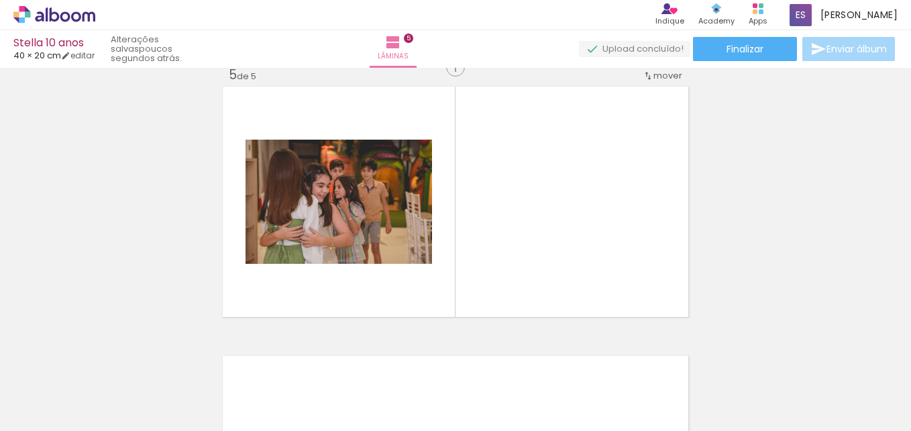
scroll to position [1094, 0]
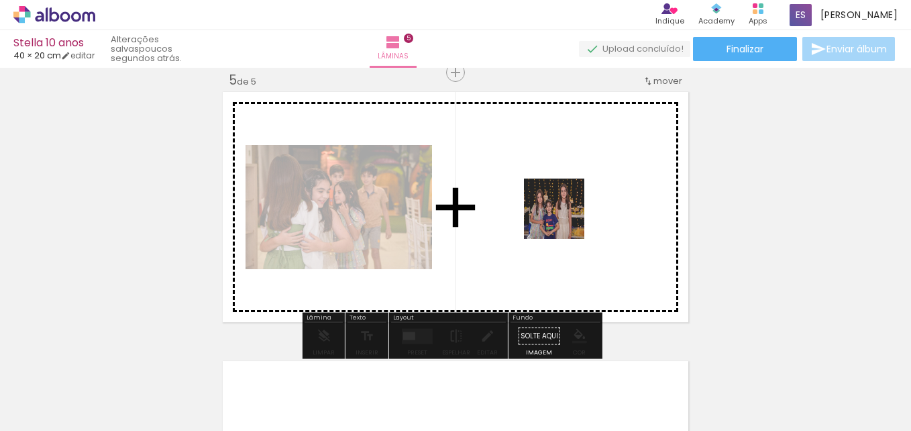
drag, startPoint x: 263, startPoint y: 397, endPoint x: 565, endPoint y: 217, distance: 351.8
click at [565, 217] on quentale-workspace at bounding box center [455, 215] width 911 height 431
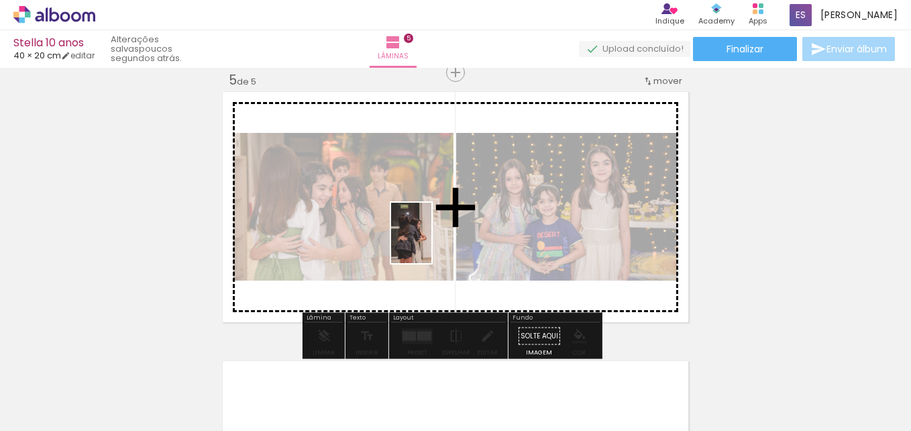
drag, startPoint x: 304, startPoint y: 387, endPoint x: 431, endPoint y: 243, distance: 192.5
click at [431, 243] on quentale-workspace at bounding box center [455, 215] width 911 height 431
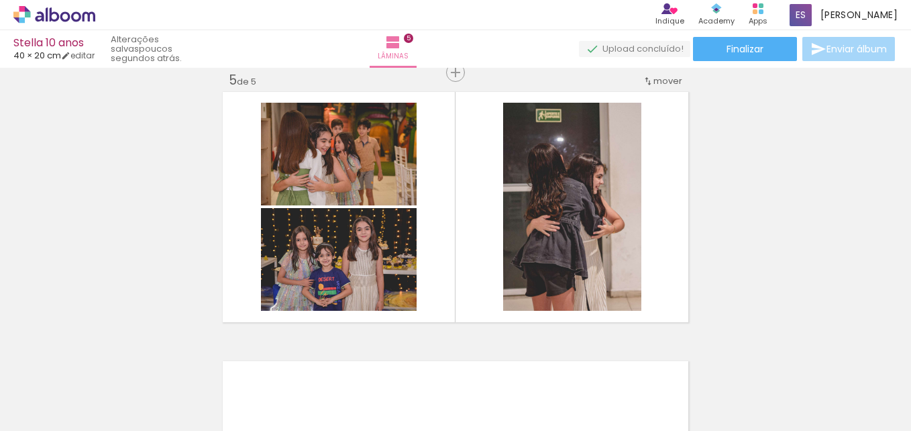
scroll to position [0, 2524]
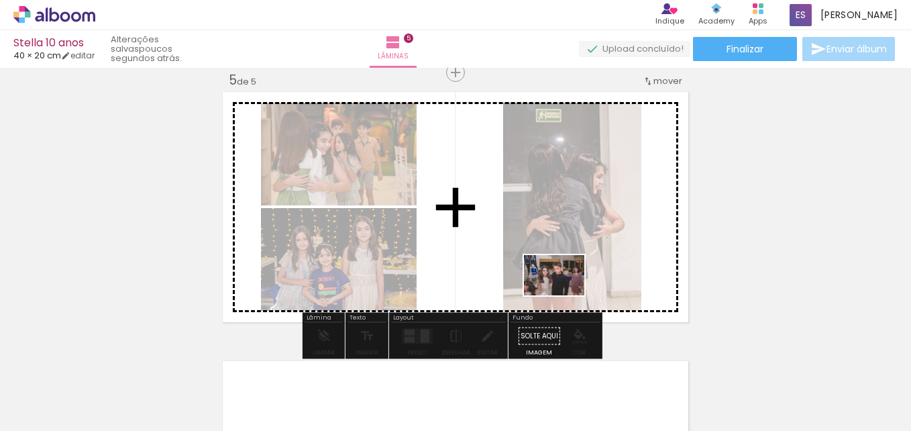
drag, startPoint x: 537, startPoint y: 395, endPoint x: 564, endPoint y: 295, distance: 103.1
click at [564, 295] on quentale-workspace at bounding box center [455, 215] width 911 height 431
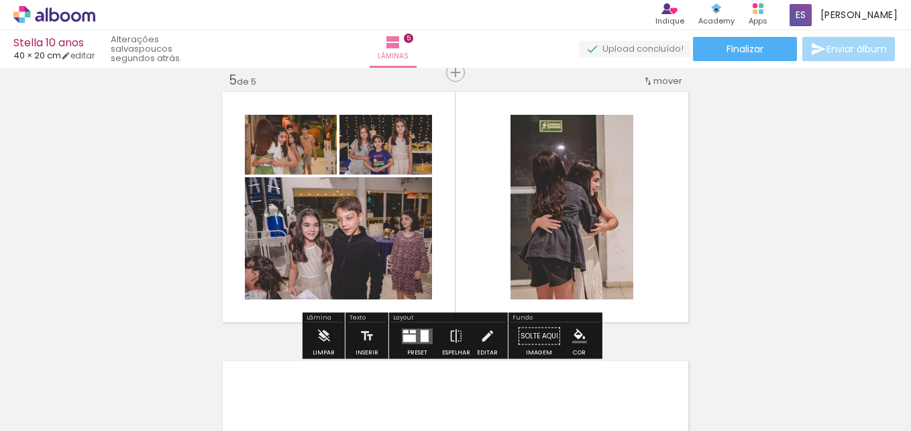
scroll to position [0, 2800]
